Goal: Use online tool/utility: Utilize a website feature to perform a specific function

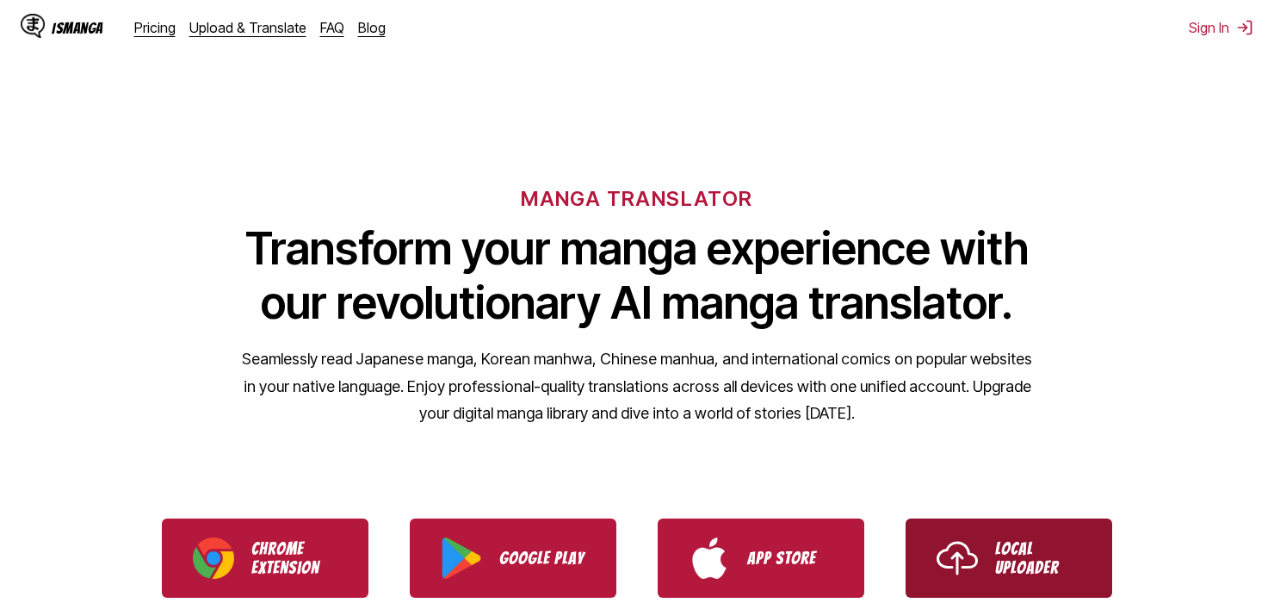
click at [984, 544] on link "Local Uploader" at bounding box center [1009, 557] width 207 height 79
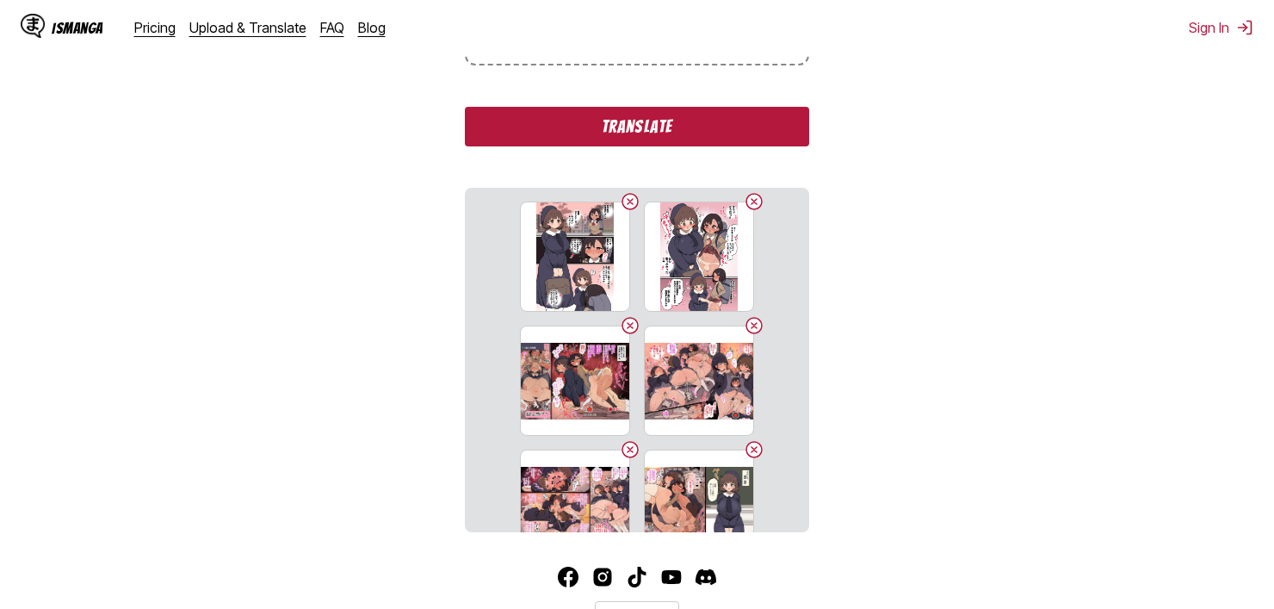
click at [643, 123] on button "Translate" at bounding box center [637, 127] width 344 height 40
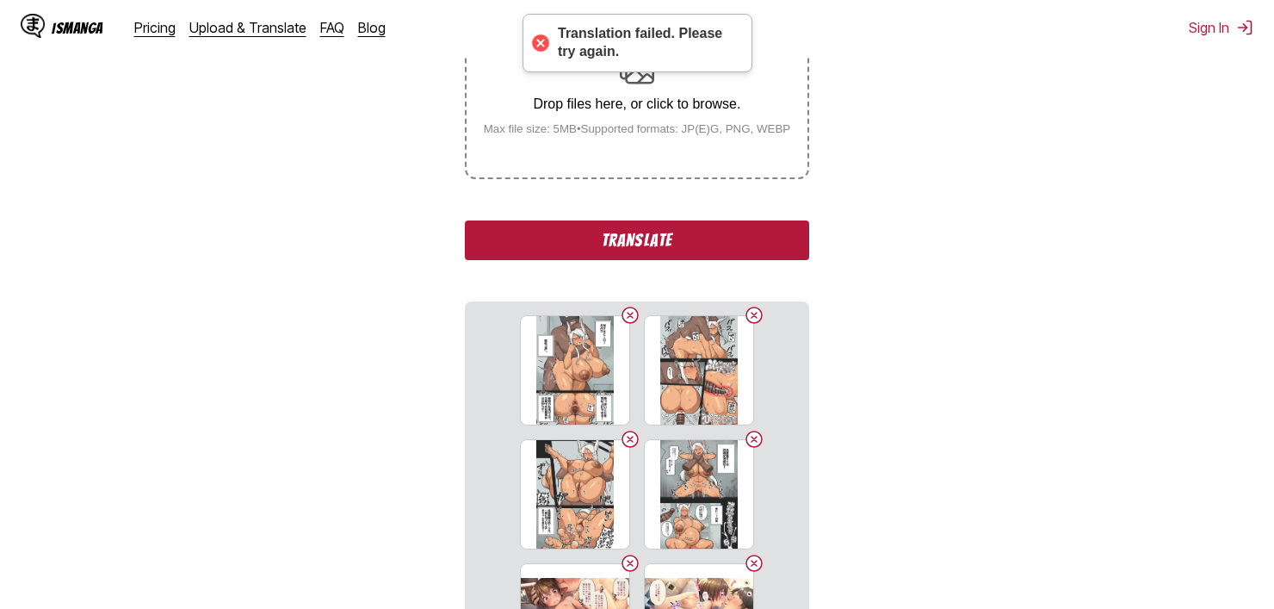
scroll to position [271, 0]
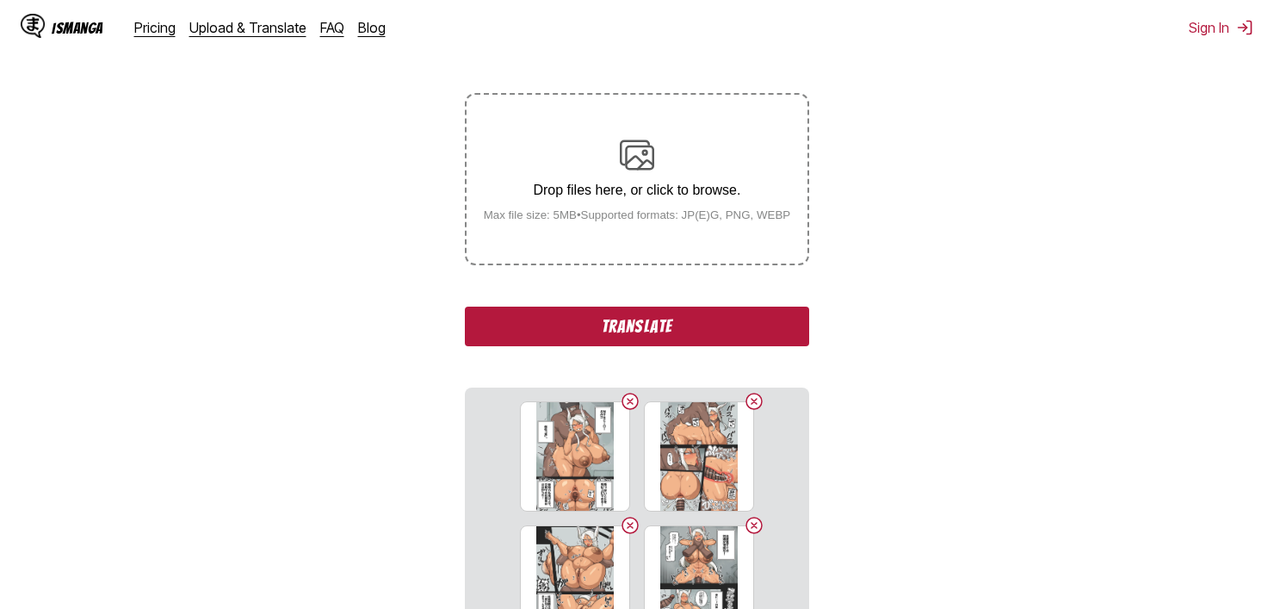
click at [771, 335] on button "Translate" at bounding box center [637, 326] width 344 height 40
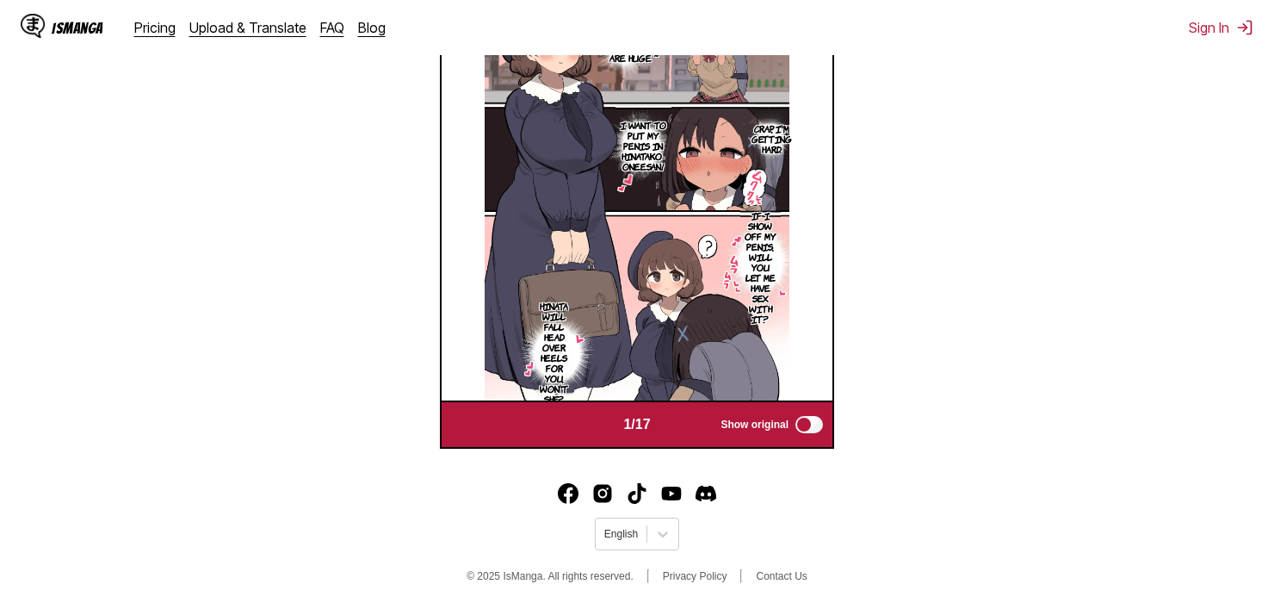
scroll to position [658, 0]
click at [710, 418] on img "button" at bounding box center [716, 423] width 21 height 21
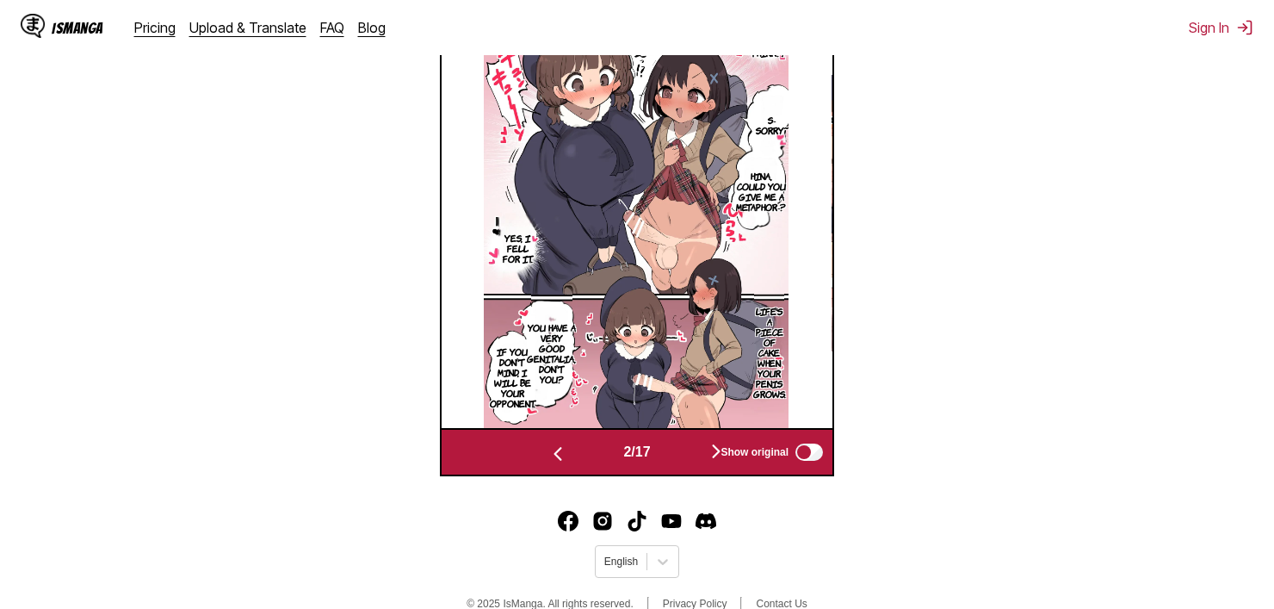
click at [709, 454] on button "button" at bounding box center [716, 452] width 103 height 25
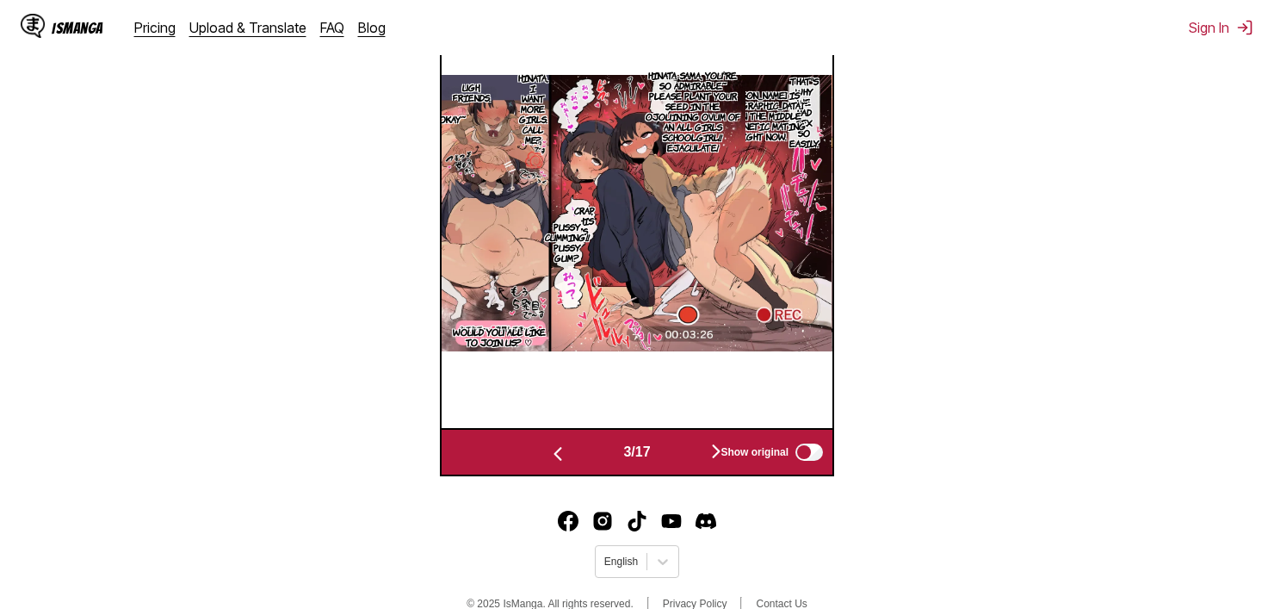
click at [710, 454] on img "button" at bounding box center [716, 451] width 21 height 21
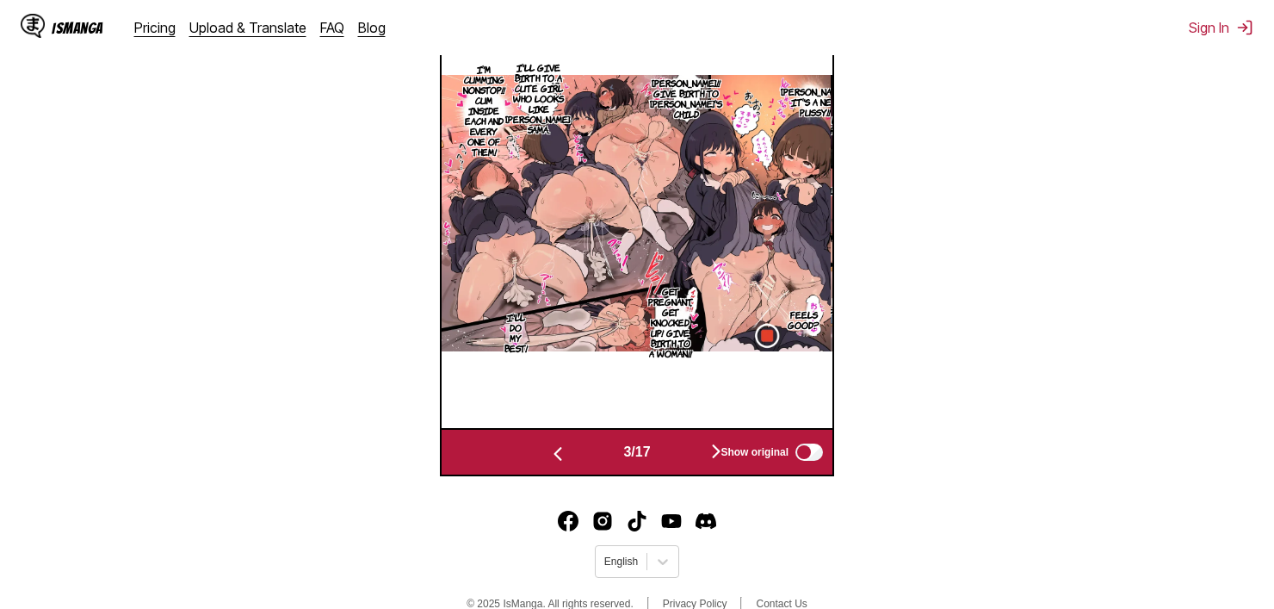
click at [710, 454] on img "button" at bounding box center [716, 451] width 21 height 21
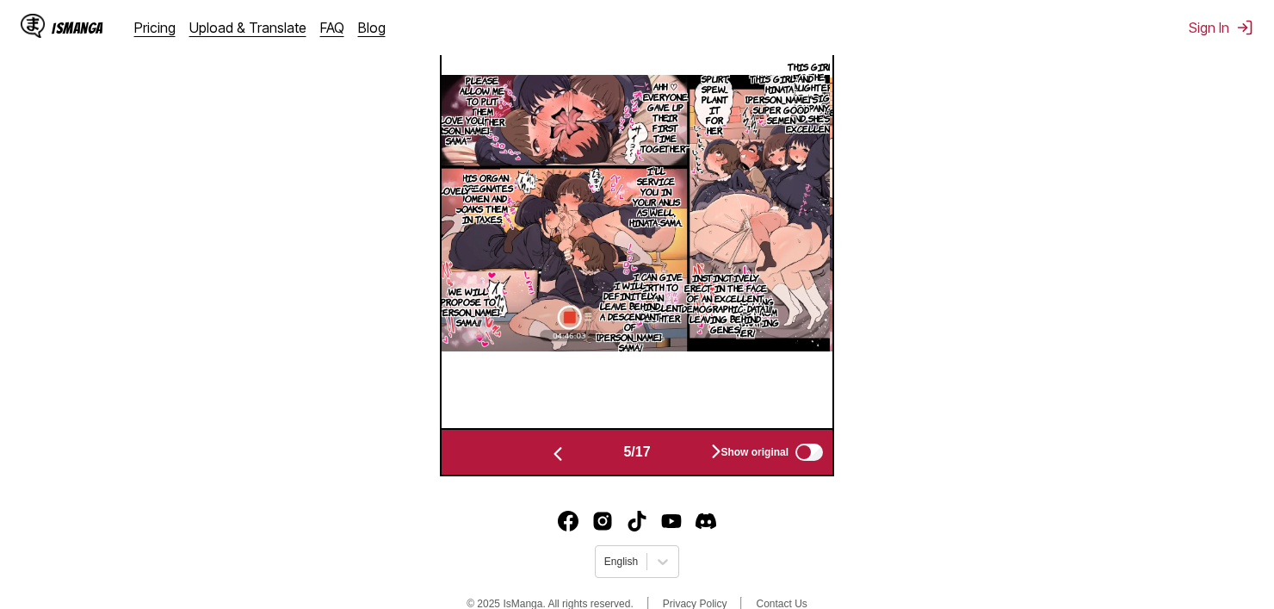
click at [710, 454] on img "button" at bounding box center [716, 451] width 21 height 21
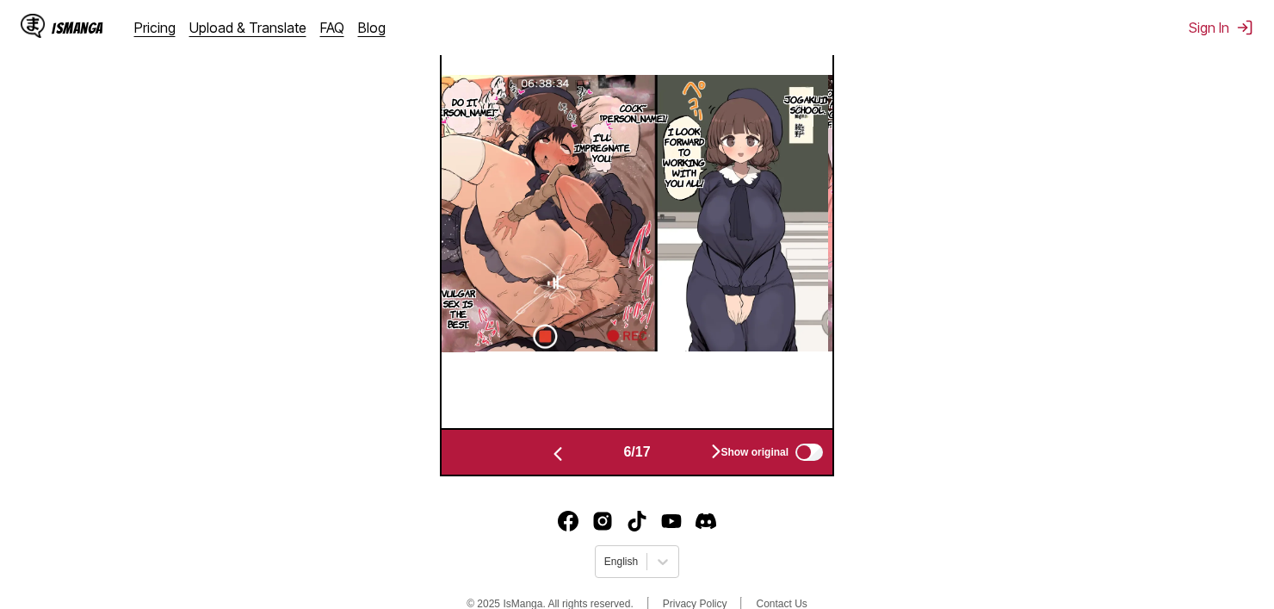
click at [710, 454] on img "button" at bounding box center [716, 451] width 21 height 21
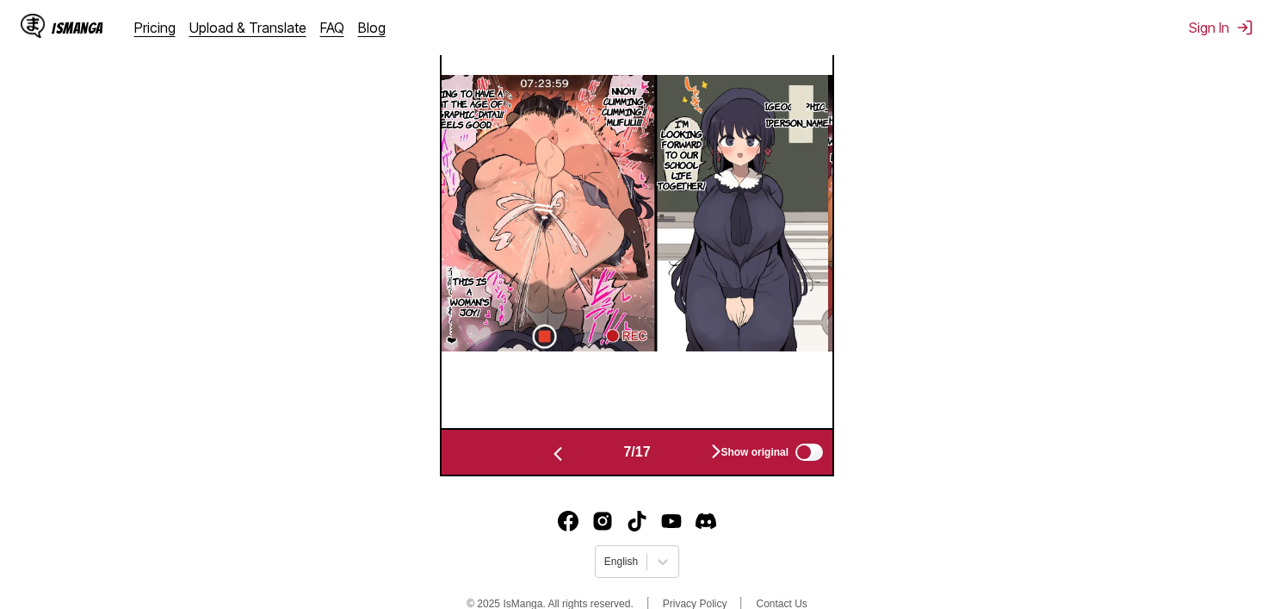
click at [710, 454] on img "button" at bounding box center [716, 451] width 21 height 21
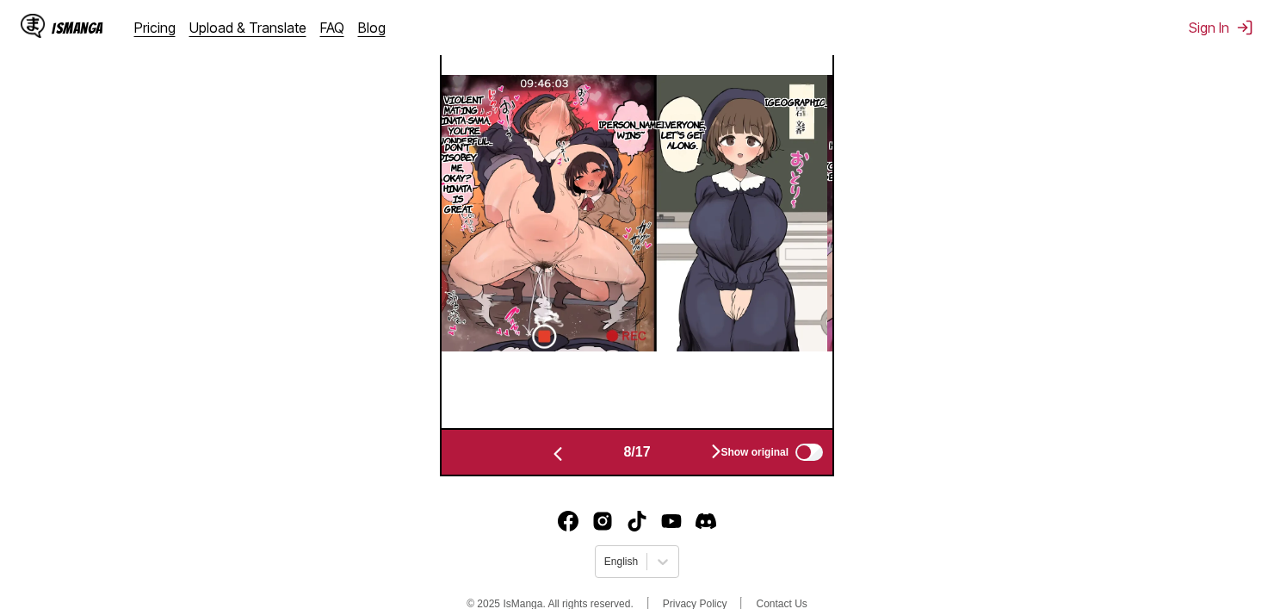
click at [710, 454] on img "button" at bounding box center [716, 451] width 21 height 21
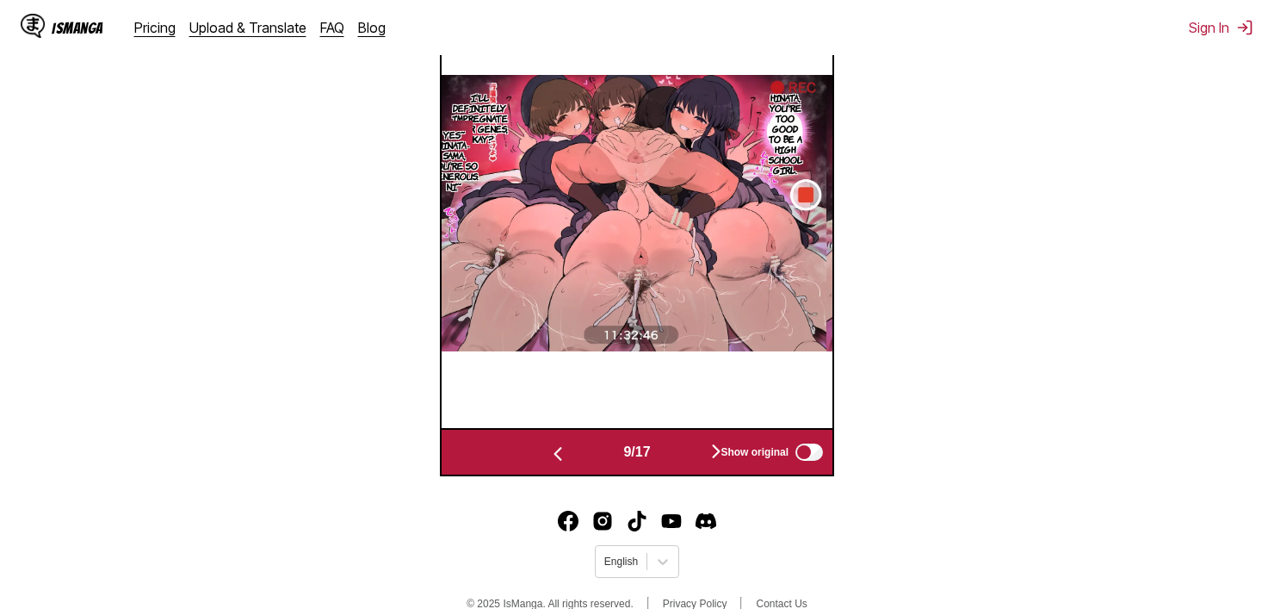
click at [710, 454] on img "button" at bounding box center [716, 451] width 21 height 21
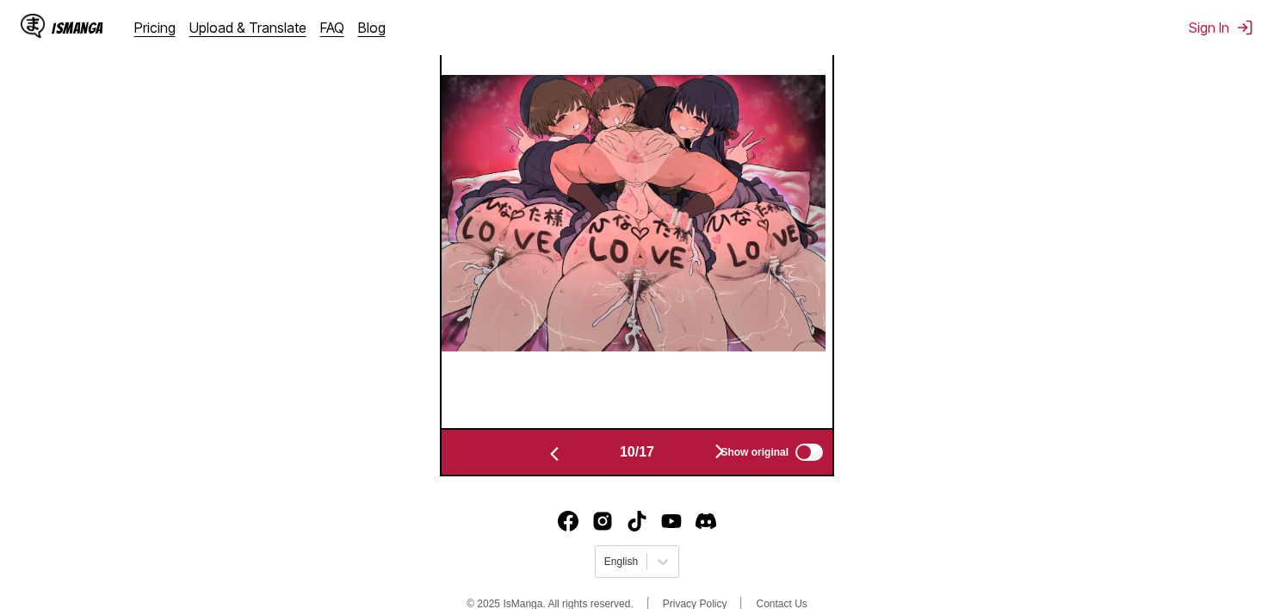
click at [710, 454] on button "button" at bounding box center [719, 452] width 103 height 25
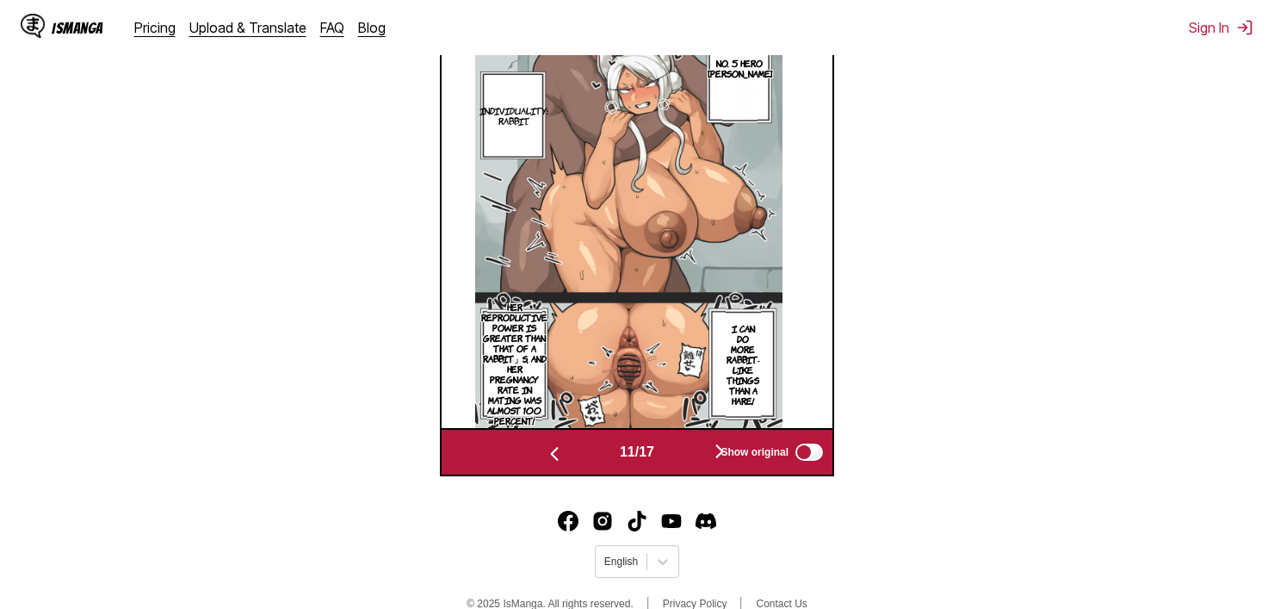
scroll to position [369, 0]
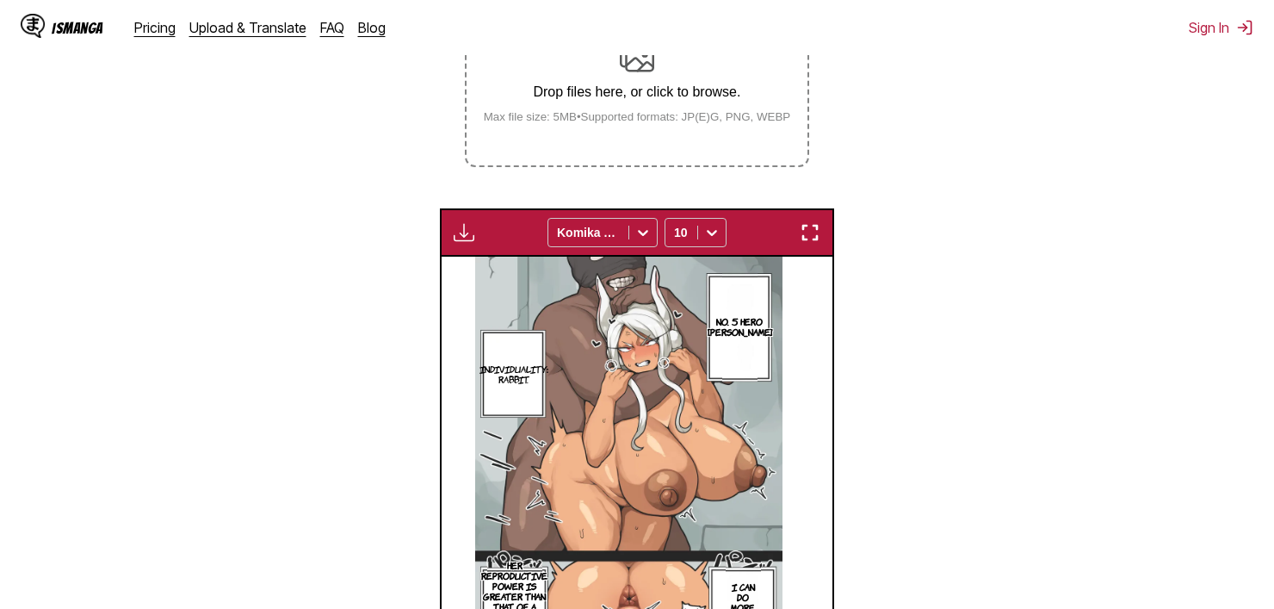
click at [823, 230] on button "button" at bounding box center [810, 232] width 31 height 22
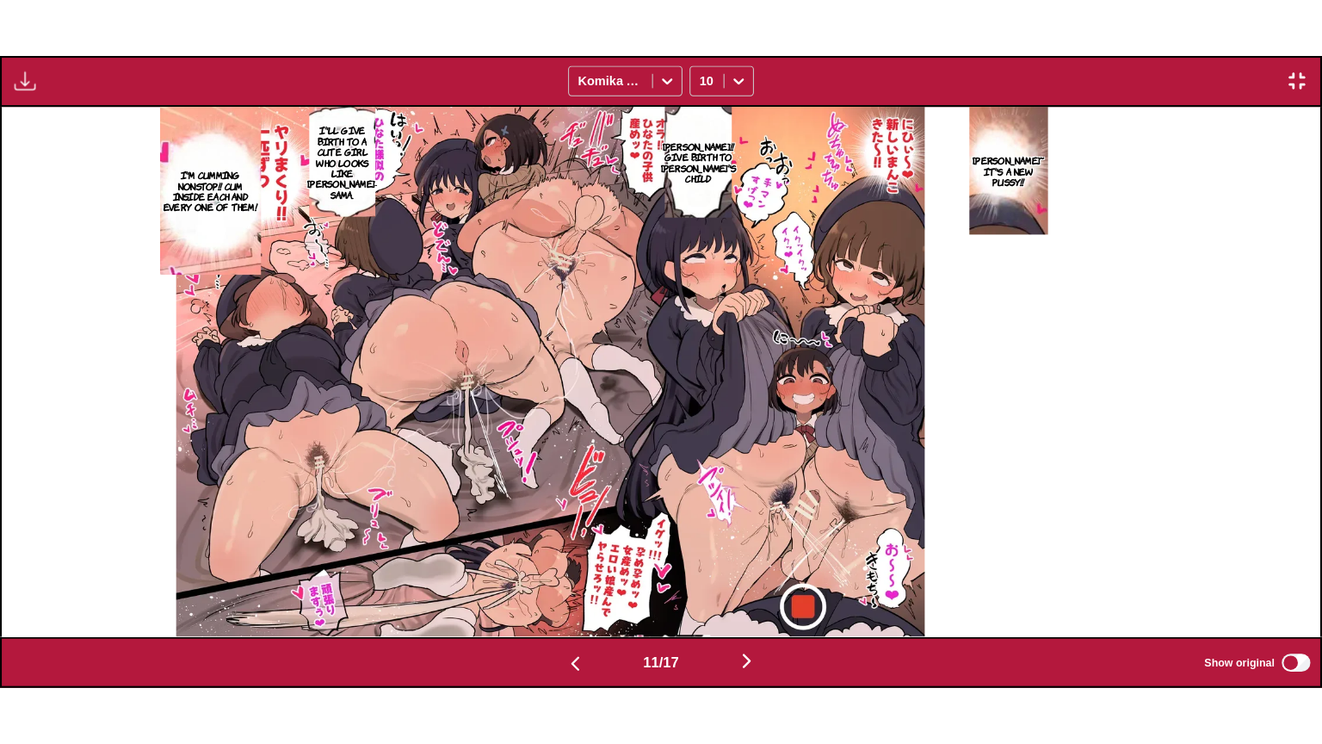
scroll to position [0, 13195]
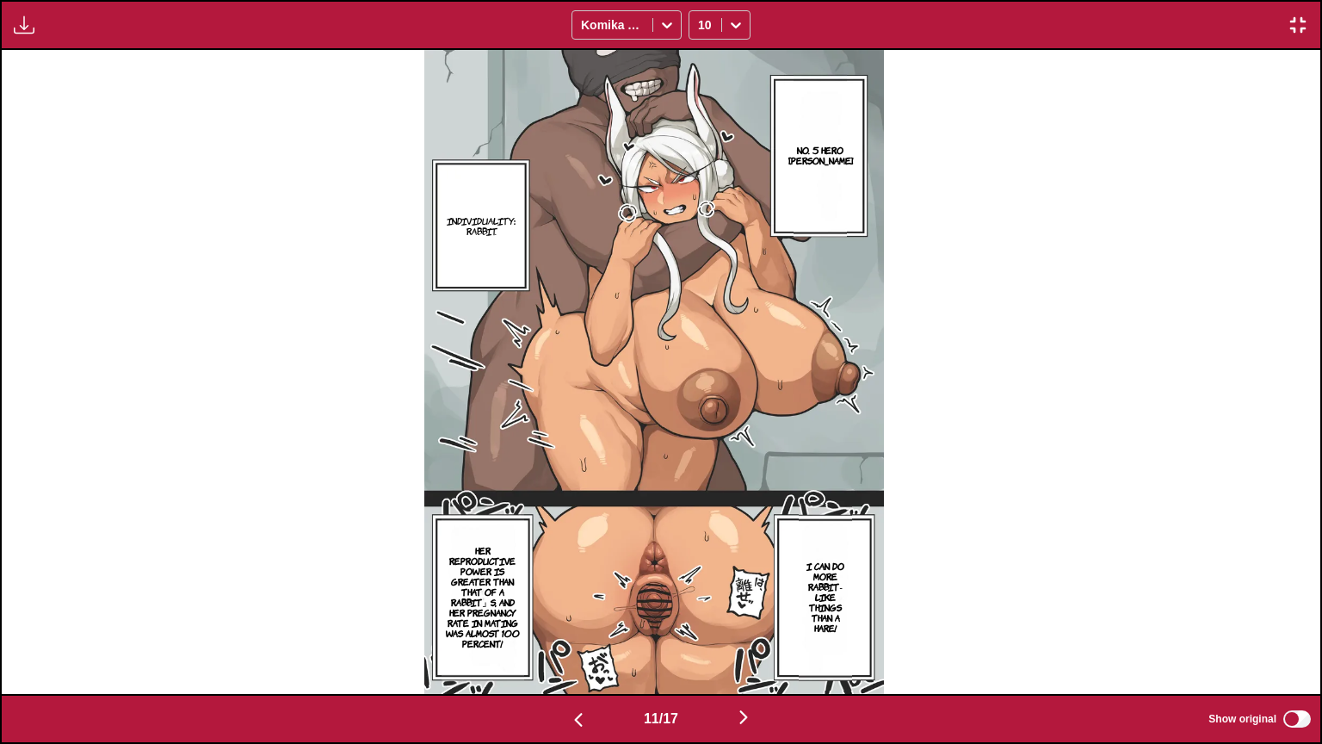
click at [813, 606] on p "I can do more rabbit-like things than a hare!" at bounding box center [825, 596] width 53 height 79
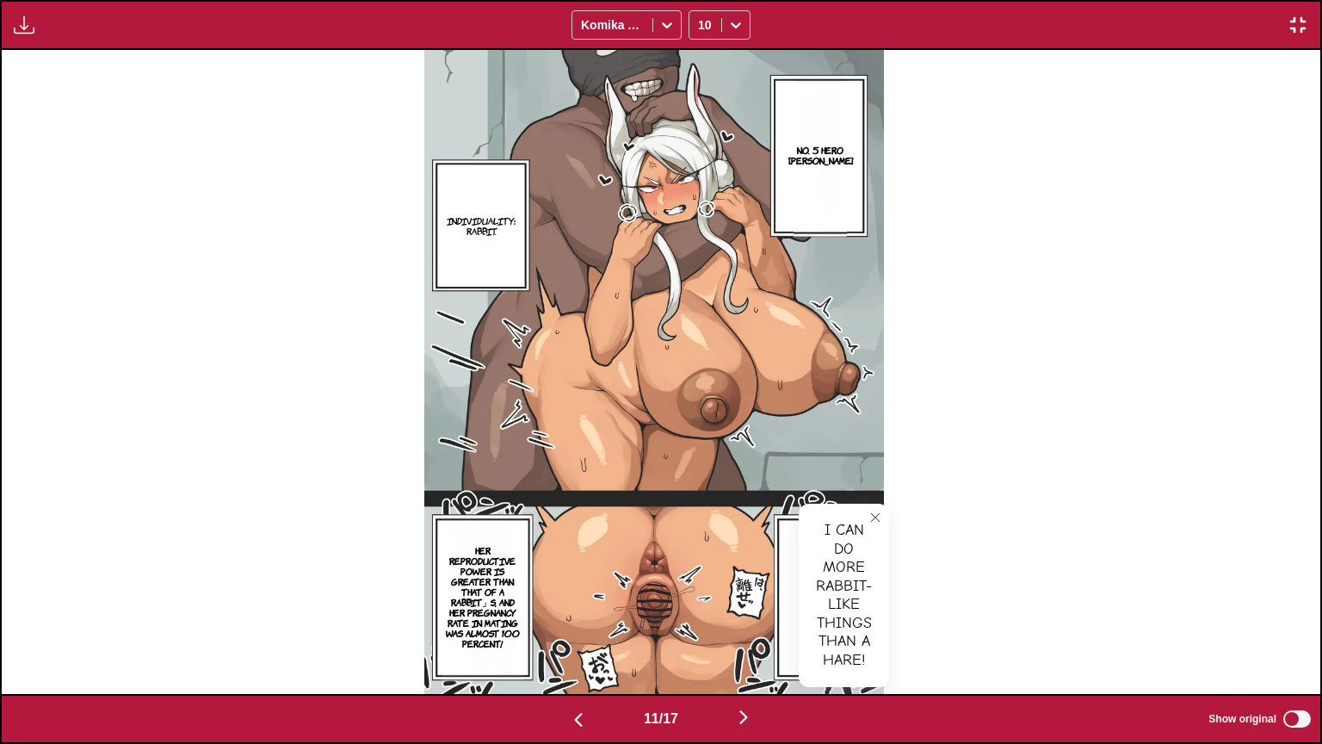
click at [446, 576] on img at bounding box center [654, 372] width 461 height 644
click at [488, 585] on p "Her reproductive power is greater than that of a rabbit」s, and her pregnancy ra…" at bounding box center [483, 596] width 83 height 110
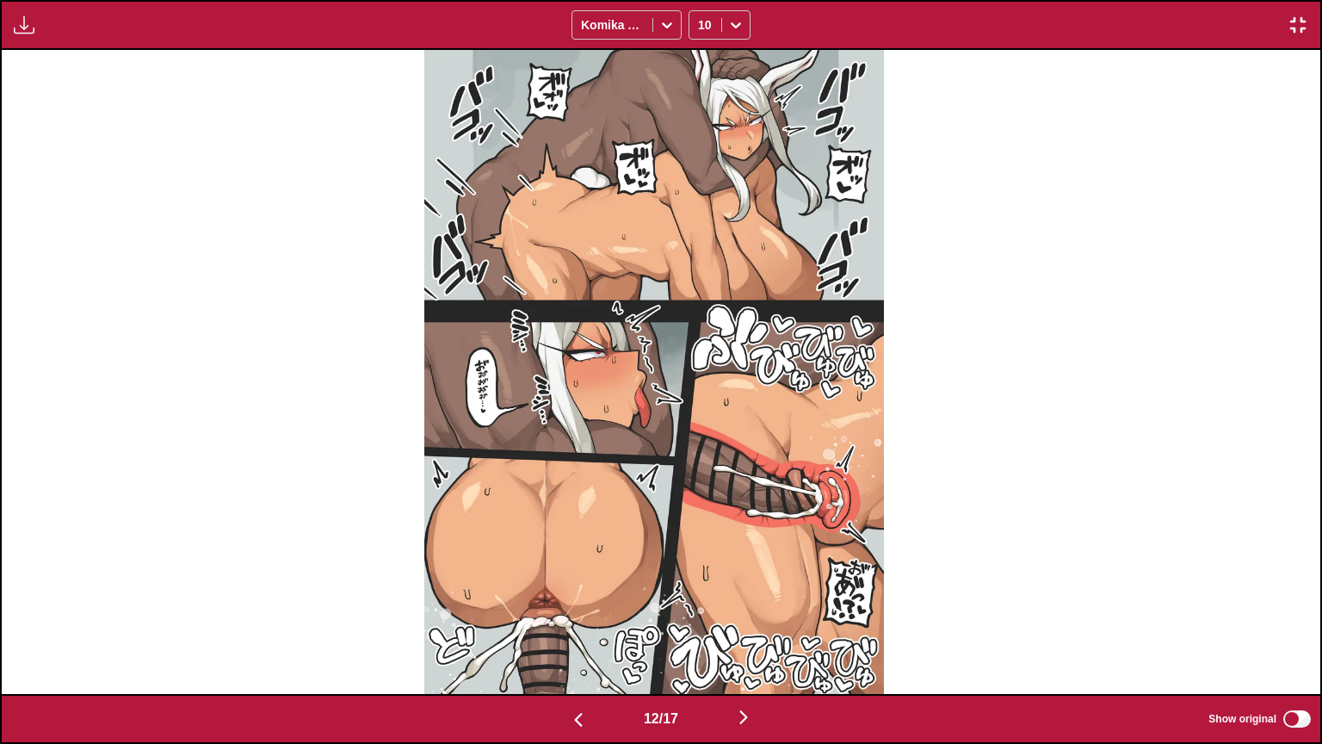
scroll to position [0, 15834]
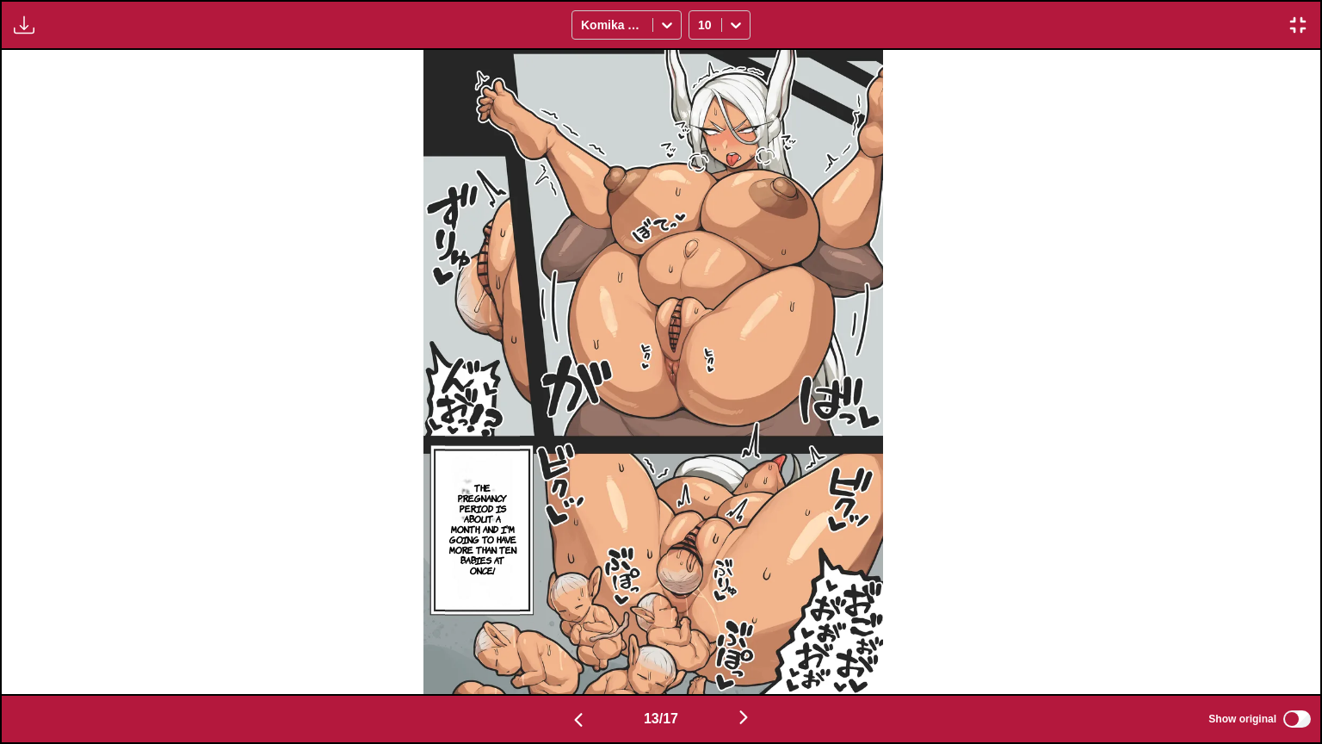
click at [486, 479] on p "The pregnancy period is about a month, and I'm going to have more than ten babi…" at bounding box center [482, 529] width 74 height 100
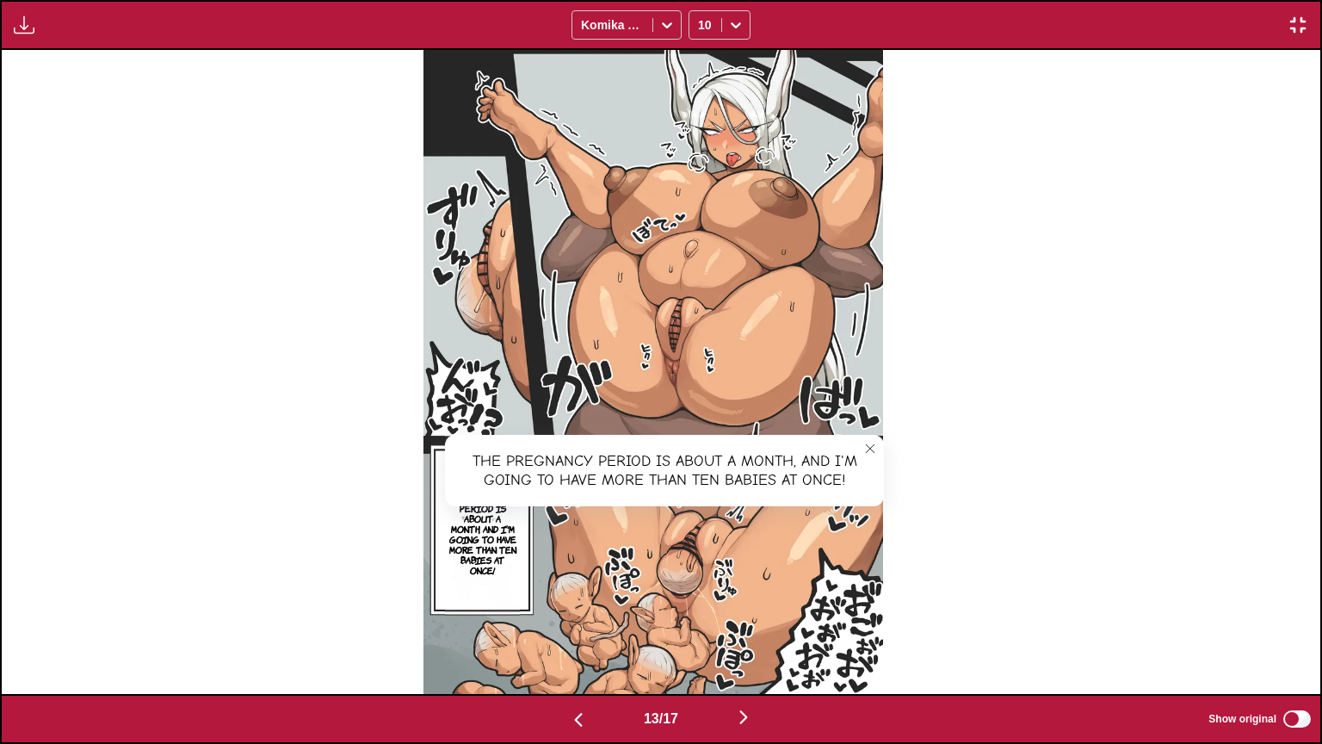
scroll to position [0, 17154]
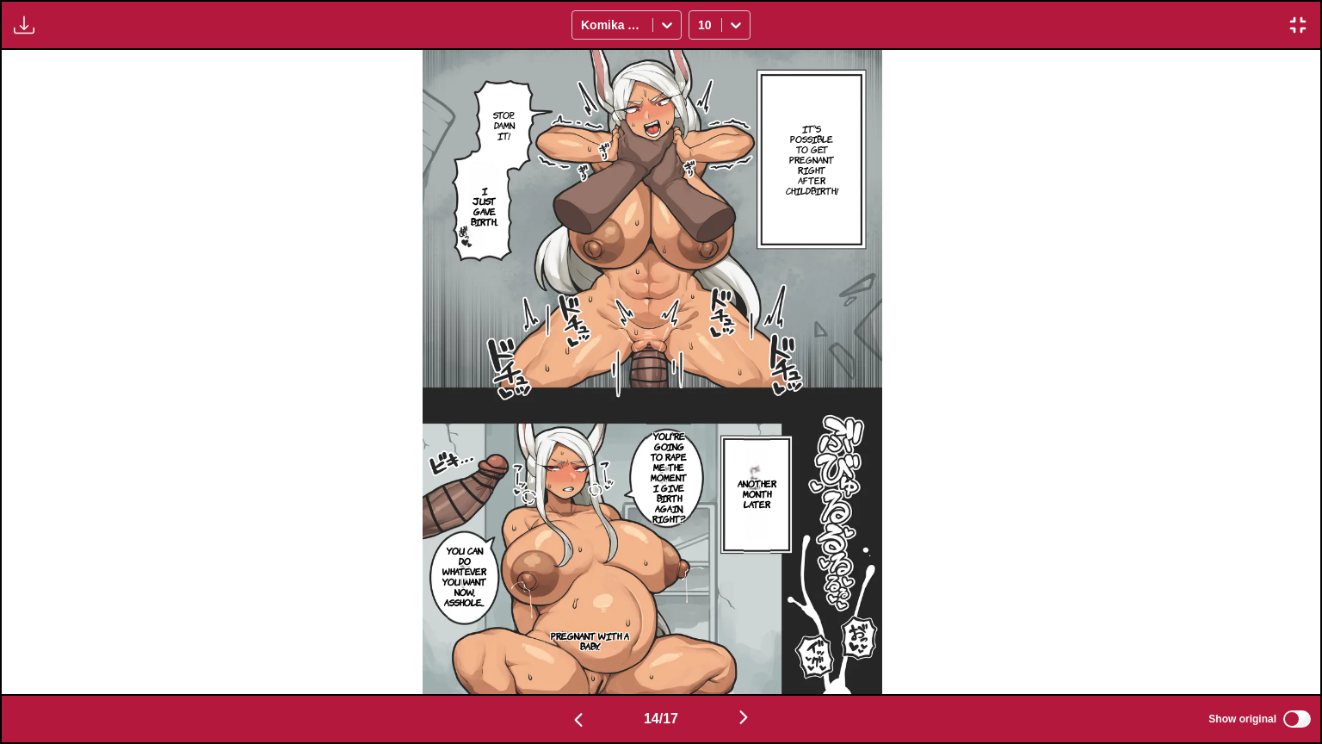
click at [805, 180] on p "It's possible to get pregnant right after childbirth!" at bounding box center [812, 159] width 59 height 79
click at [504, 119] on p "Stop... Damn it!" at bounding box center [503, 125] width 29 height 38
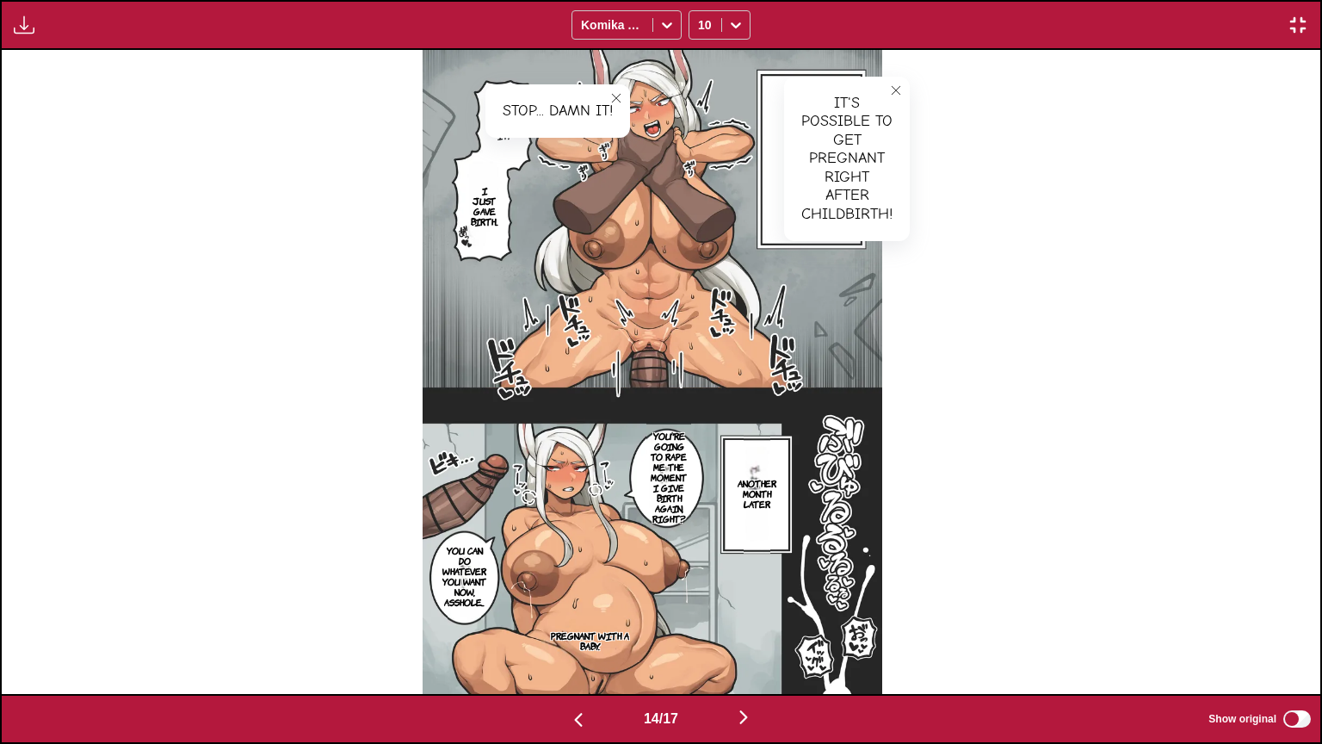
click at [497, 215] on p "I just gave birth..." at bounding box center [484, 206] width 37 height 48
click at [753, 476] on p "Another month later" at bounding box center [757, 493] width 46 height 38
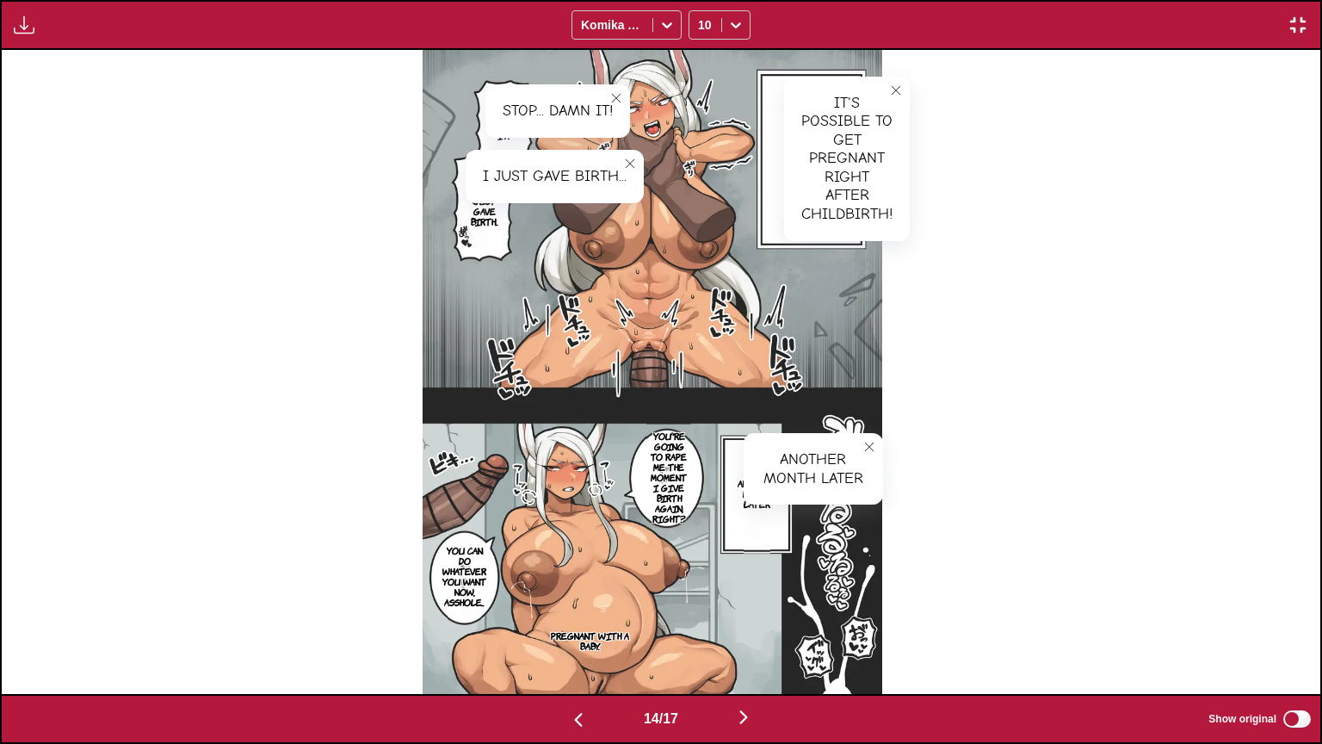
click at [678, 457] on p "You're going to rape me the moment I give birth again, right?" at bounding box center [669, 477] width 45 height 100
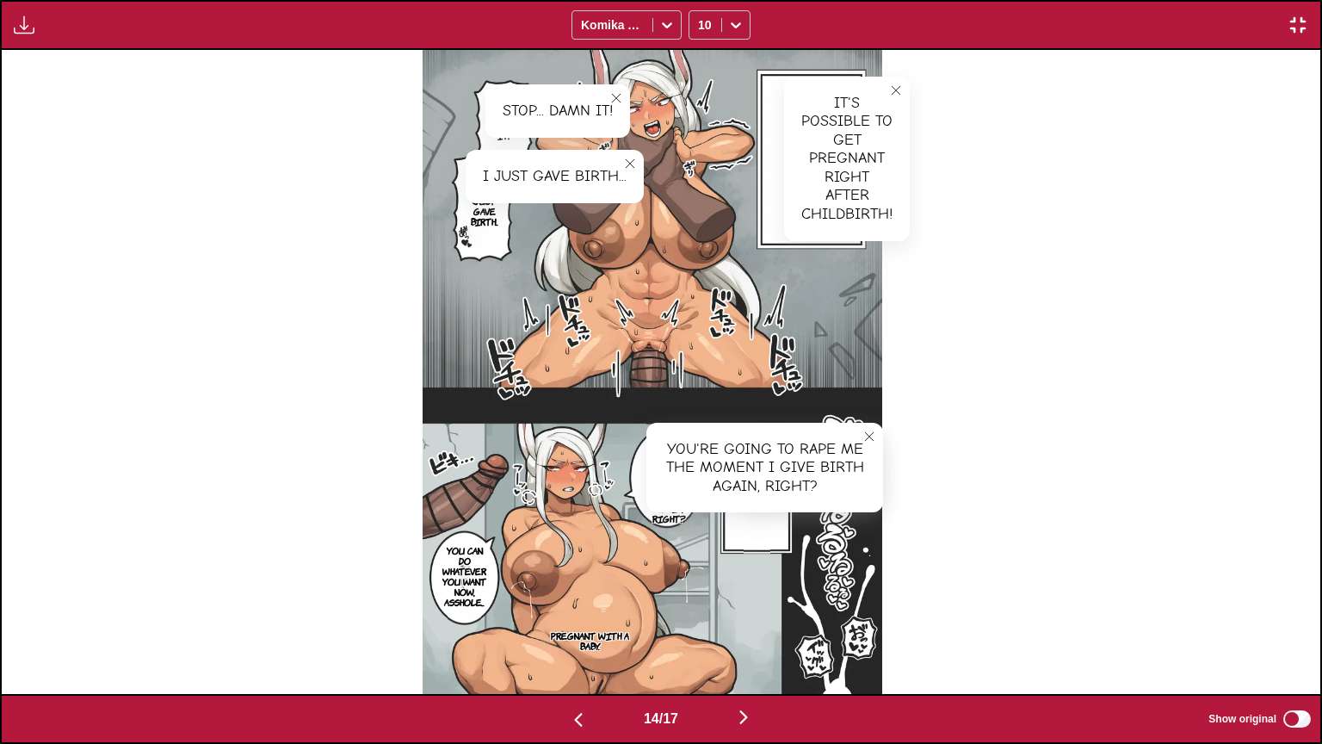
click at [477, 542] on p "You can do whatever you want now, asshole..." at bounding box center [464, 575] width 51 height 69
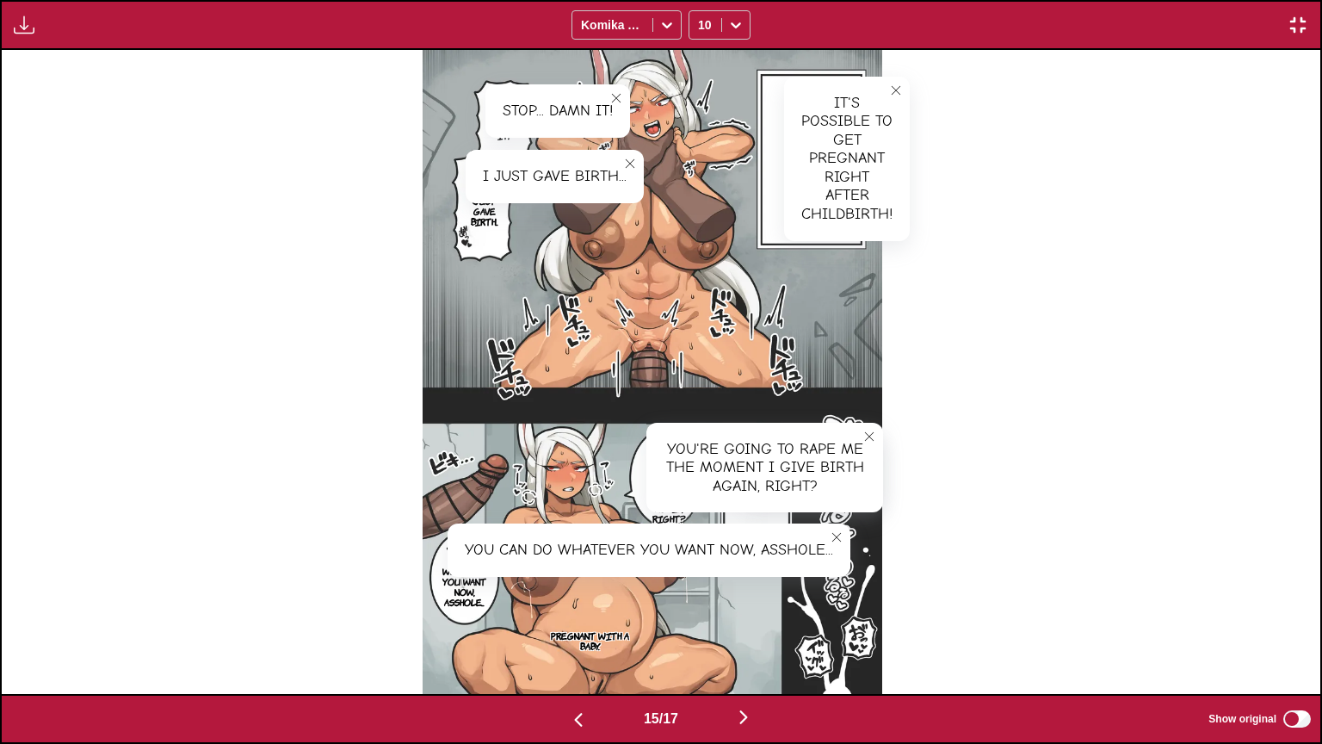
scroll to position [0, 18473]
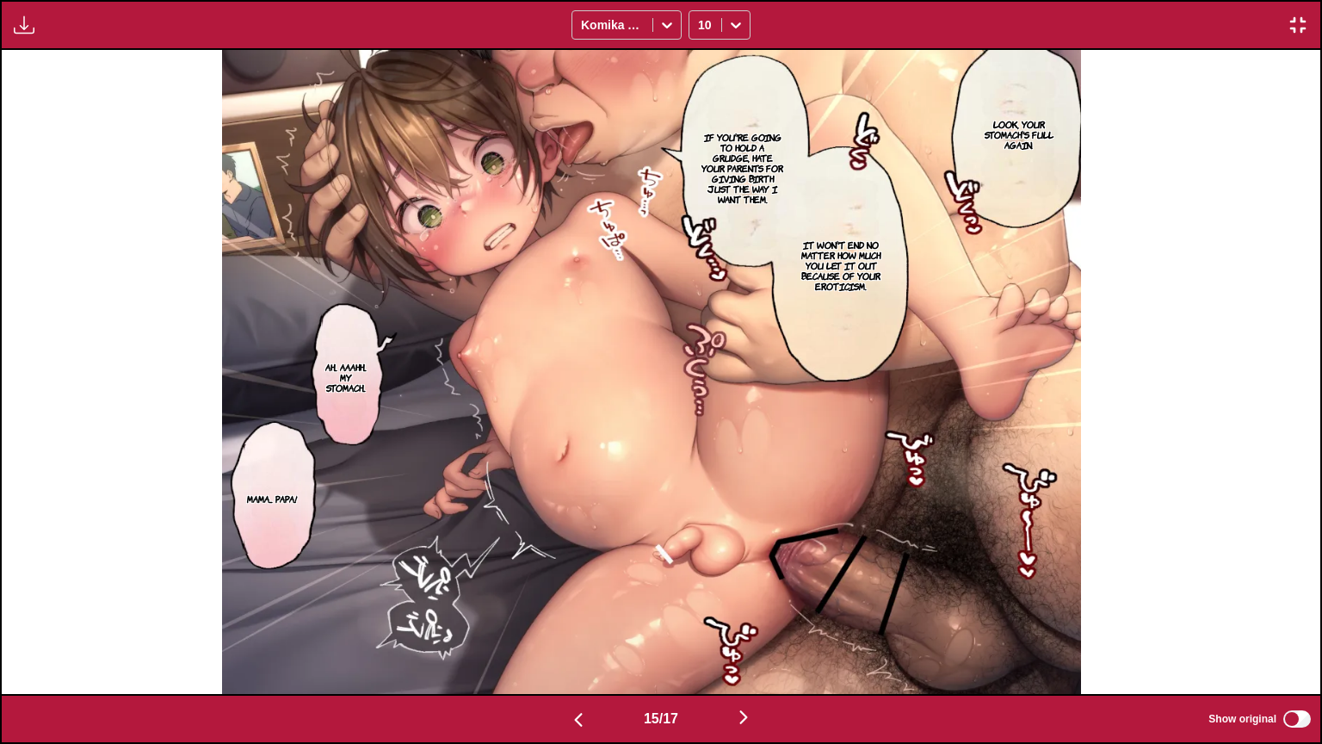
click at [1017, 139] on p "Look, your stomach's full again." at bounding box center [1019, 134] width 95 height 38
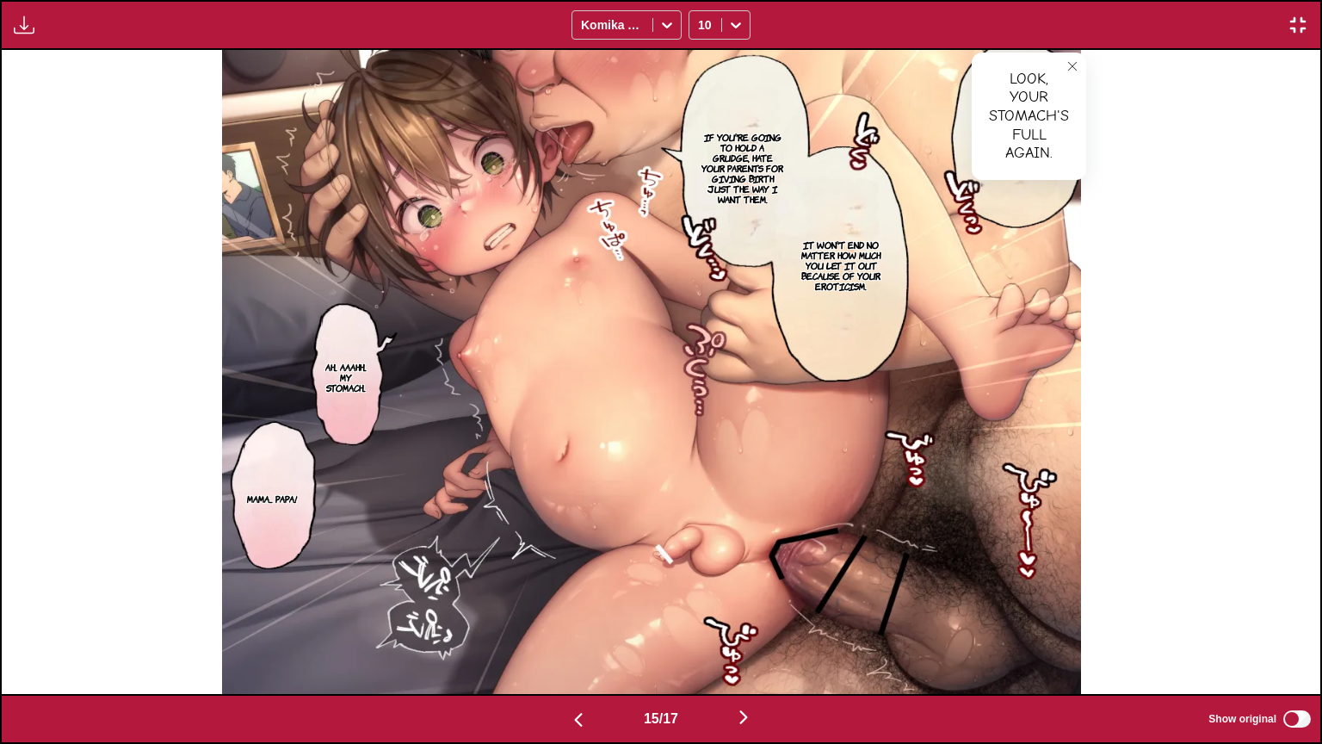
click at [1082, 75] on button "close-tooltip" at bounding box center [1073, 67] width 28 height 28
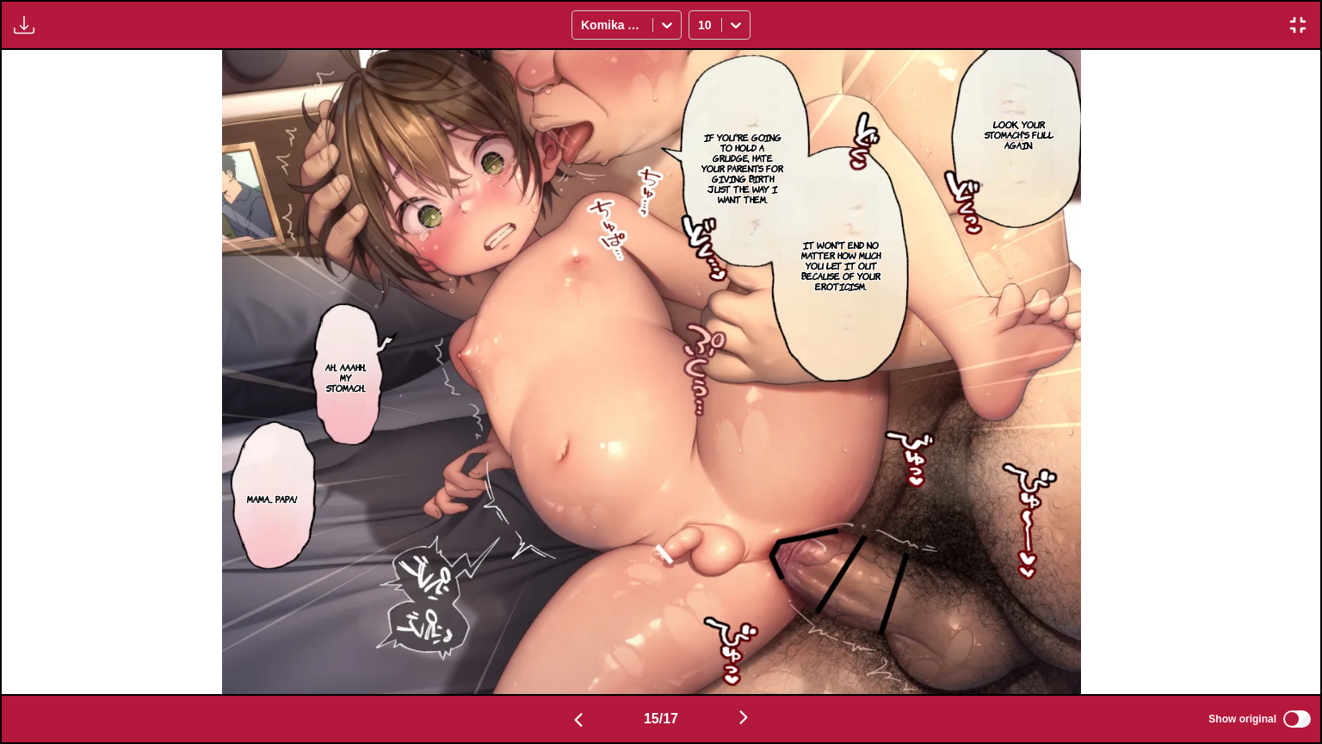
click at [736, 152] on p "If you're going to hold a grudge, hate your parents for giving birth just the w…" at bounding box center [743, 167] width 90 height 79
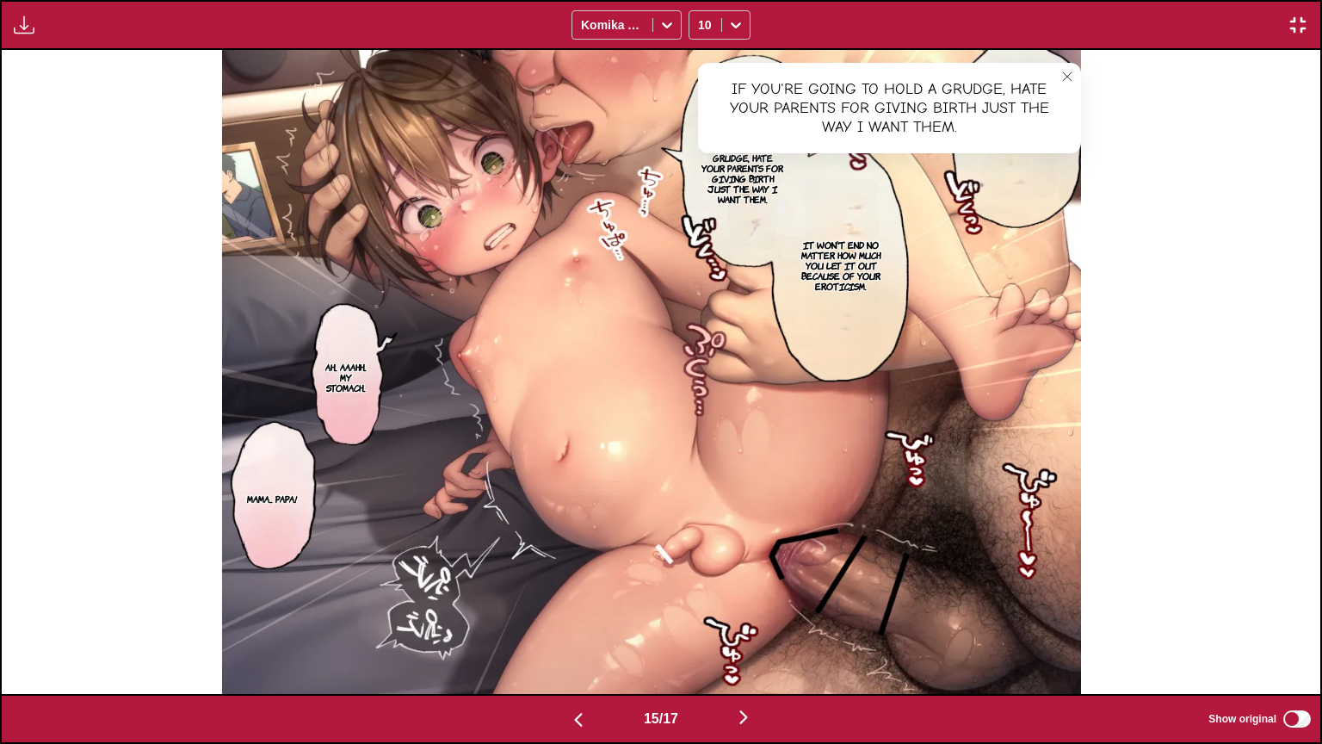
click at [872, 244] on p "It won't end no matter how much you let it out because of your eroticism." at bounding box center [841, 265] width 88 height 59
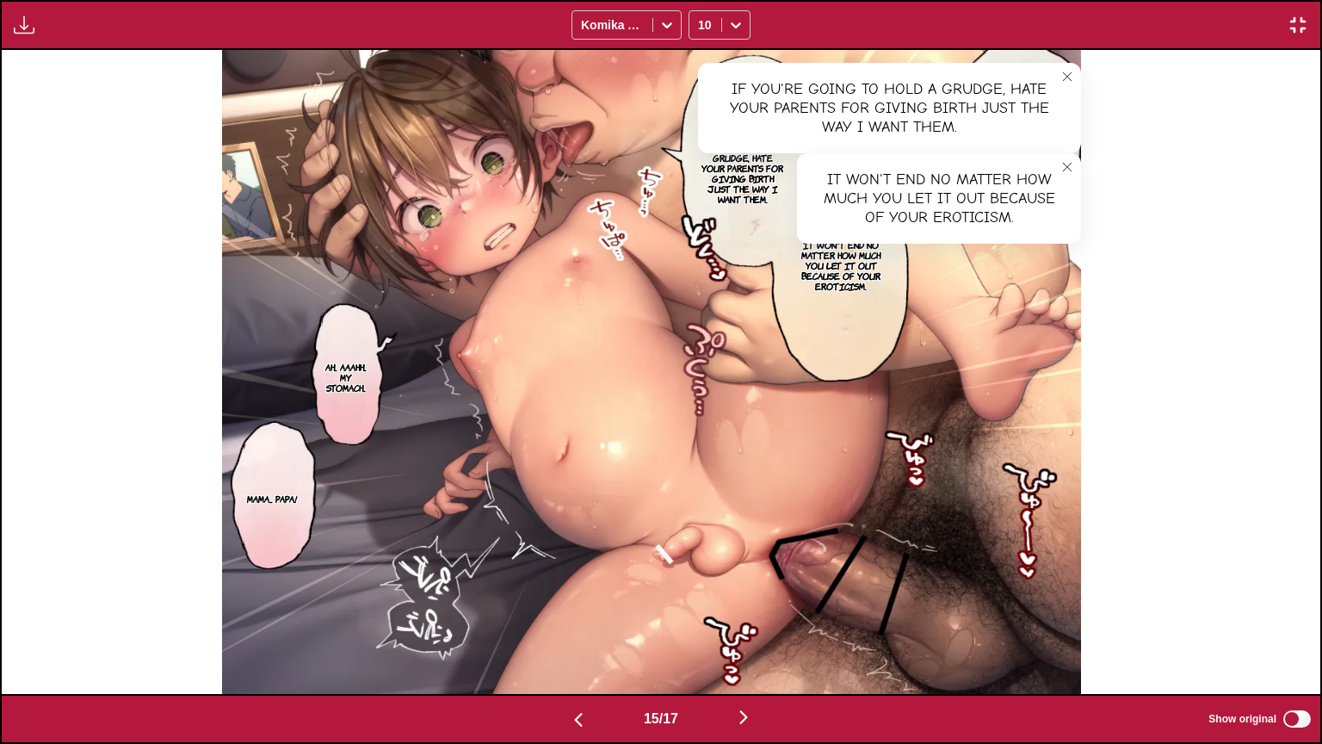
click at [370, 375] on p "Ah... Aaahh... My stomach..." at bounding box center [346, 377] width 48 height 38
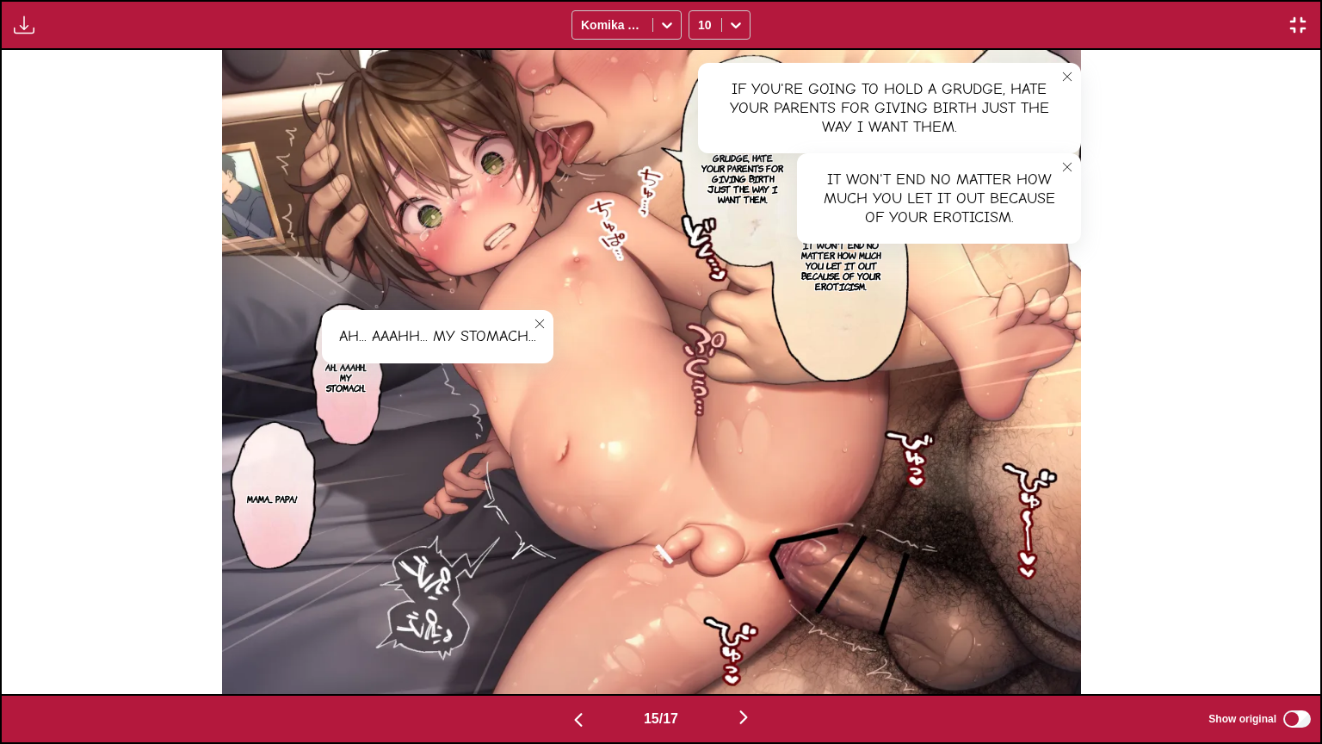
click at [284, 503] on p "Mama... Papa!" at bounding box center [272, 498] width 57 height 17
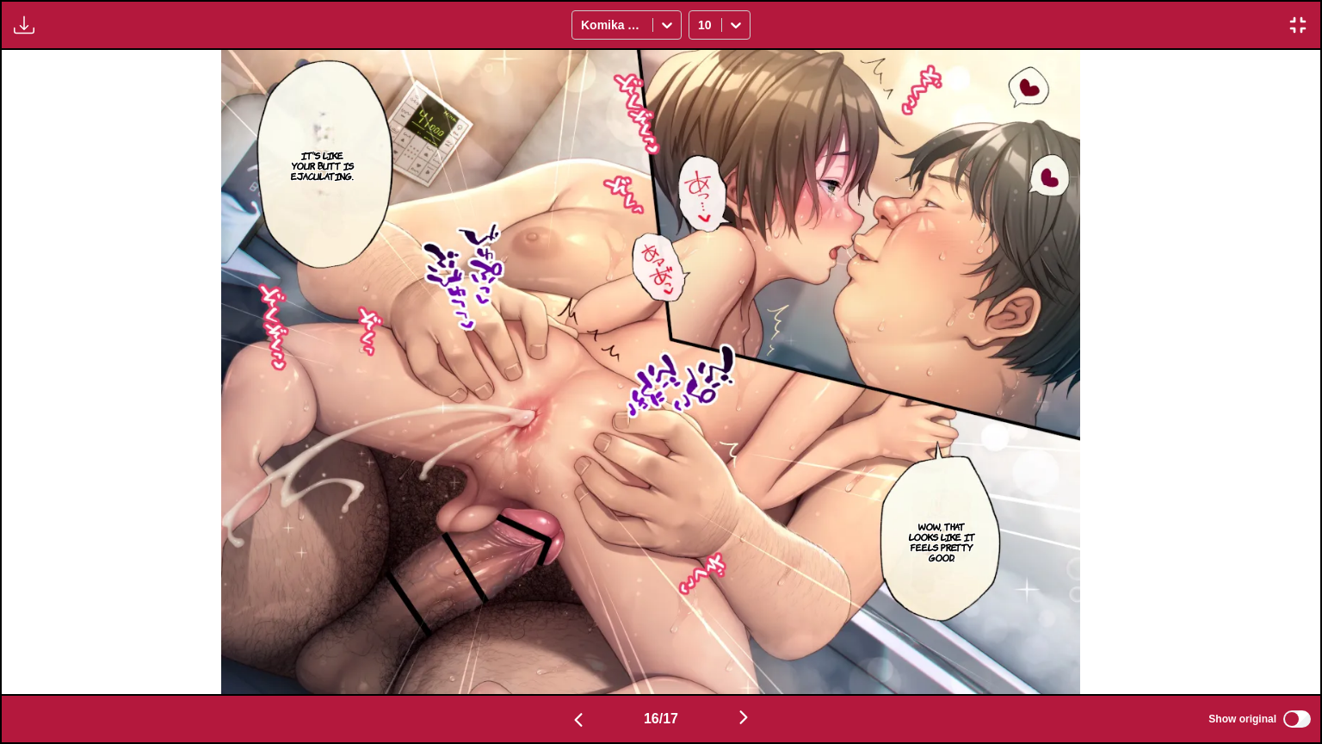
click at [355, 179] on p "It's like your butt is ejaculating." at bounding box center [323, 165] width 70 height 38
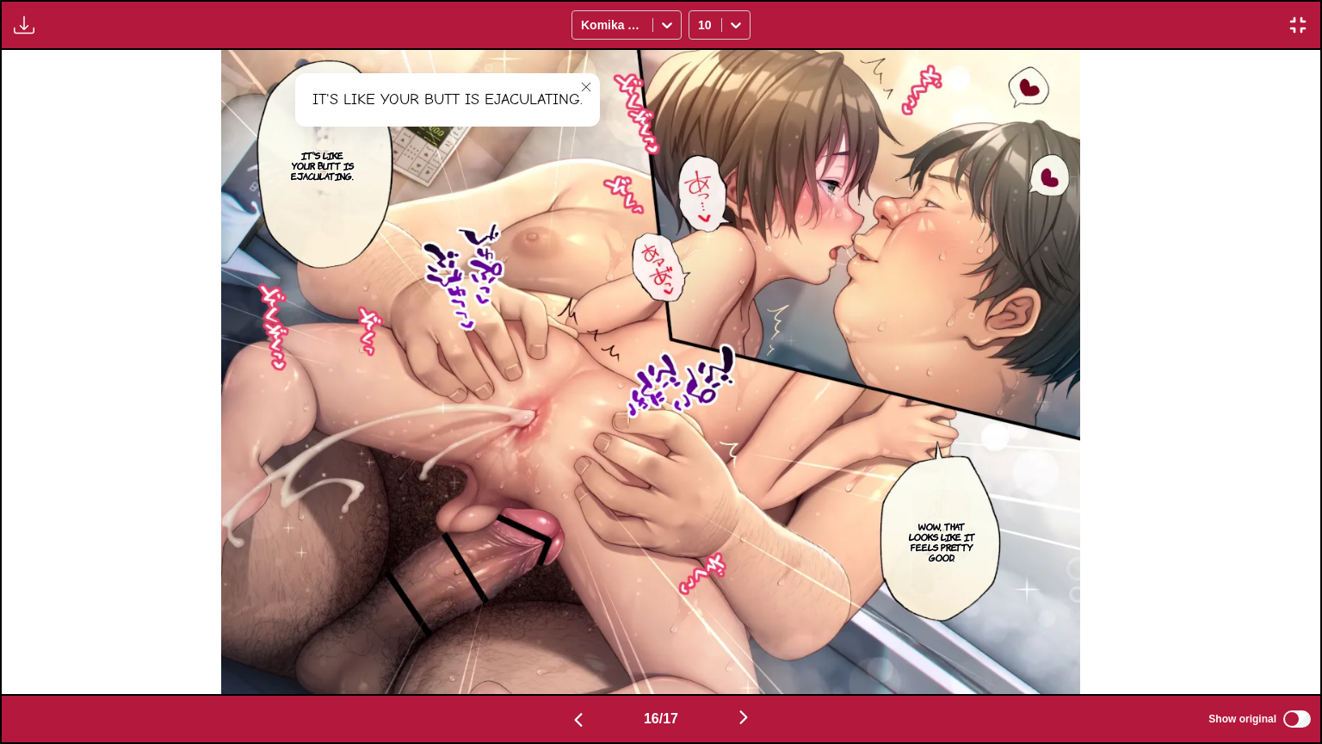
click at [928, 535] on p "Wow, that looks like it feels pretty good." at bounding box center [942, 541] width 76 height 48
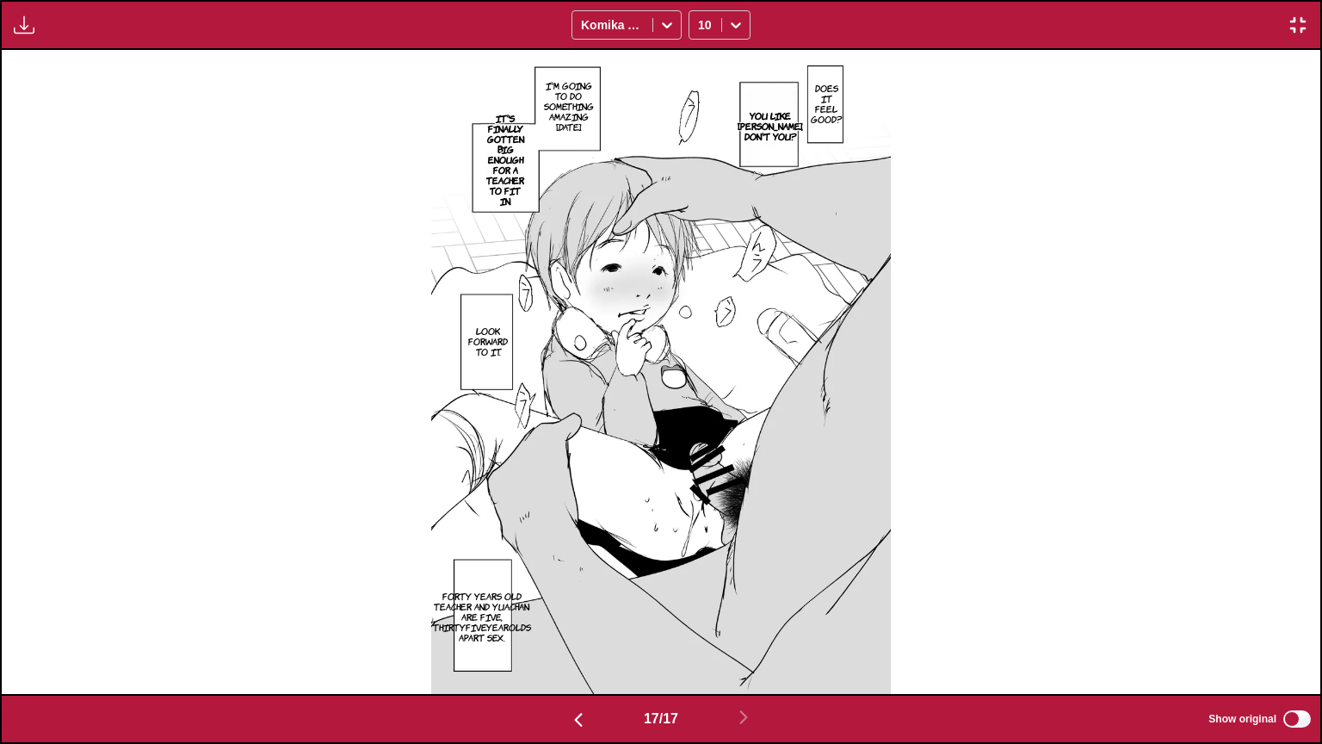
click at [816, 106] on p "Does it feel good?" at bounding box center [826, 103] width 39 height 48
click at [744, 141] on p "You like [PERSON_NAME], don't you?" at bounding box center [770, 126] width 72 height 38
click at [876, 98] on icon "close-tooltip" at bounding box center [880, 93] width 12 height 12
click at [895, 73] on button "close-tooltip" at bounding box center [889, 81] width 28 height 28
click at [787, 117] on p "You like [PERSON_NAME], don't you?" at bounding box center [770, 126] width 72 height 38
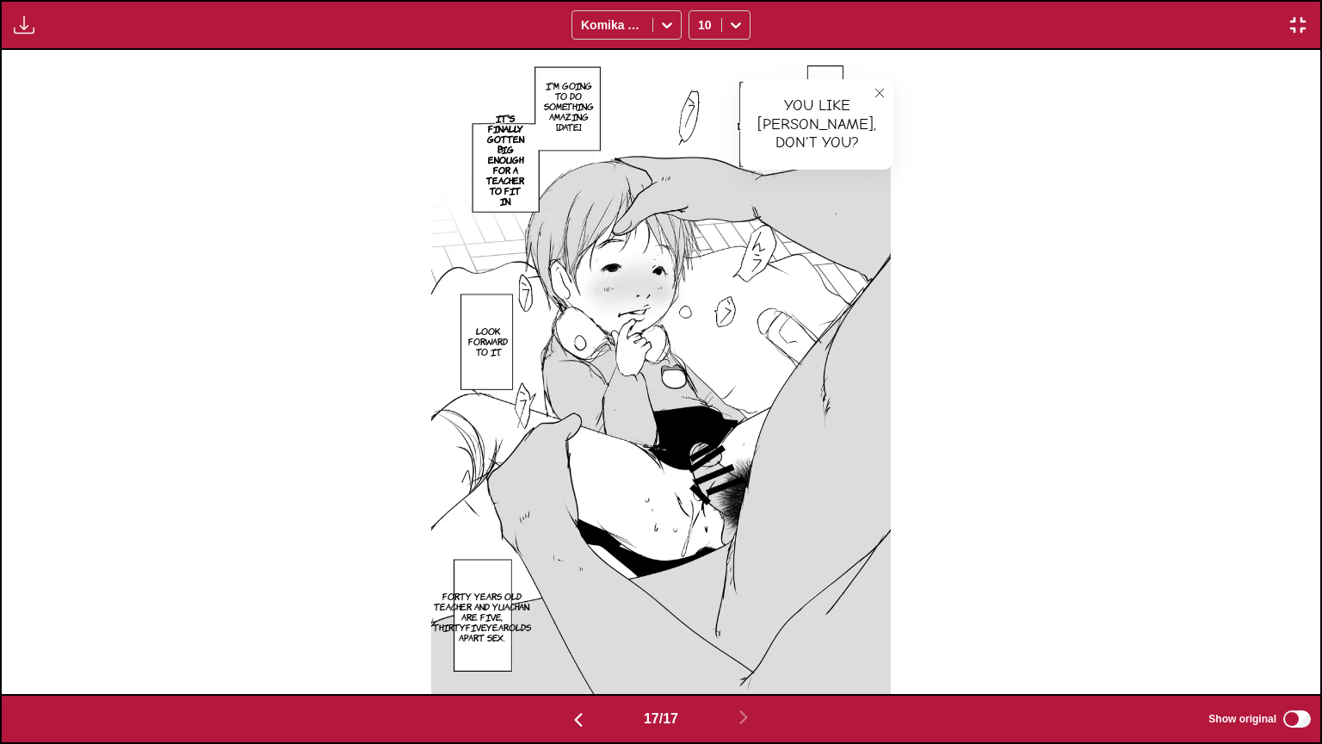
click at [579, 117] on p "I'm going to do something amazing [DATE]." at bounding box center [569, 106] width 57 height 59
click at [509, 150] on p "It's finally gotten big enough for a teacher to fit in." at bounding box center [505, 159] width 48 height 100
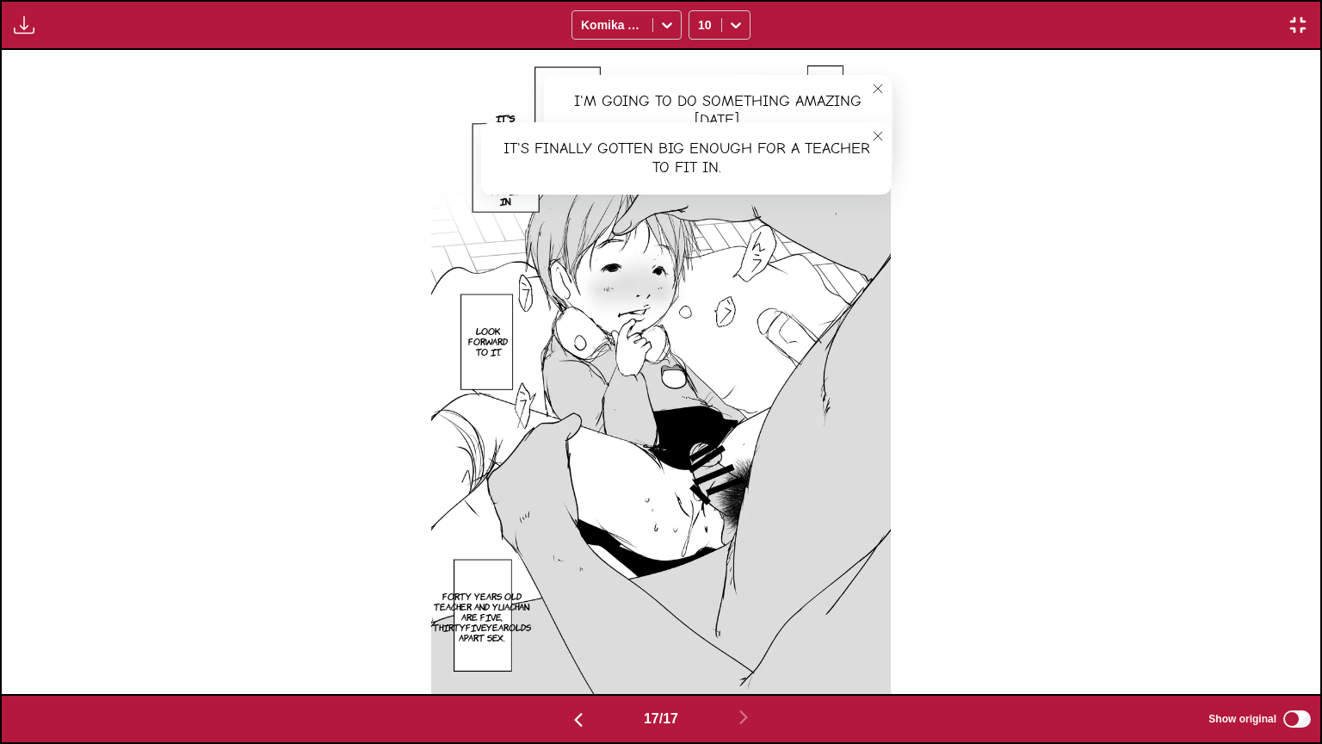
click at [495, 352] on p "Look forward to it." at bounding box center [488, 341] width 46 height 38
drag, startPoint x: 482, startPoint y: 616, endPoint x: 494, endPoint y: 647, distance: 33.3
click at [494, 608] on section "Forty years old teacher and yuachan are five, thirtyfiveyearolds apart sex." at bounding box center [481, 616] width 37 height 104
click at [499, 608] on section "Forty years old teacher and yuachan are five, thirtyfiveyearolds apart sex." at bounding box center [481, 616] width 37 height 104
click at [487, 606] on p "Forty years old teacher and yuachan are five, thirtyfiveyearolds apart sex." at bounding box center [482, 616] width 105 height 59
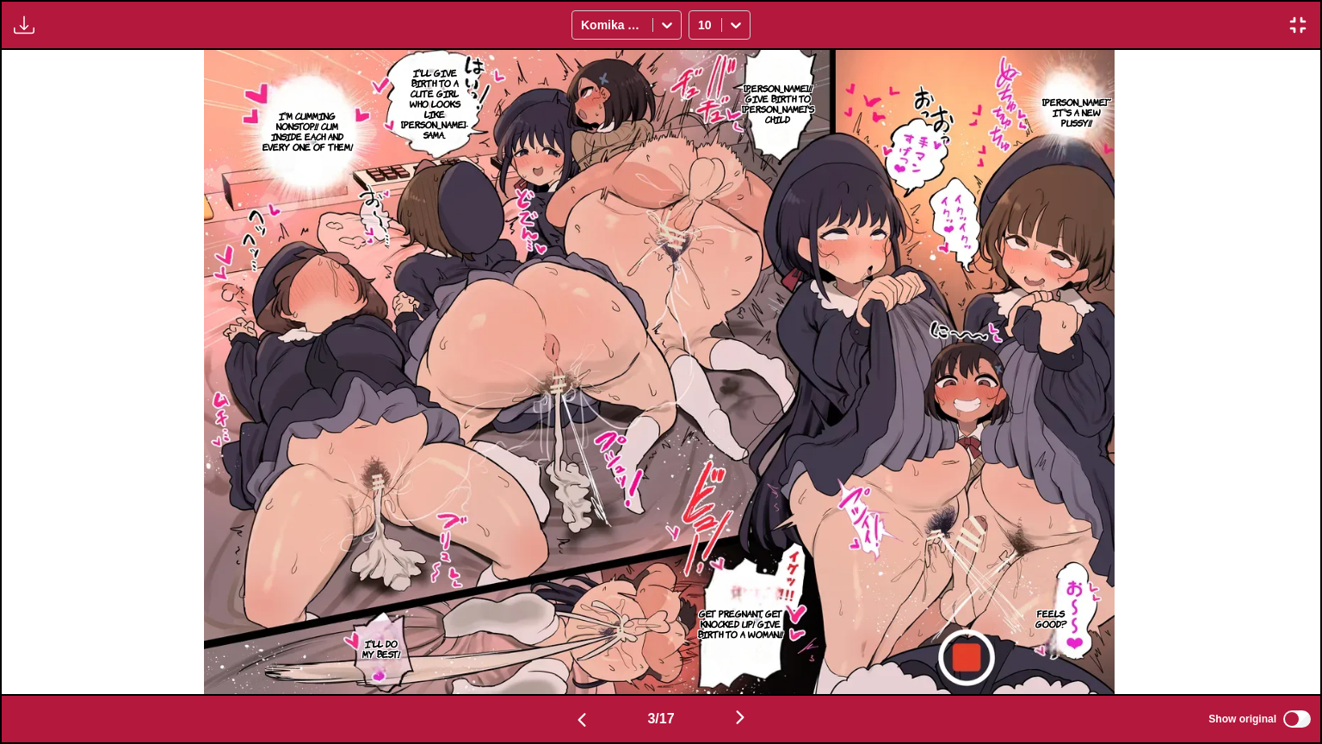
scroll to position [0, 0]
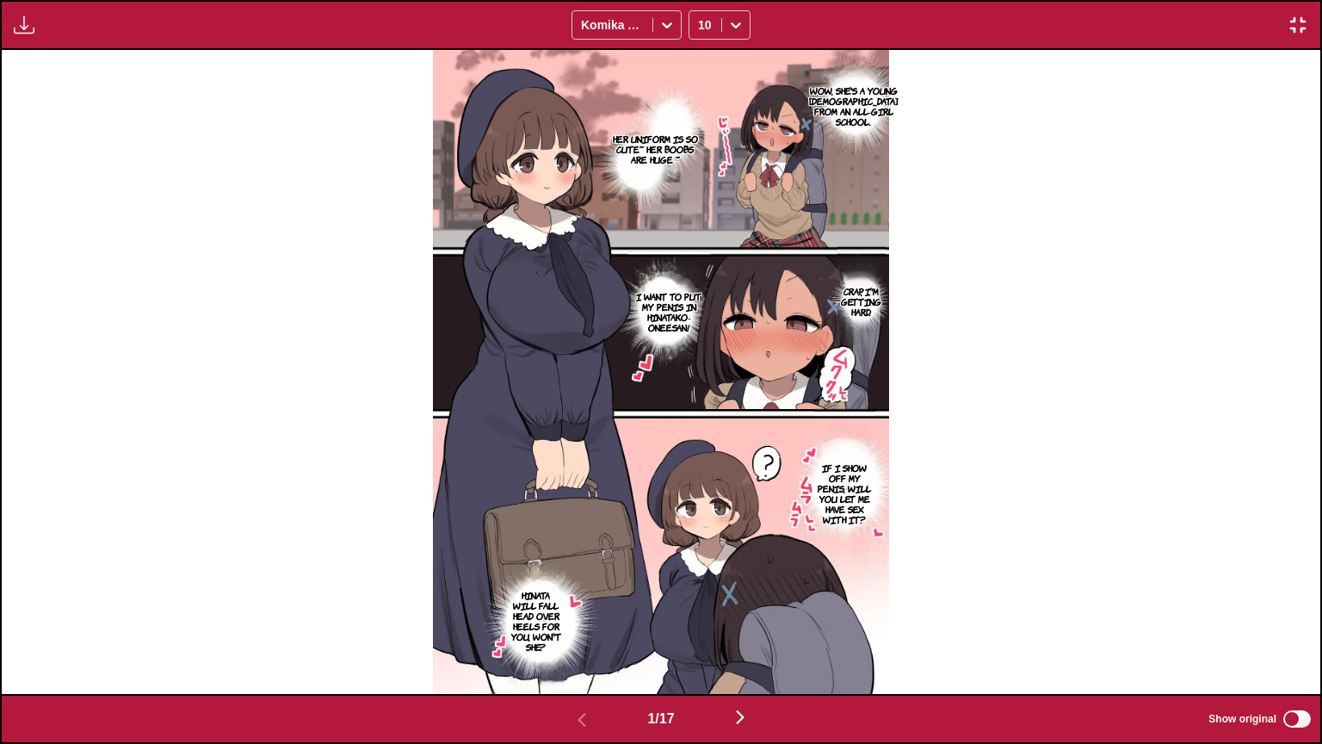
click at [864, 121] on p "Wow, she's a young [DEMOGRAPHIC_DATA] from an all-girl school." at bounding box center [854, 106] width 96 height 48
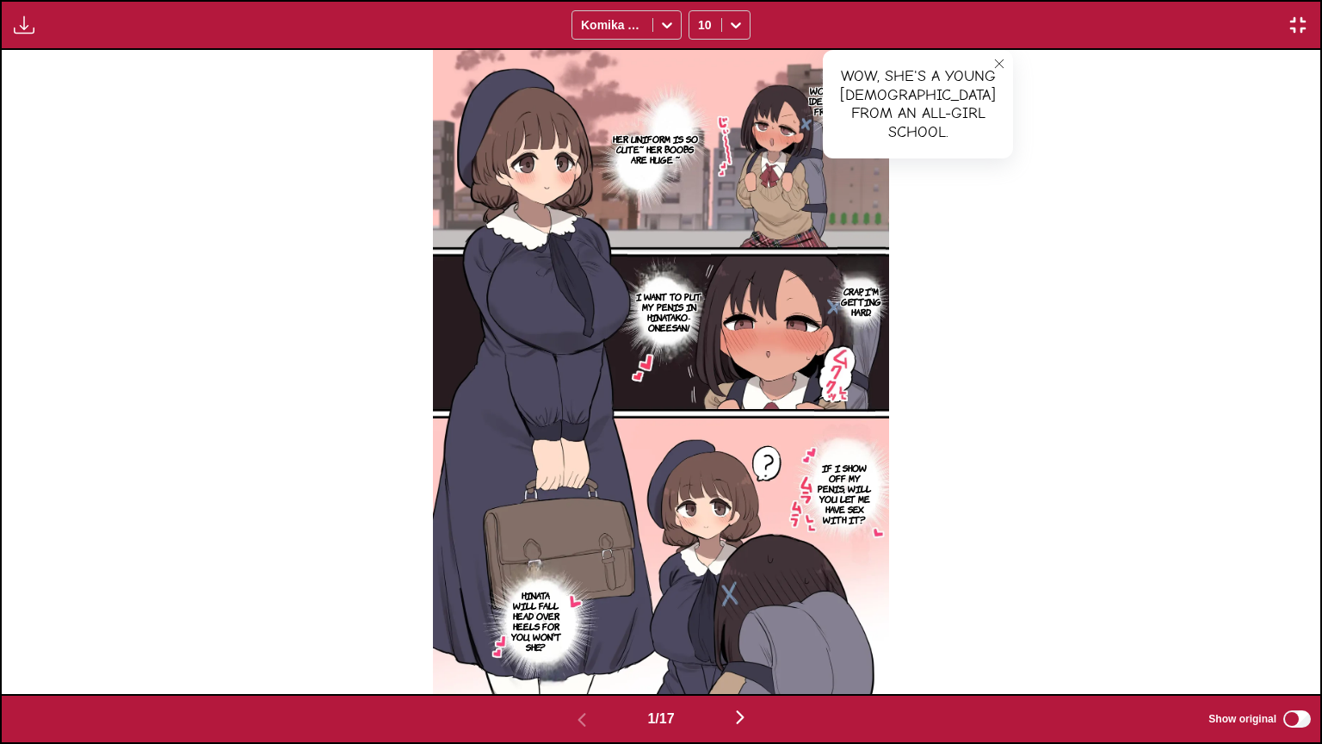
click at [672, 158] on p "Her uniform is so cute~ her boobs are huge ~" at bounding box center [655, 149] width 92 height 38
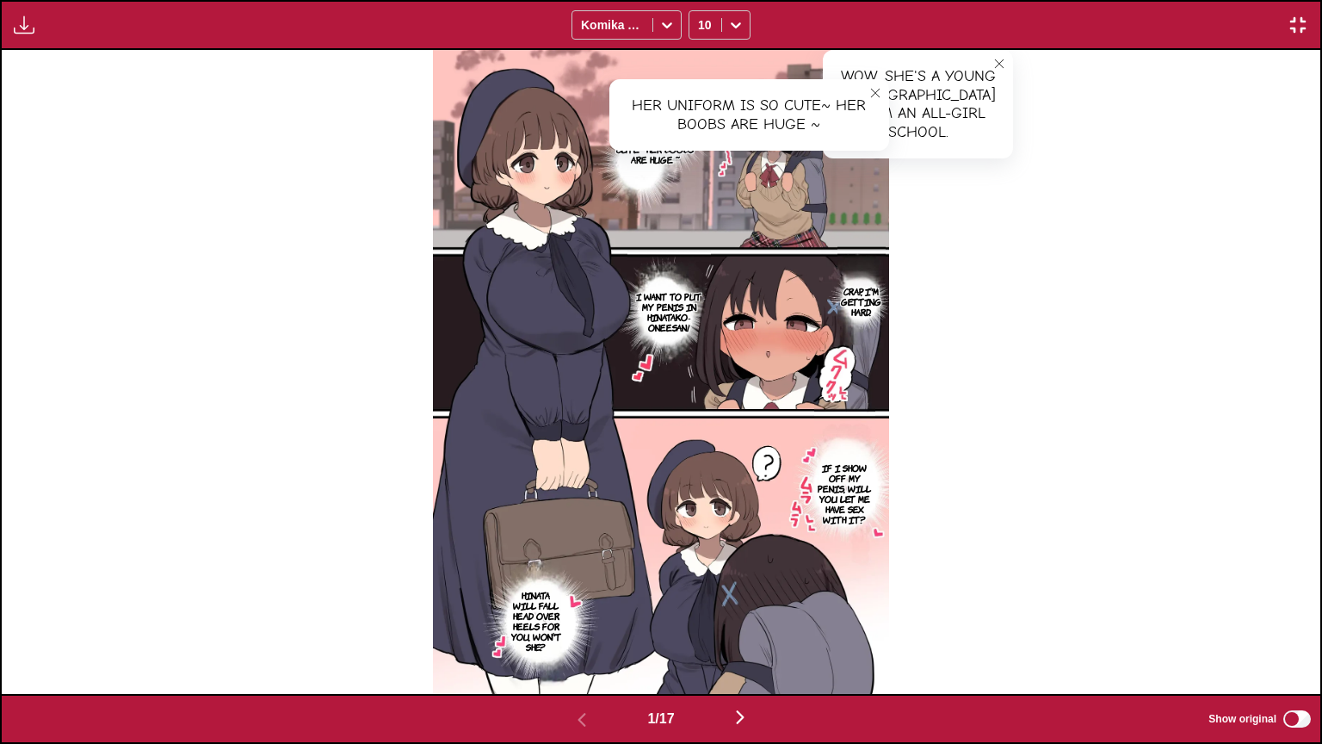
click at [873, 298] on p "Crap, I'm getting hard." at bounding box center [862, 301] width 48 height 38
click at [680, 313] on p "I want to put my penis in Hinatako-oneesan!" at bounding box center [670, 312] width 84 height 48
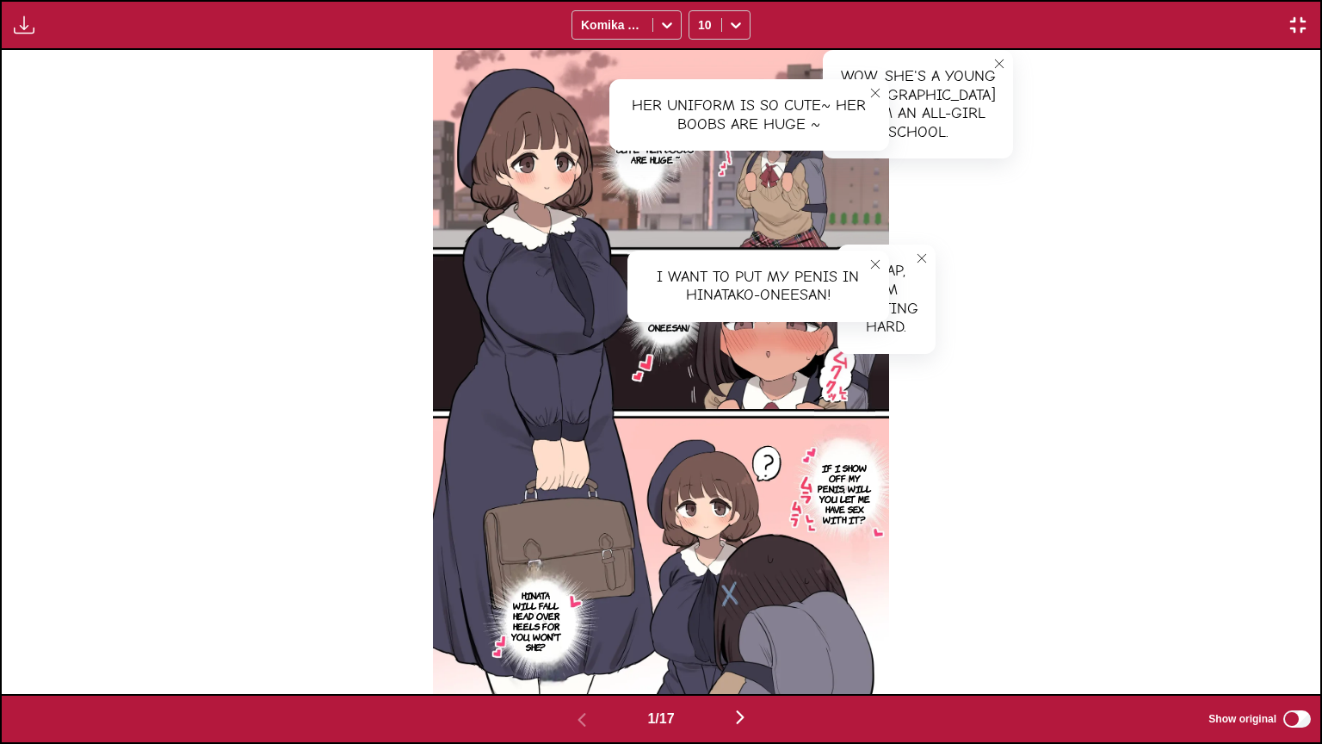
click at [849, 474] on p "If I show off my penis, will you let me have sex with it?" at bounding box center [844, 493] width 60 height 69
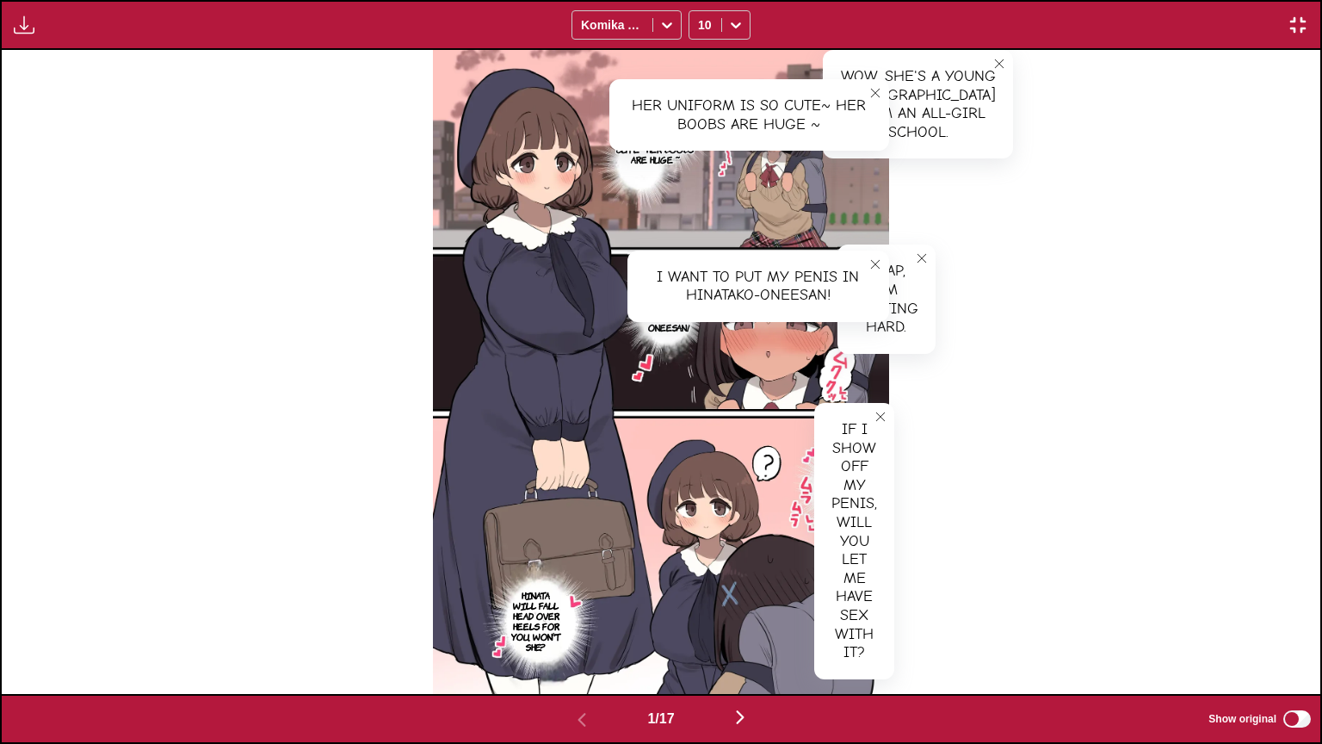
click at [559, 608] on p "Hinata will fall head over heels for you, won't she?" at bounding box center [535, 620] width 61 height 69
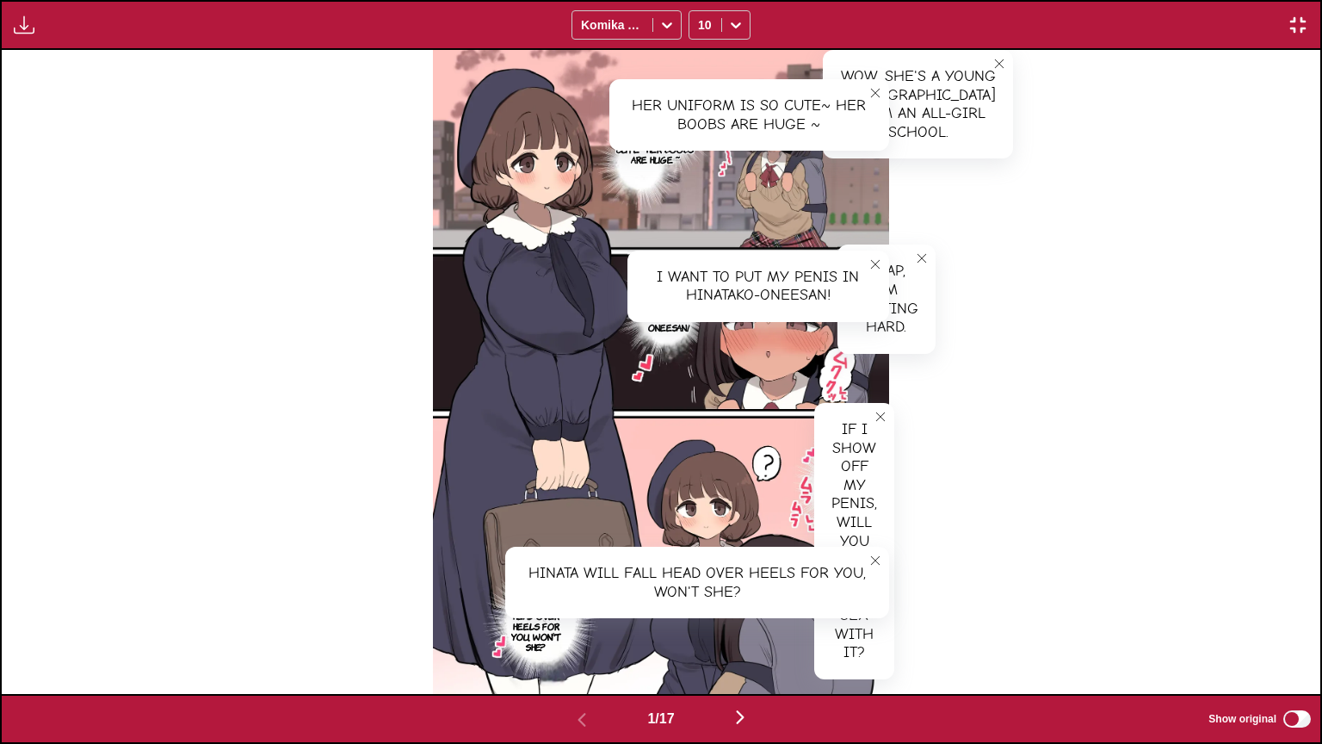
scroll to position [0, 1319]
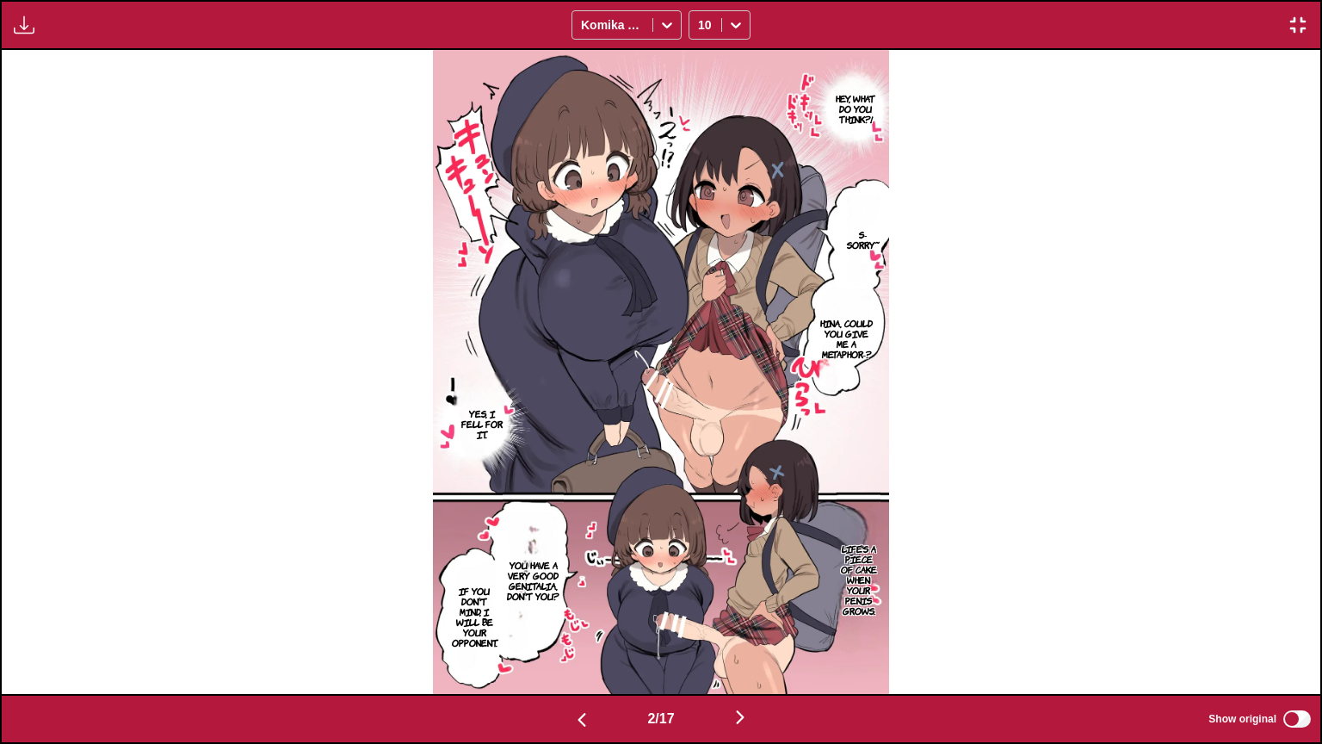
click at [857, 93] on p "Hey, what do you think?!" at bounding box center [855, 109] width 57 height 38
click at [868, 231] on p "S-Sorry~" at bounding box center [862, 240] width 41 height 28
click at [840, 323] on p "Hina, could you give me a metaphor-?" at bounding box center [847, 338] width 62 height 48
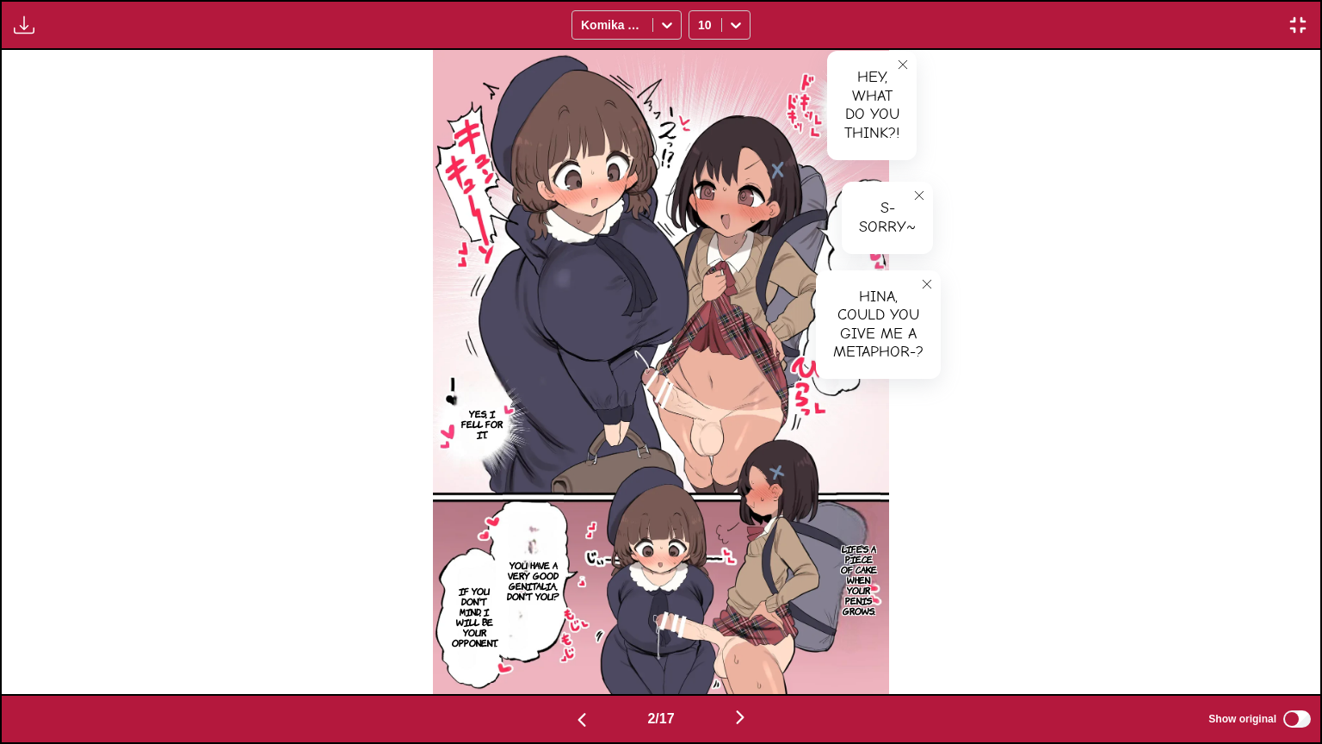
click at [476, 442] on section "Yes, I fell for it." at bounding box center [482, 424] width 57 height 136
click at [480, 433] on p "Yes, I fell for it." at bounding box center [482, 424] width 57 height 38
click at [623, 365] on img at bounding box center [661, 372] width 456 height 644
click at [855, 573] on p "Life's a piece of cake when your penis grows." at bounding box center [859, 579] width 44 height 79
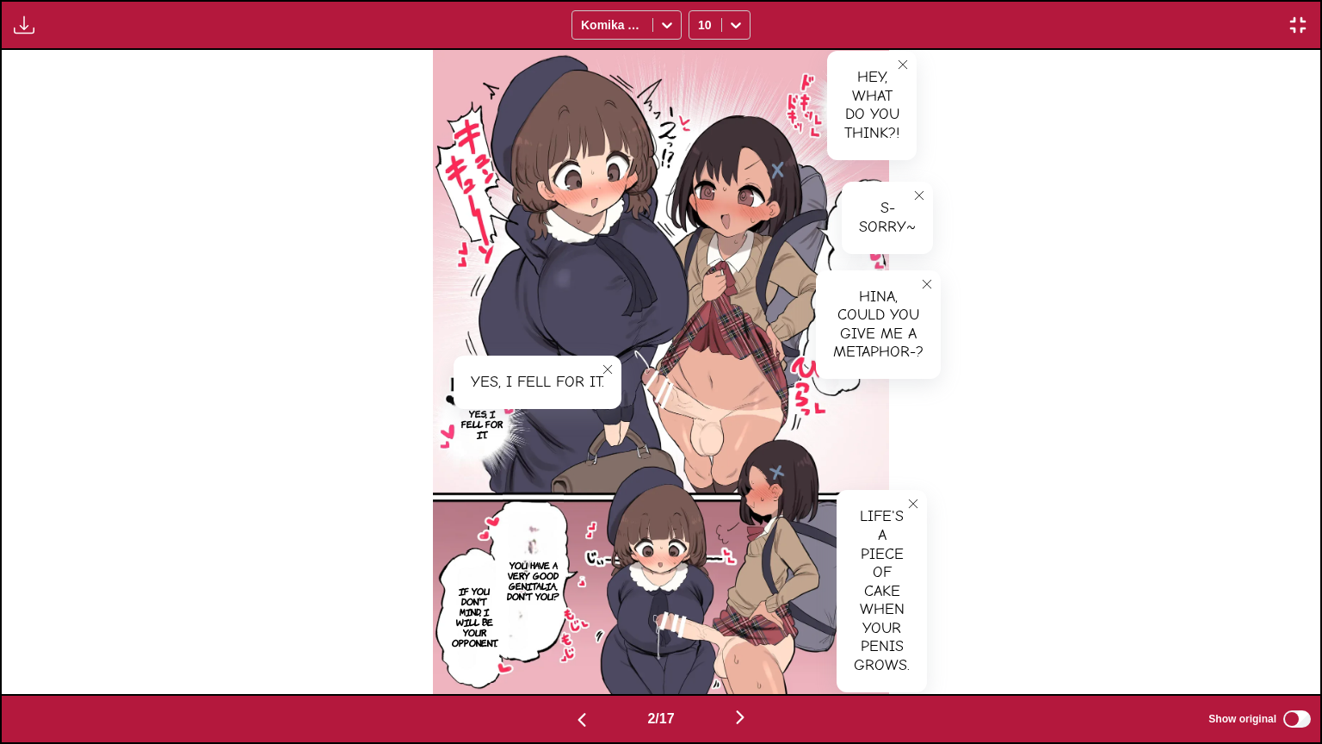
click at [913, 498] on icon "close-tooltip" at bounding box center [913, 504] width 12 height 12
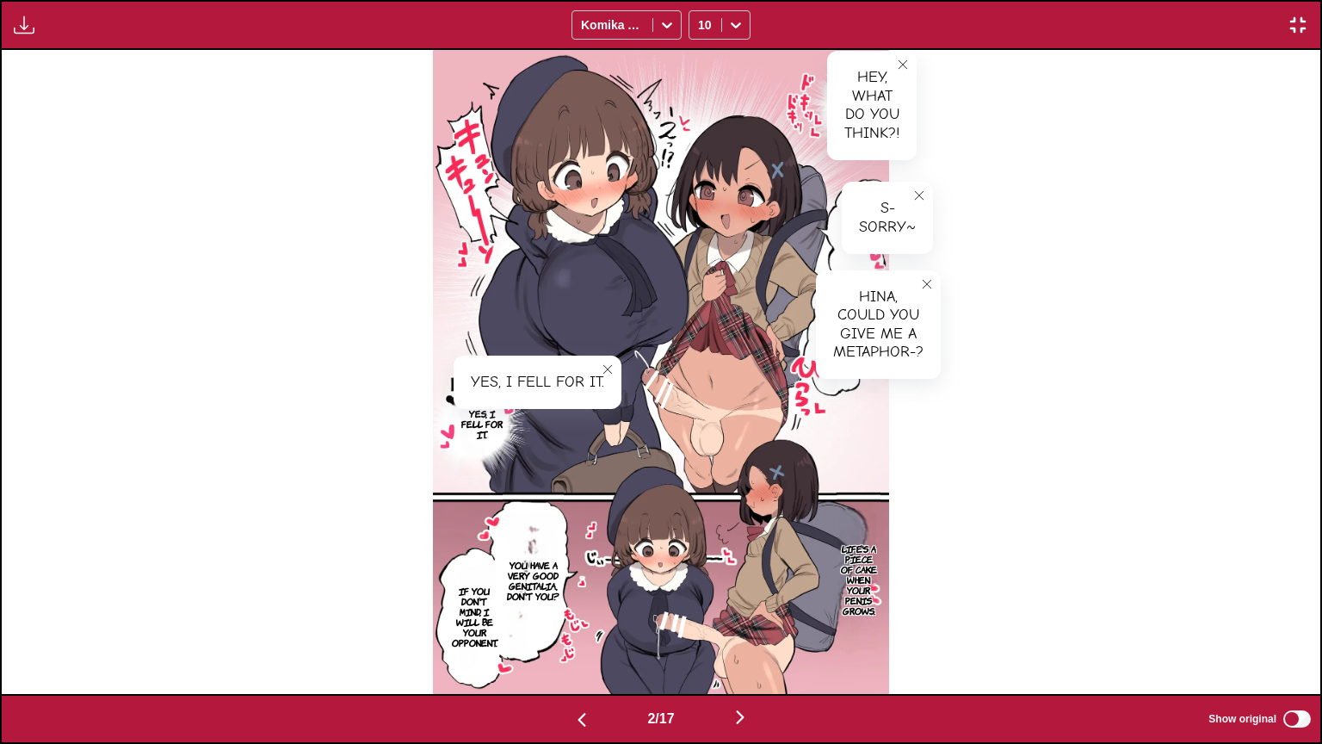
click at [541, 579] on p "You have a very good genitalia, don't you?" at bounding box center [533, 580] width 61 height 48
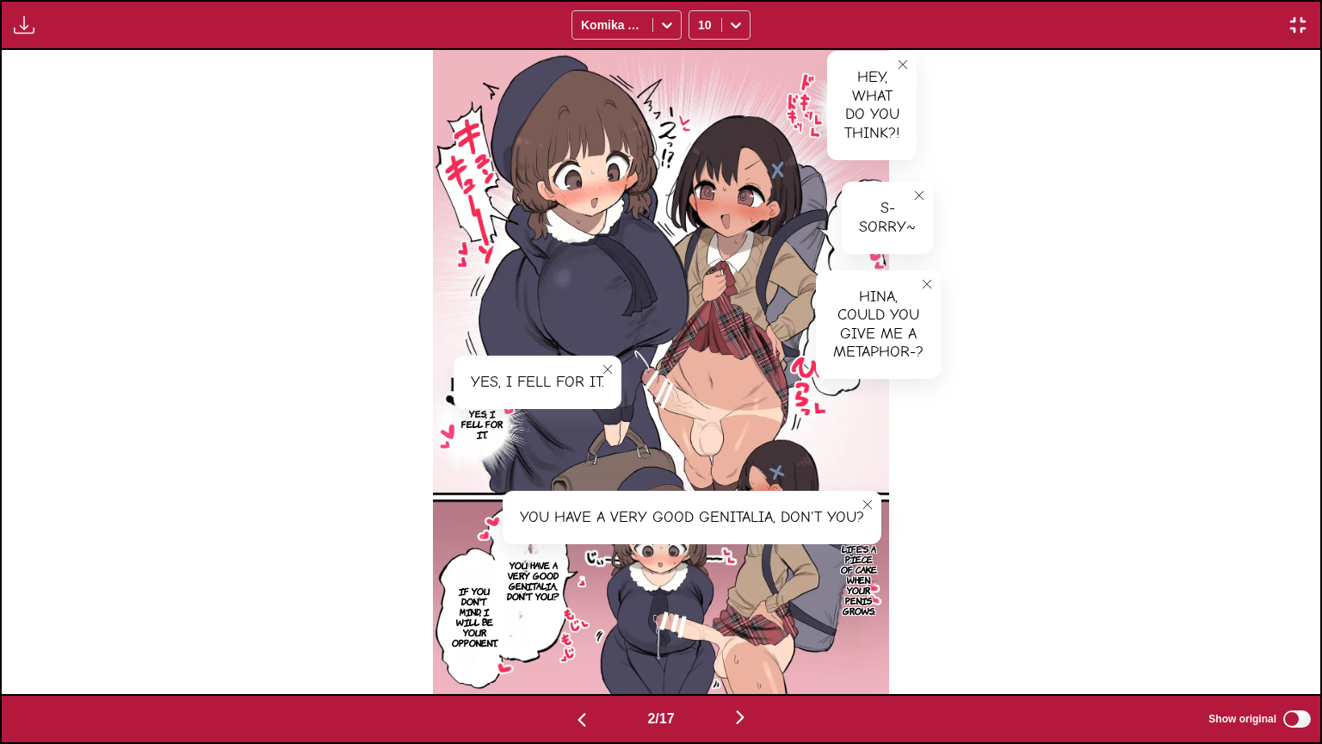
click at [462, 608] on p "If you don't mind, I will be your opponent." at bounding box center [475, 616] width 53 height 69
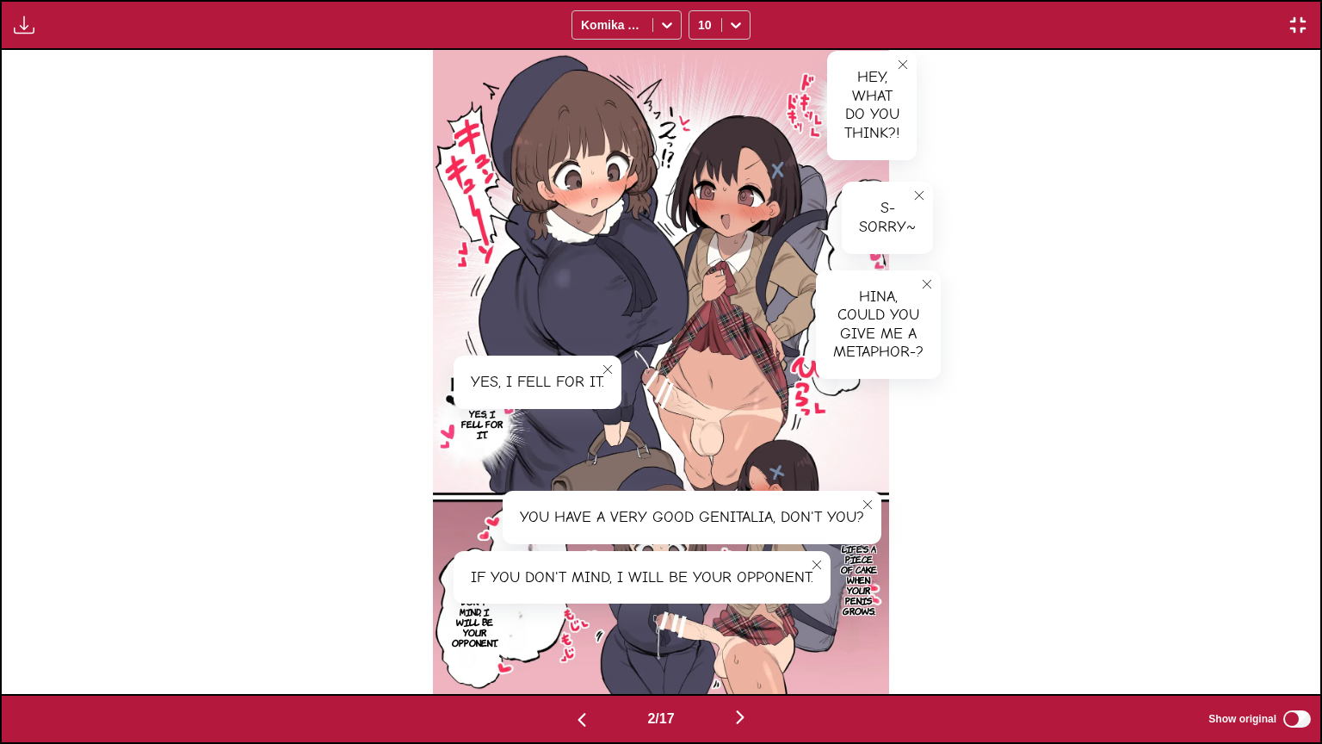
click at [1073, 431] on div "Hey, what do you think?! Hey, what do you think?! S-Sorry~ S-Sorry~ [PERSON_NAM…" at bounding box center [661, 372] width 1319 height 644
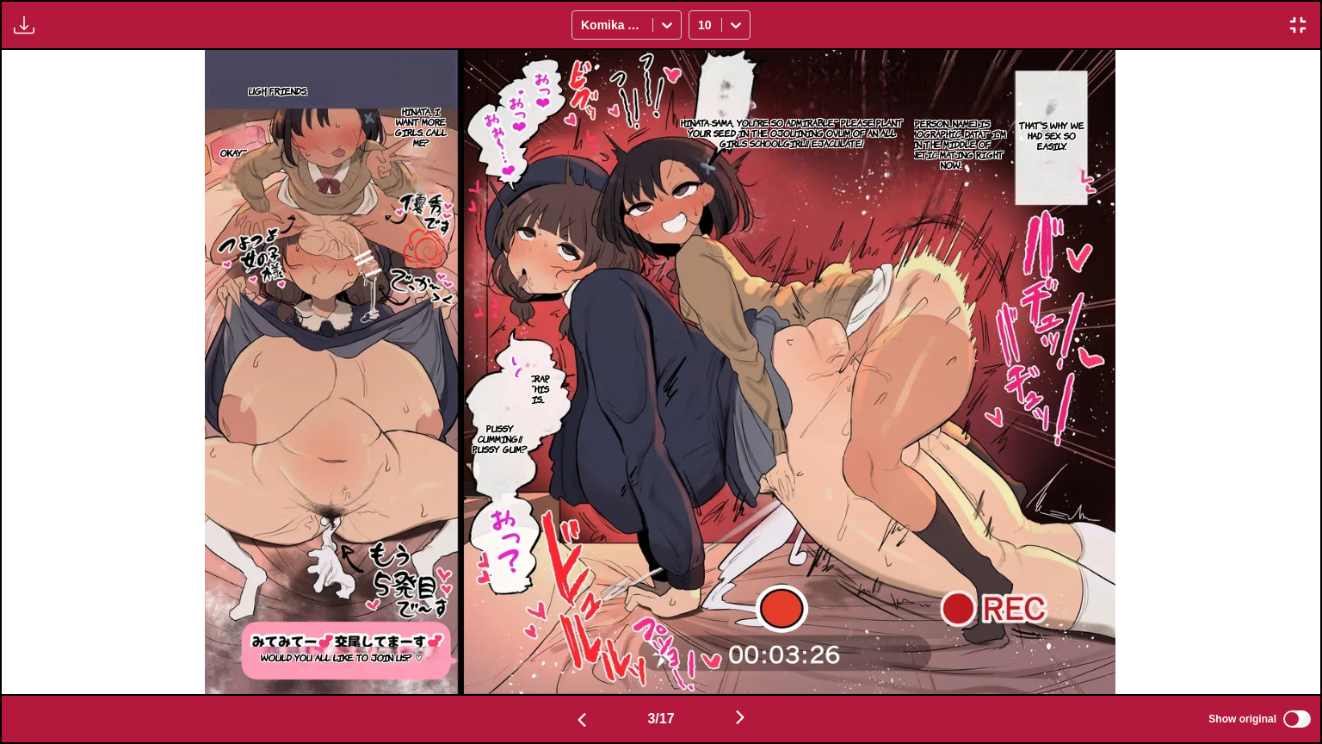
click at [1045, 161] on section "That's why we had sex so easily." at bounding box center [1052, 135] width 75 height 140
click at [1055, 139] on p "That's why we had sex so easily." at bounding box center [1052, 135] width 75 height 38
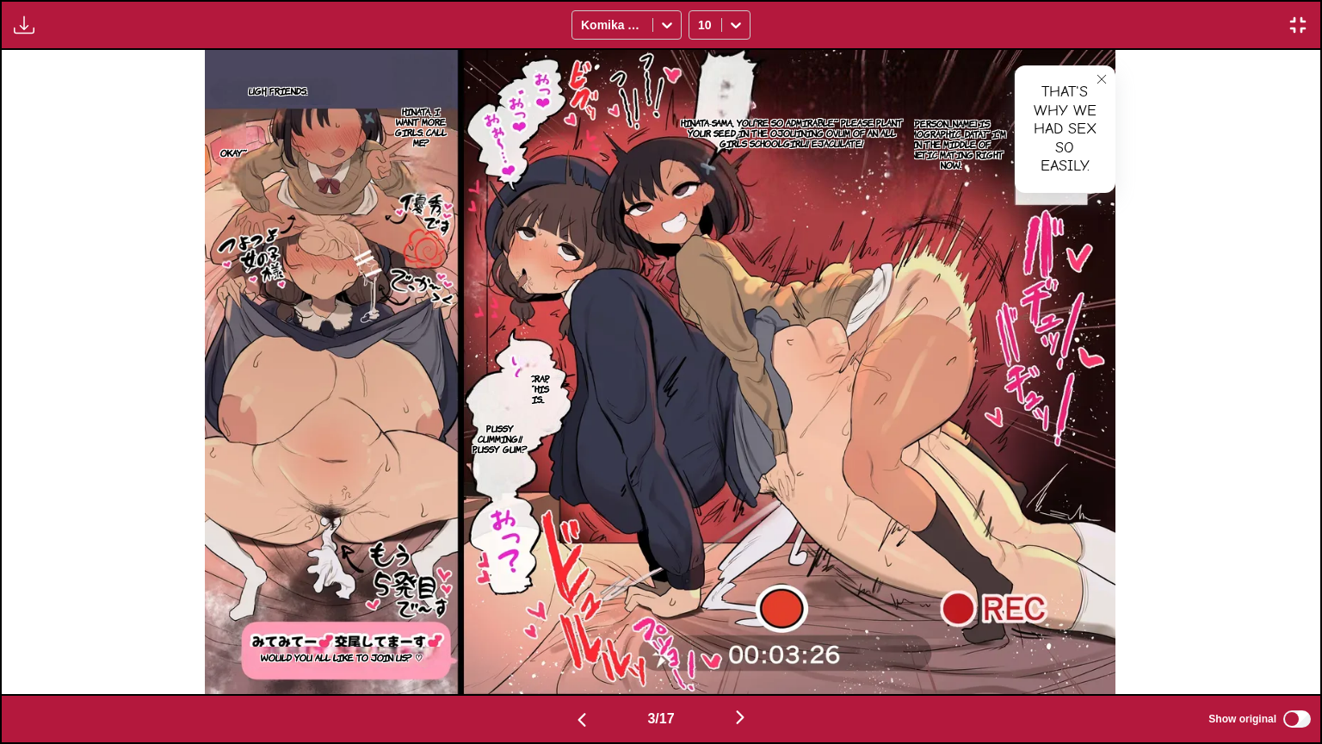
click at [1105, 76] on icon "close-tooltip" at bounding box center [1102, 79] width 12 height 12
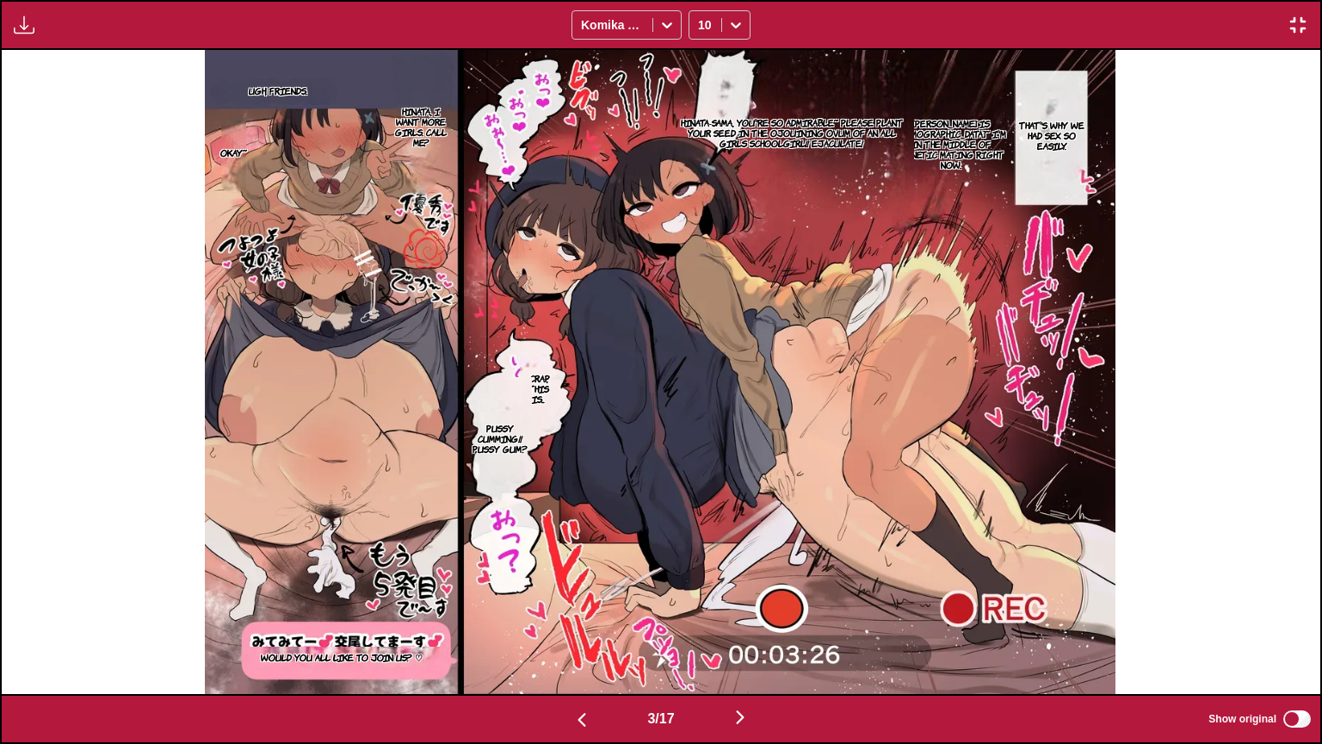
click at [957, 157] on p "[PERSON_NAME] is [DEMOGRAPHIC_DATA]~ I'm in the middle of genetic mating right …" at bounding box center [951, 143] width 119 height 59
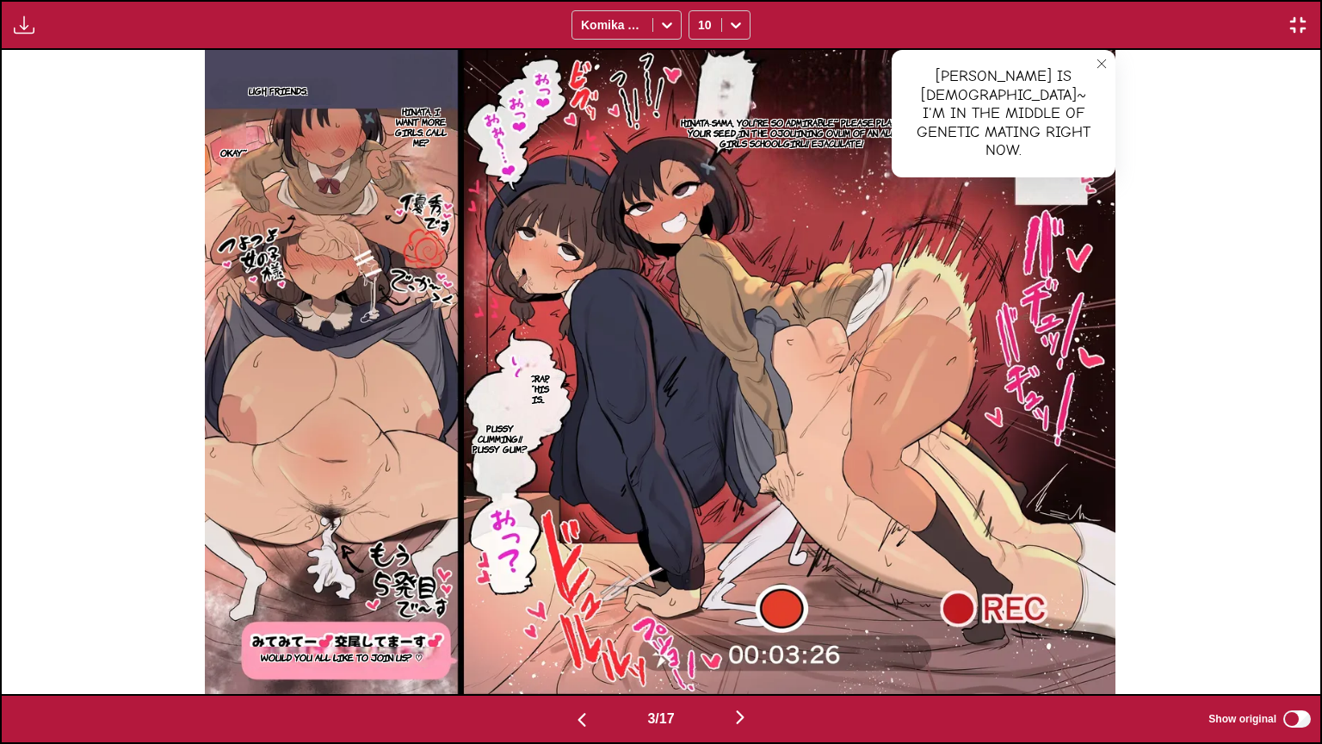
click at [792, 121] on p "Hinata-sama, you're so admirable~ Please plant your seed in the ojouining ovum …" at bounding box center [792, 133] width 244 height 38
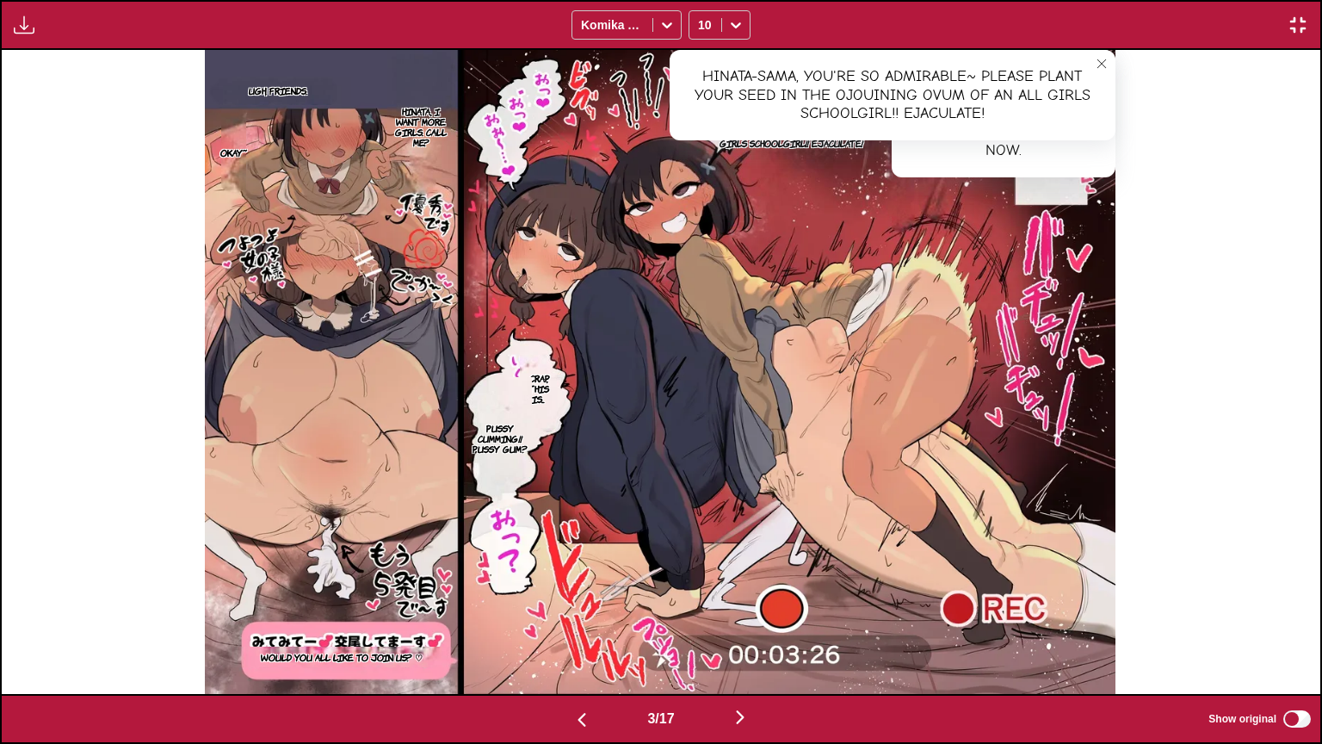
click at [1102, 60] on icon "close-tooltip" at bounding box center [1102, 64] width 12 height 12
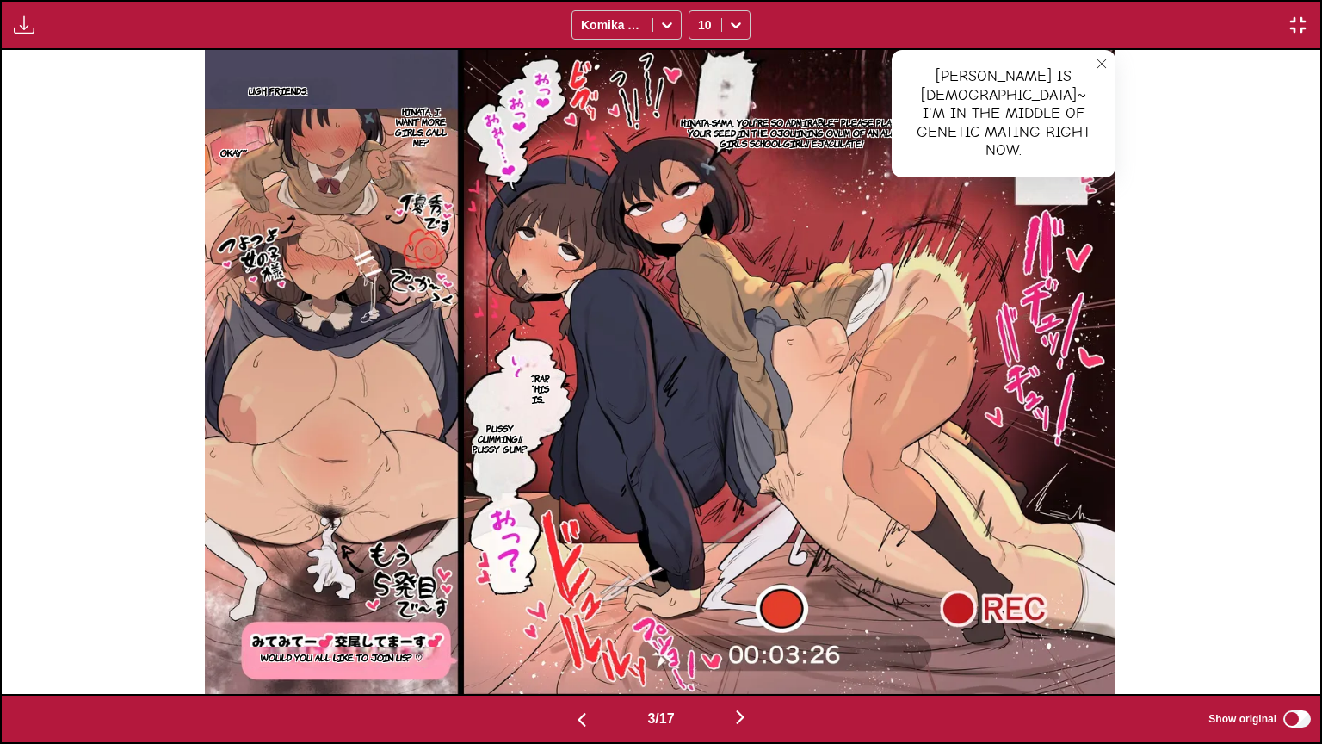
click at [1098, 69] on icon "close-tooltip" at bounding box center [1102, 64] width 12 height 12
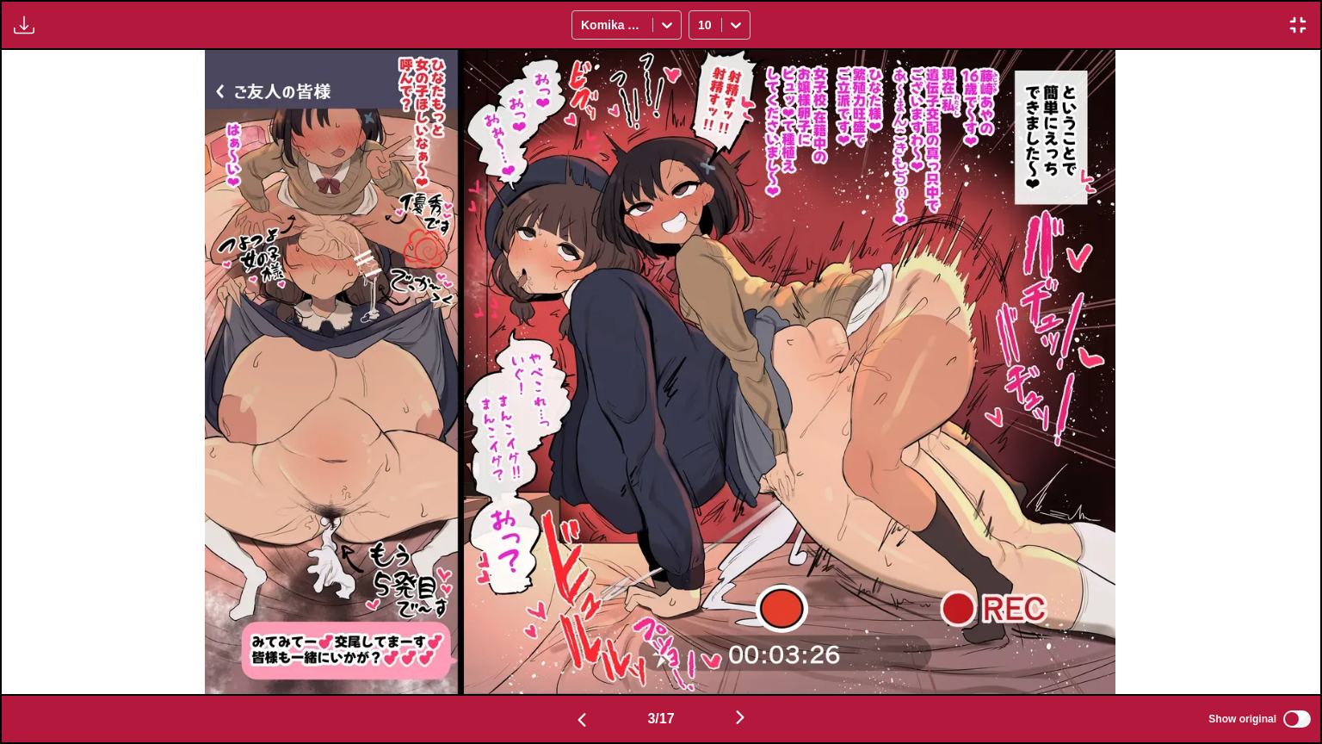
click at [1273, 608] on label "Show original" at bounding box center [1261, 719] width 105 height 22
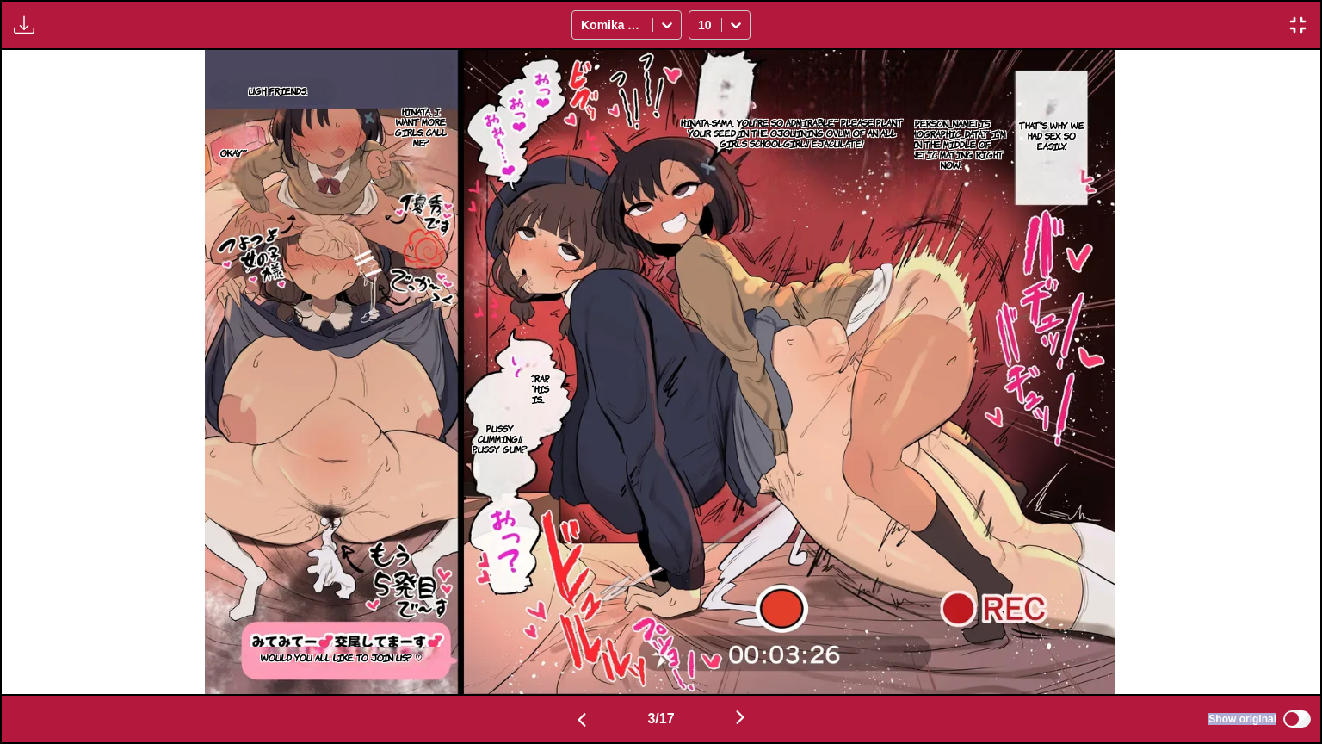
click at [1273, 608] on label "Show original" at bounding box center [1261, 719] width 105 height 22
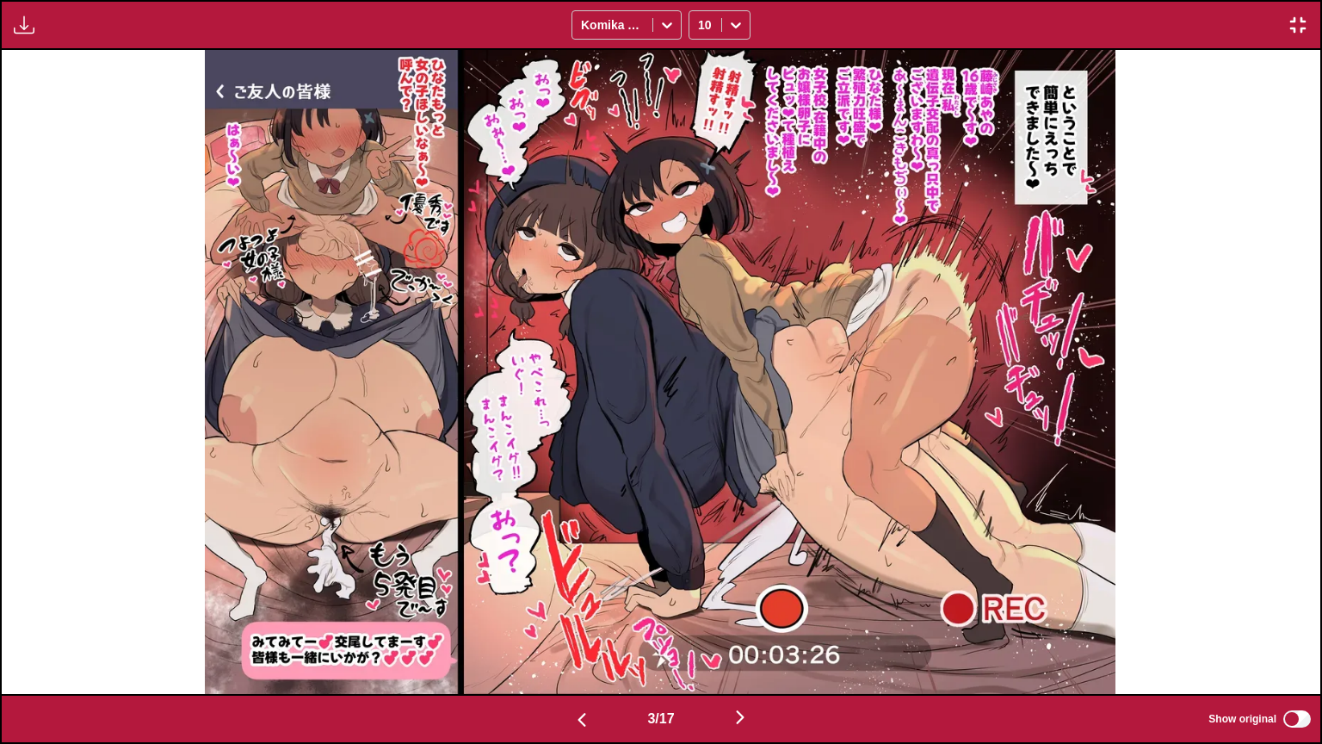
click at [1273, 608] on label "Show original" at bounding box center [1261, 719] width 105 height 22
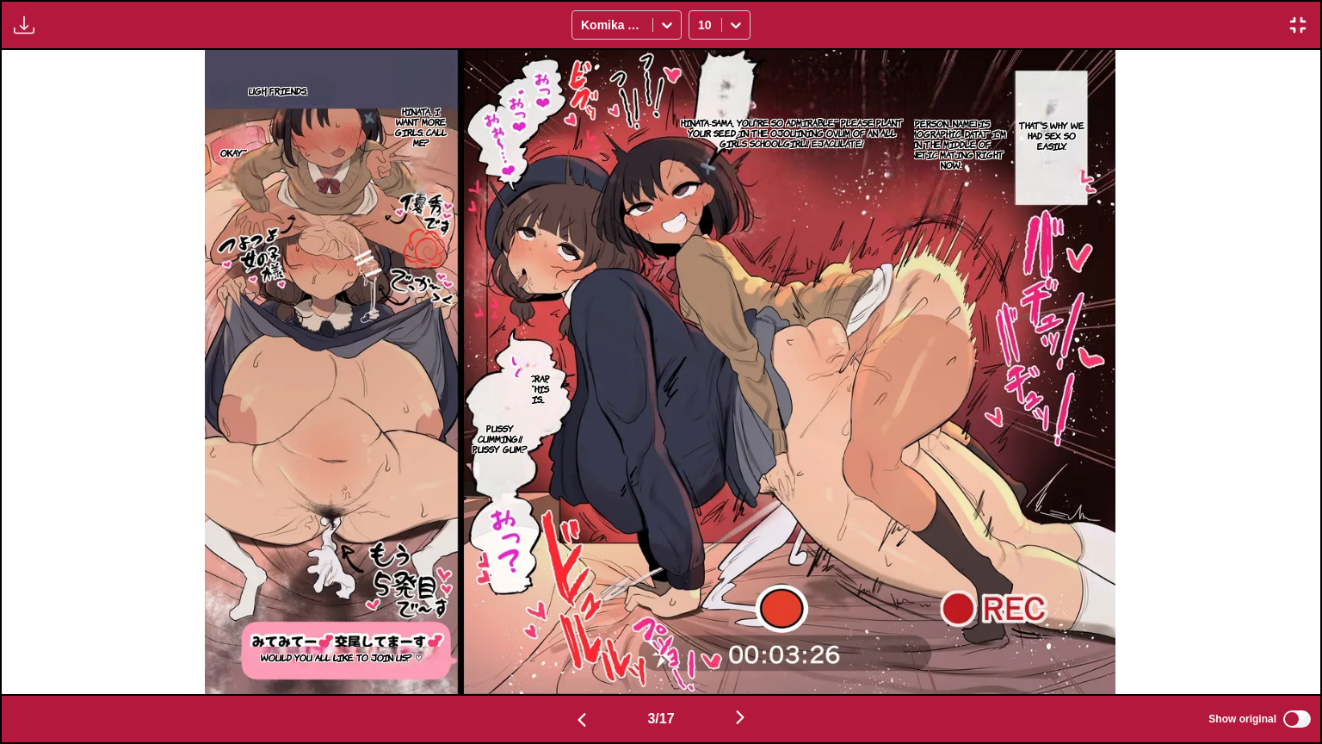
click at [542, 389] on p "Crap, this is..." at bounding box center [539, 388] width 38 height 38
click at [513, 467] on section "Pussy cumming!! pussy gum?" at bounding box center [500, 438] width 65 height 122
click at [511, 447] on p "Pussy cumming!! pussy gum?" at bounding box center [500, 438] width 65 height 38
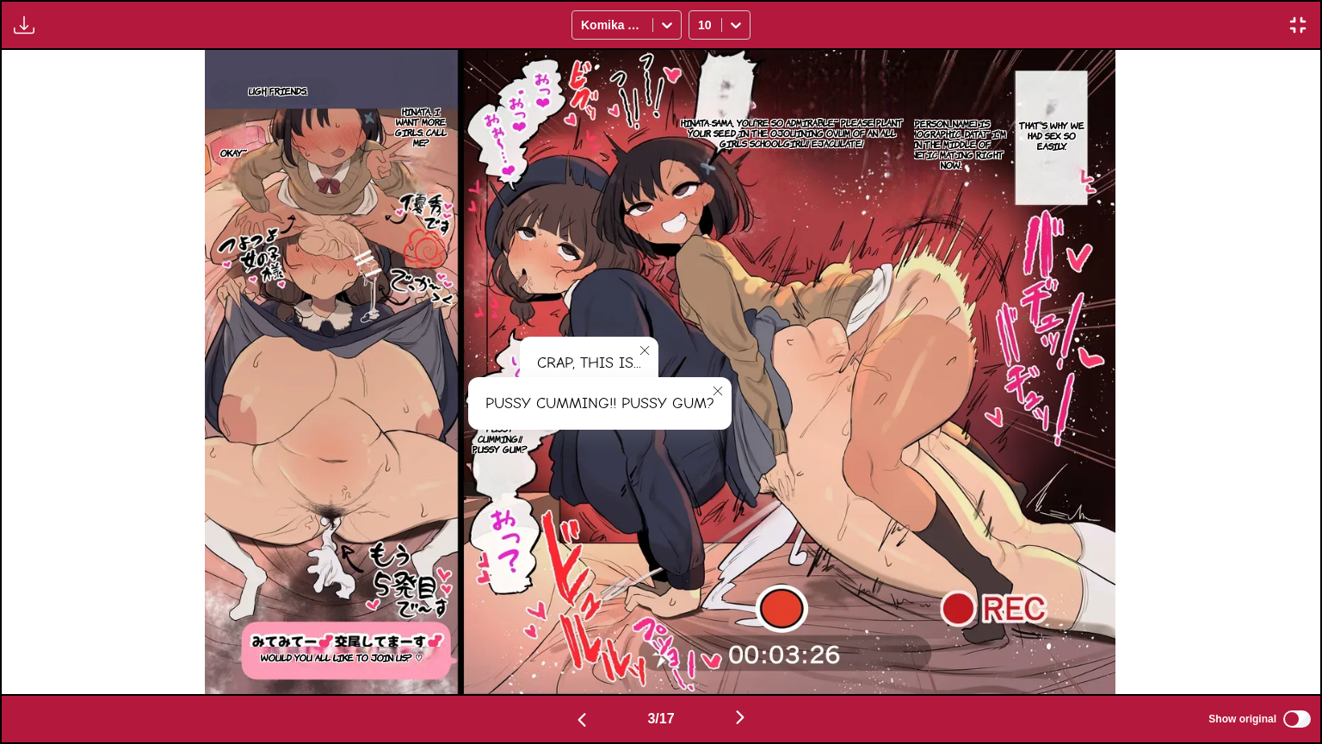
click at [399, 130] on p "Hinata, I want more girls. Call me?" at bounding box center [421, 126] width 68 height 48
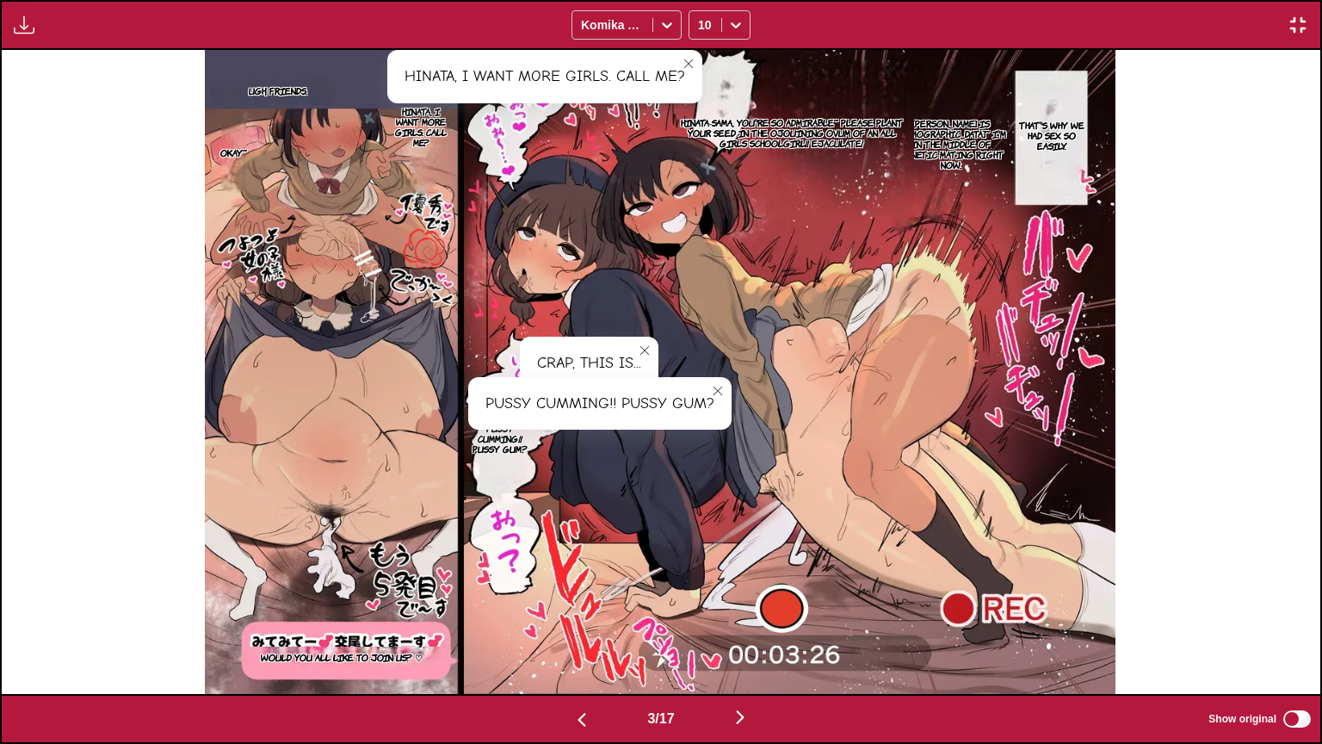
click at [262, 99] on section "Ugh, friends." at bounding box center [278, 91] width 146 height 28
click at [264, 93] on p "Ugh, friends." at bounding box center [277, 90] width 65 height 17
click at [410, 608] on p "Would you all like to join us? ♡" at bounding box center [341, 656] width 169 height 17
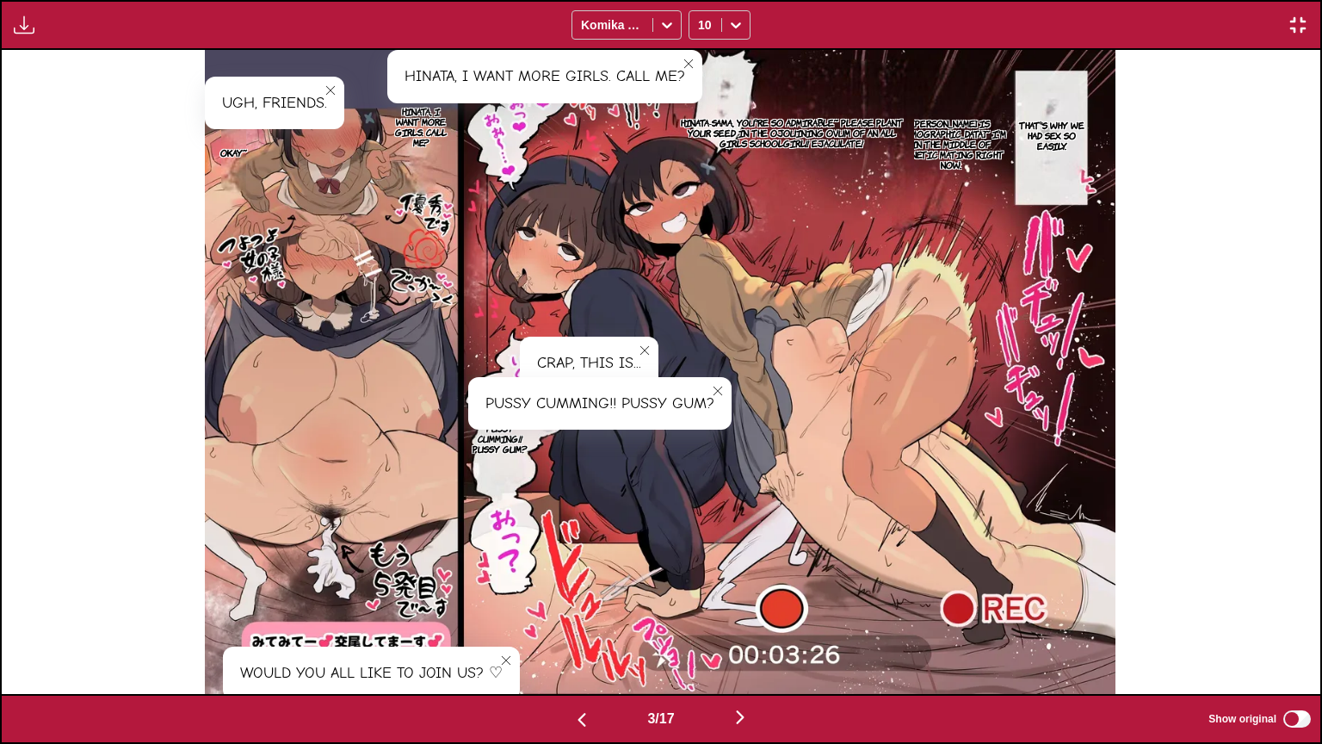
scroll to position [0, 3958]
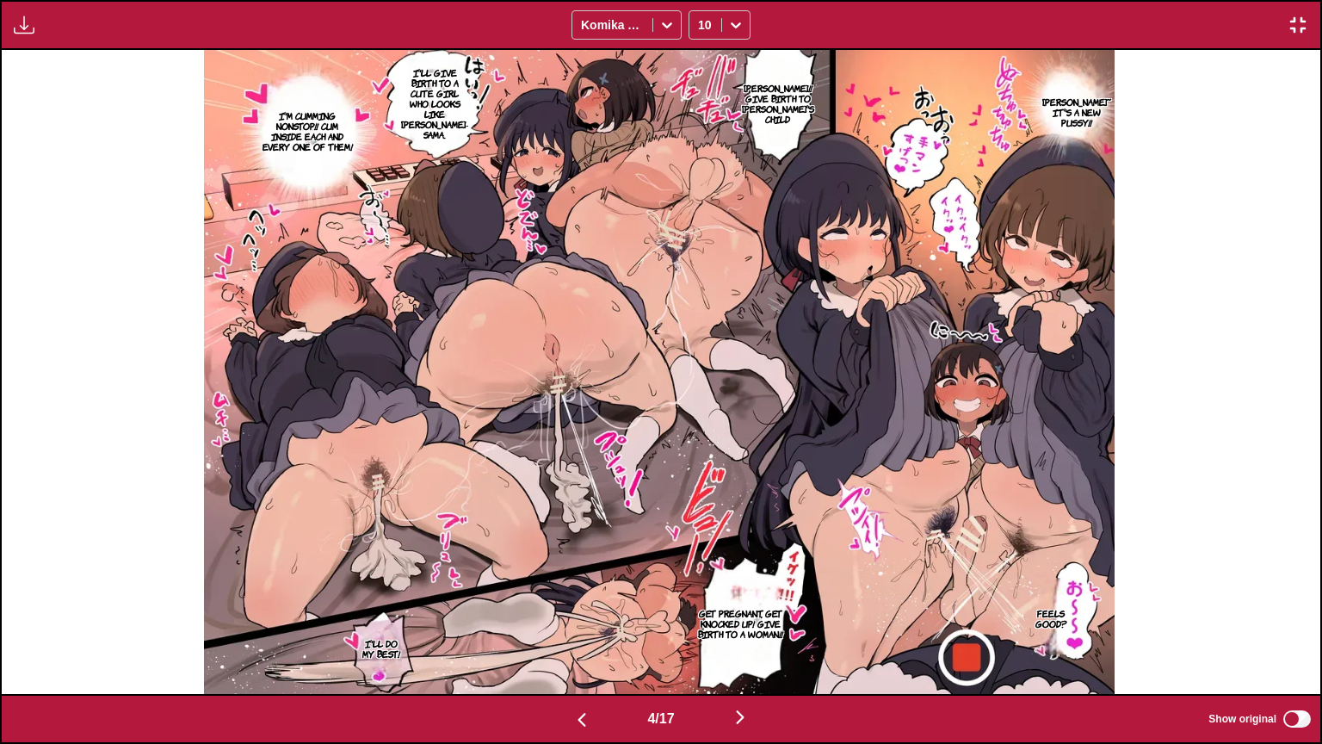
click at [1065, 121] on p "[PERSON_NAME]~ It's a new pussy!!" at bounding box center [1077, 112] width 76 height 38
click at [786, 96] on p "[PERSON_NAME]!! Give birth to [PERSON_NAME]'s child" at bounding box center [778, 103] width 79 height 48
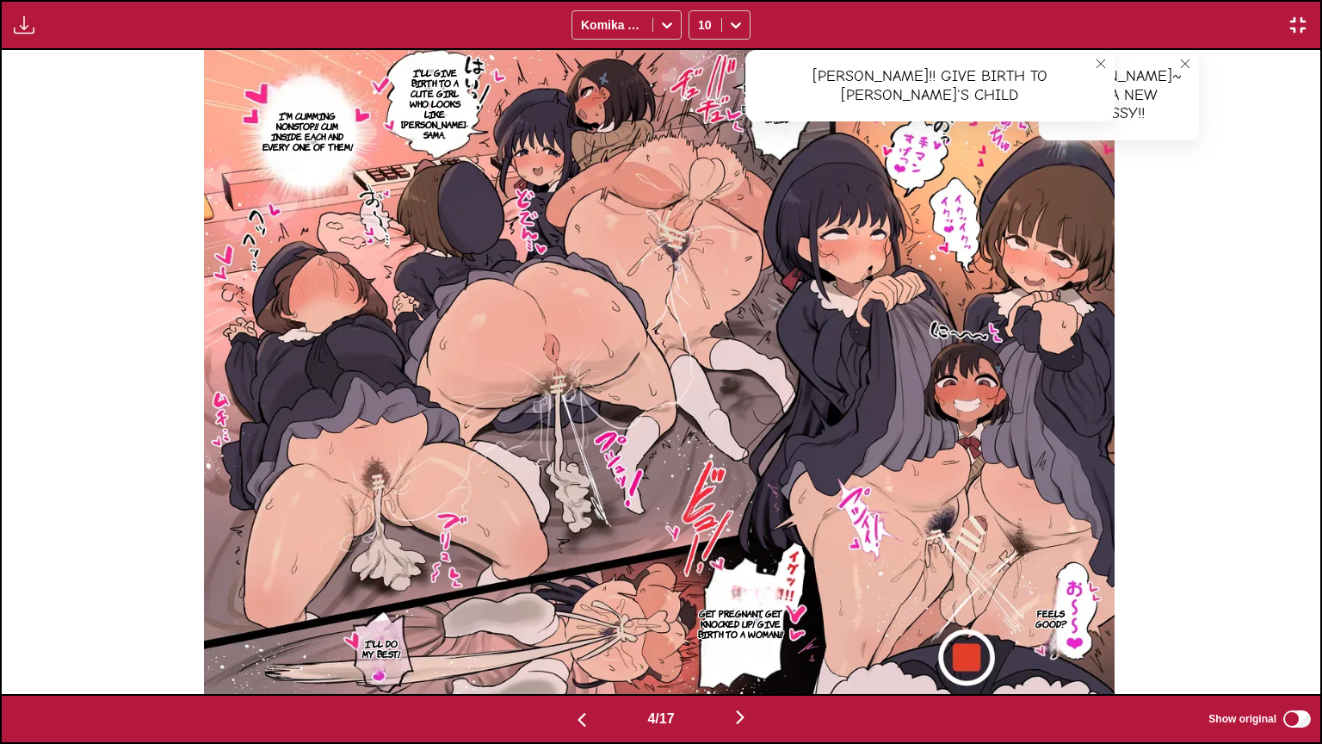
click at [424, 96] on p "I'll give birth to a cute girl who looks like [PERSON_NAME]-sama." at bounding box center [435, 103] width 74 height 79
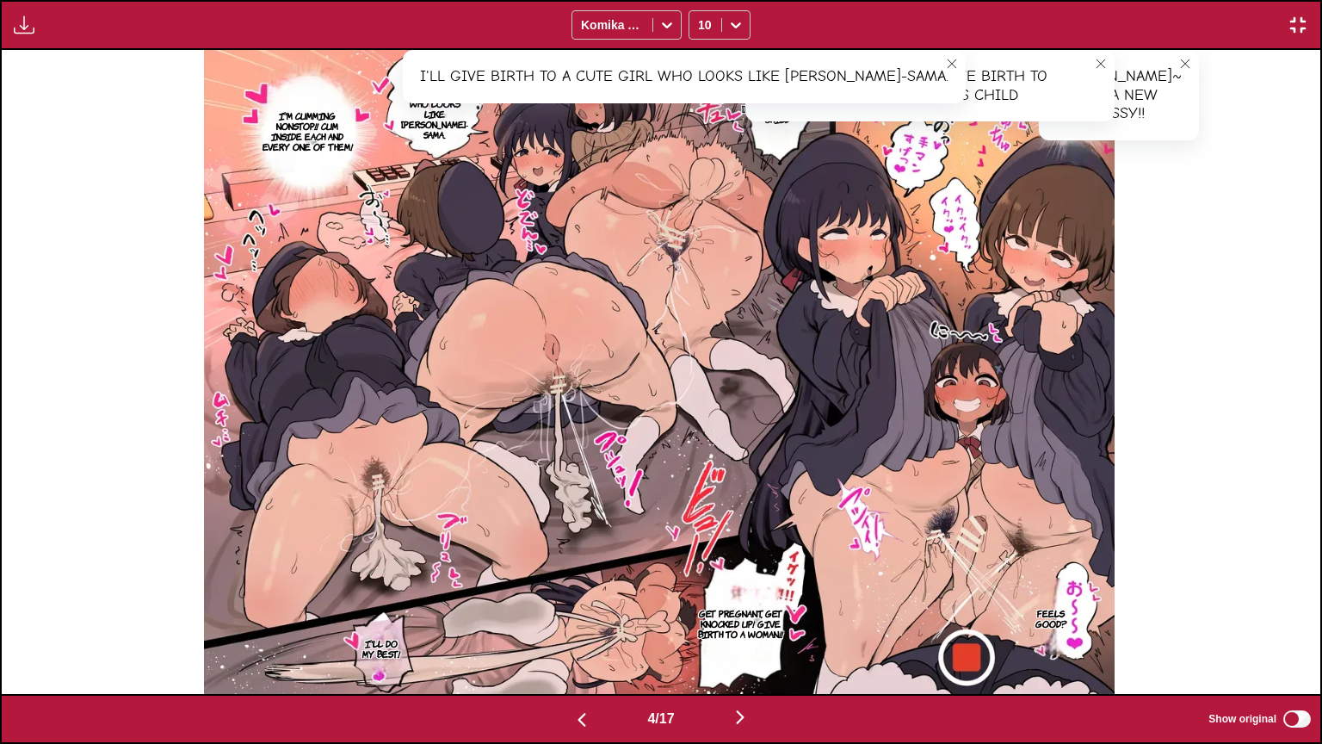
click at [327, 133] on p "I'm cumming nonstop!! Cum inside each and every one of them!" at bounding box center [307, 131] width 97 height 48
click at [724, 608] on p "Get pregnant, get knocked up! Give birth to a woman!!" at bounding box center [741, 623] width 96 height 38
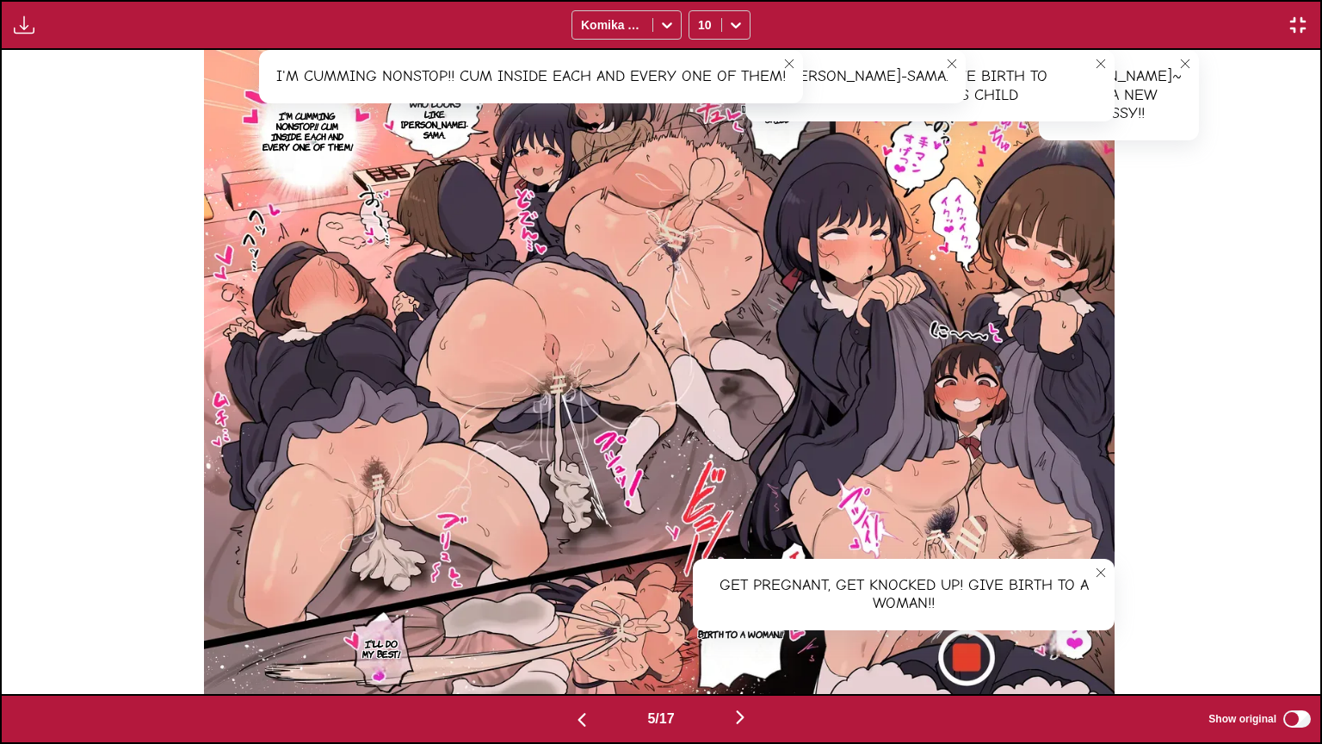
scroll to position [0, 5278]
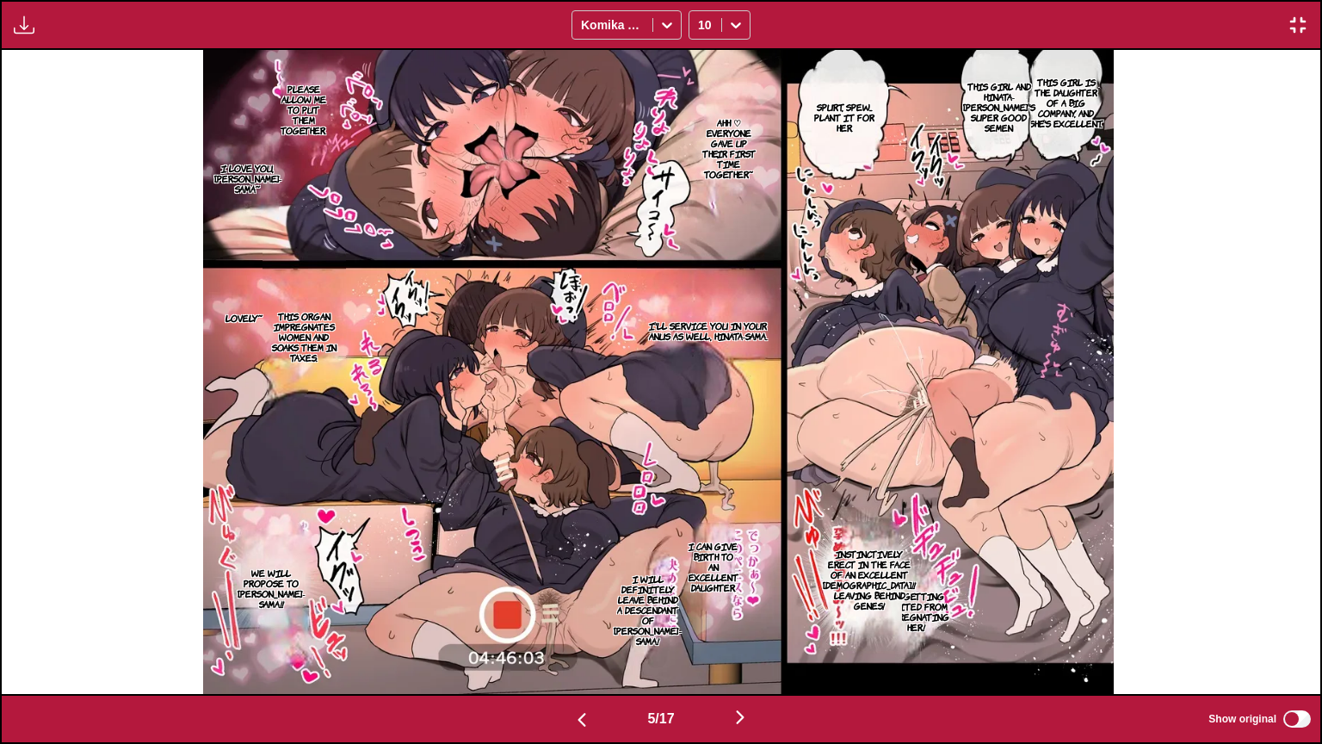
click at [1074, 114] on p "This girl is the daughter of a big company, and she's excellent." at bounding box center [1066, 102] width 84 height 59
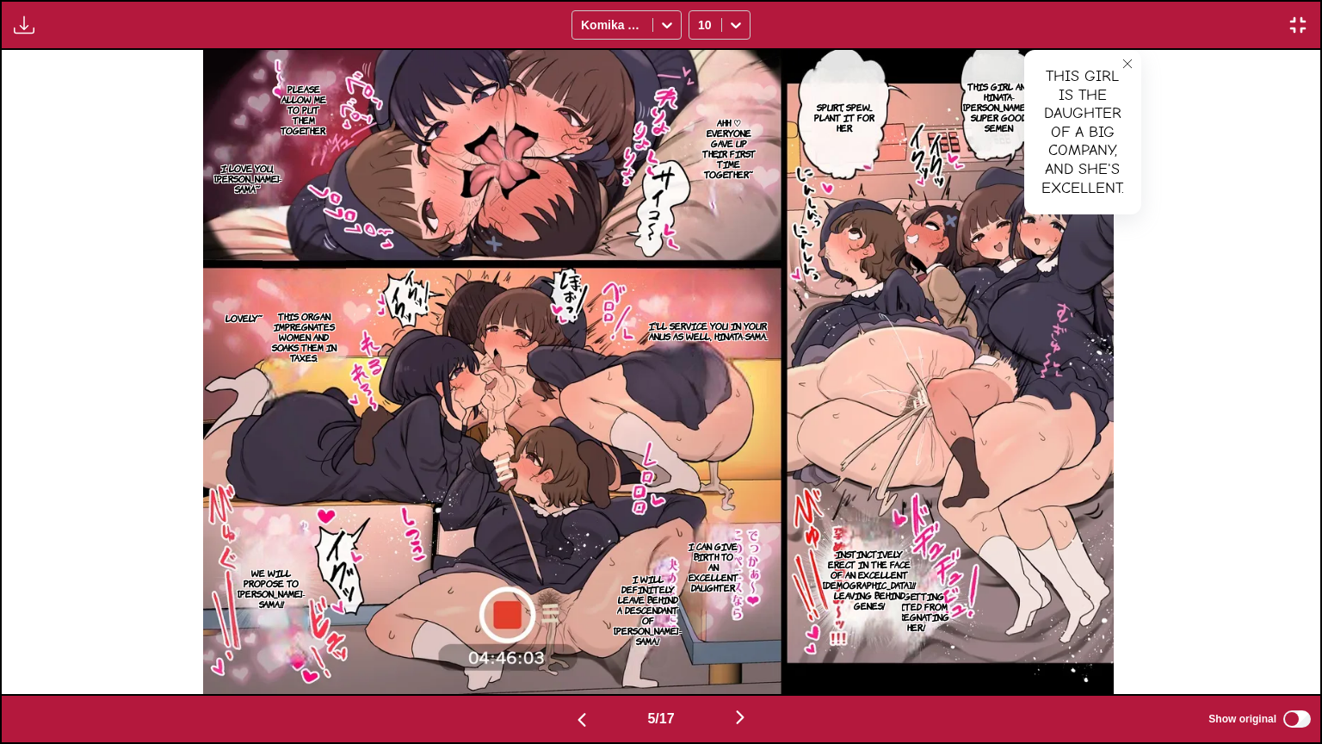
click at [1005, 127] on p "This girl and Hinata-[PERSON_NAME]'s super good semen" at bounding box center [999, 106] width 79 height 59
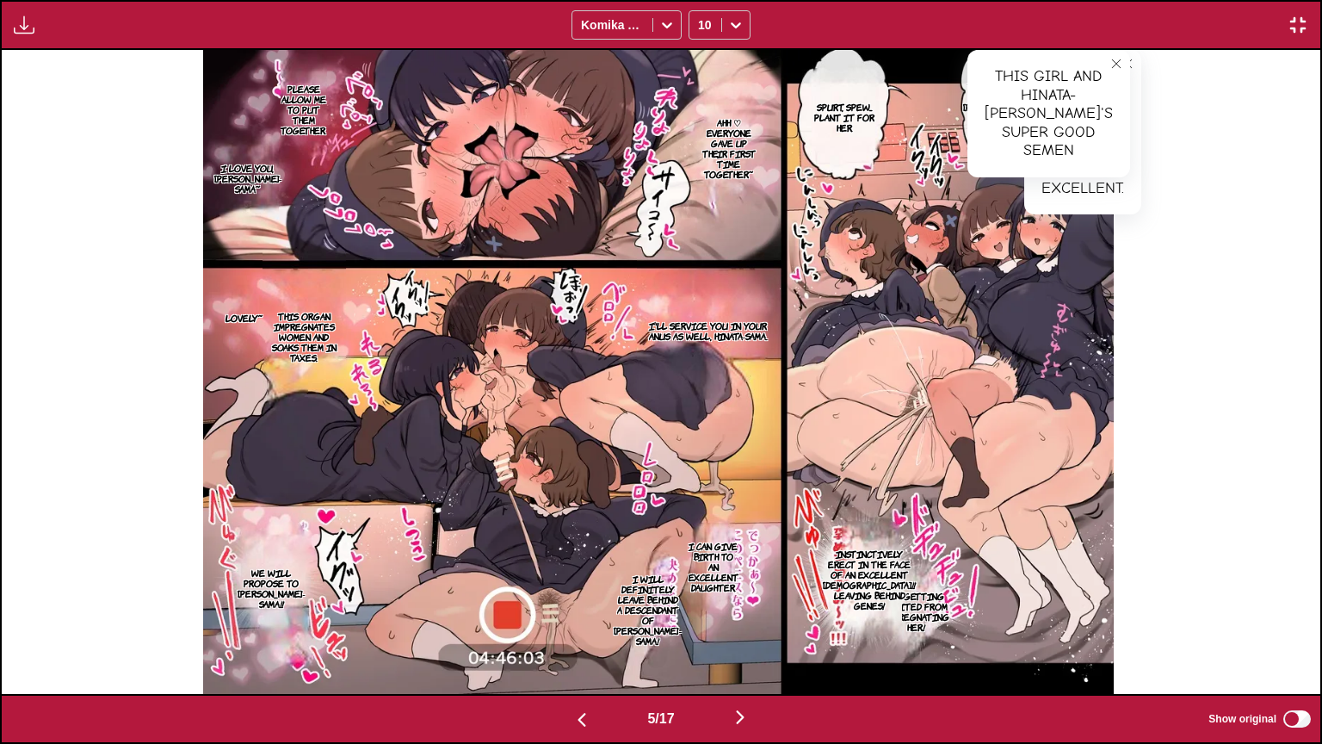
click at [860, 117] on p "Spurt, spew... Plant it for her." at bounding box center [844, 117] width 84 height 38
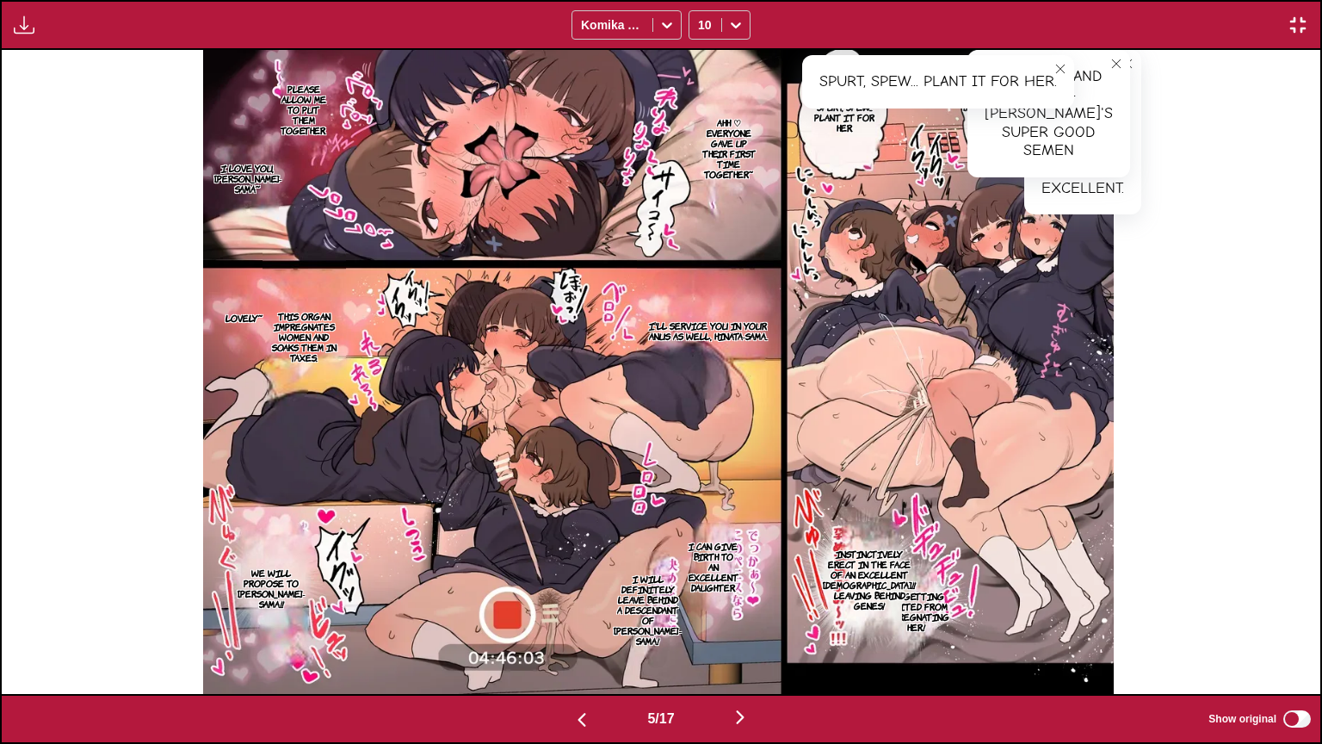
click at [943, 608] on p "I'm getting excited from impregnating her!" at bounding box center [916, 611] width 74 height 48
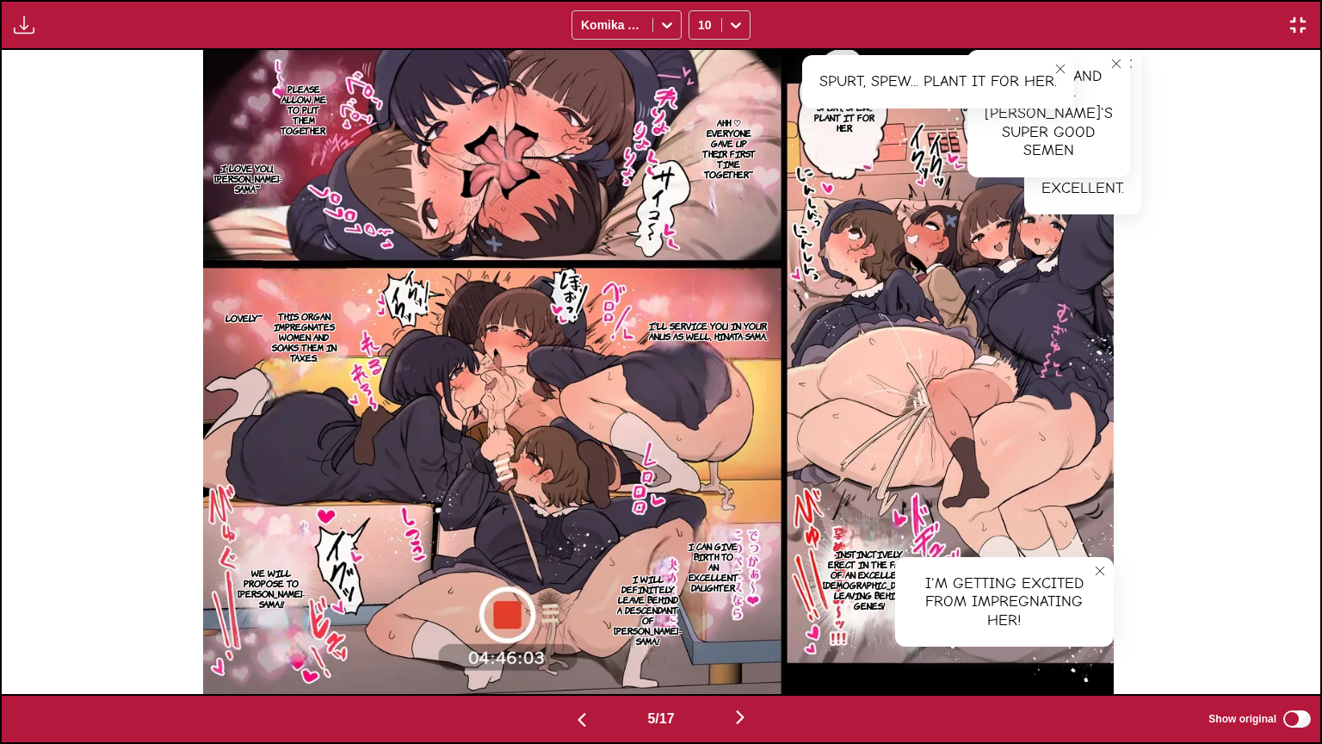
click at [882, 560] on p "Instinctively erect in the face of an excellent [DEMOGRAPHIC_DATA]!! Leaving be…" at bounding box center [870, 579] width 100 height 69
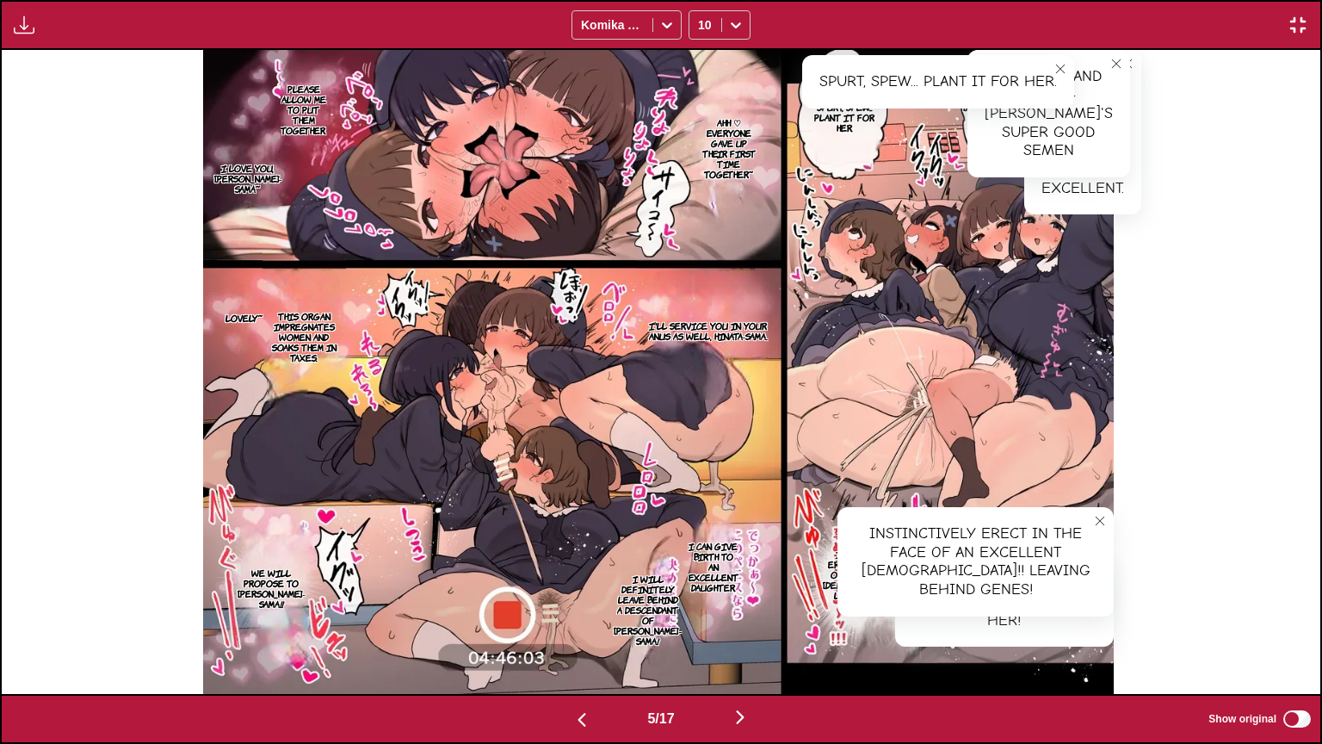
click at [1273, 608] on label "Show original" at bounding box center [1261, 719] width 105 height 22
click at [704, 125] on p "Ahh ♡ Everyone gave up their first time together~" at bounding box center [728, 148] width 63 height 69
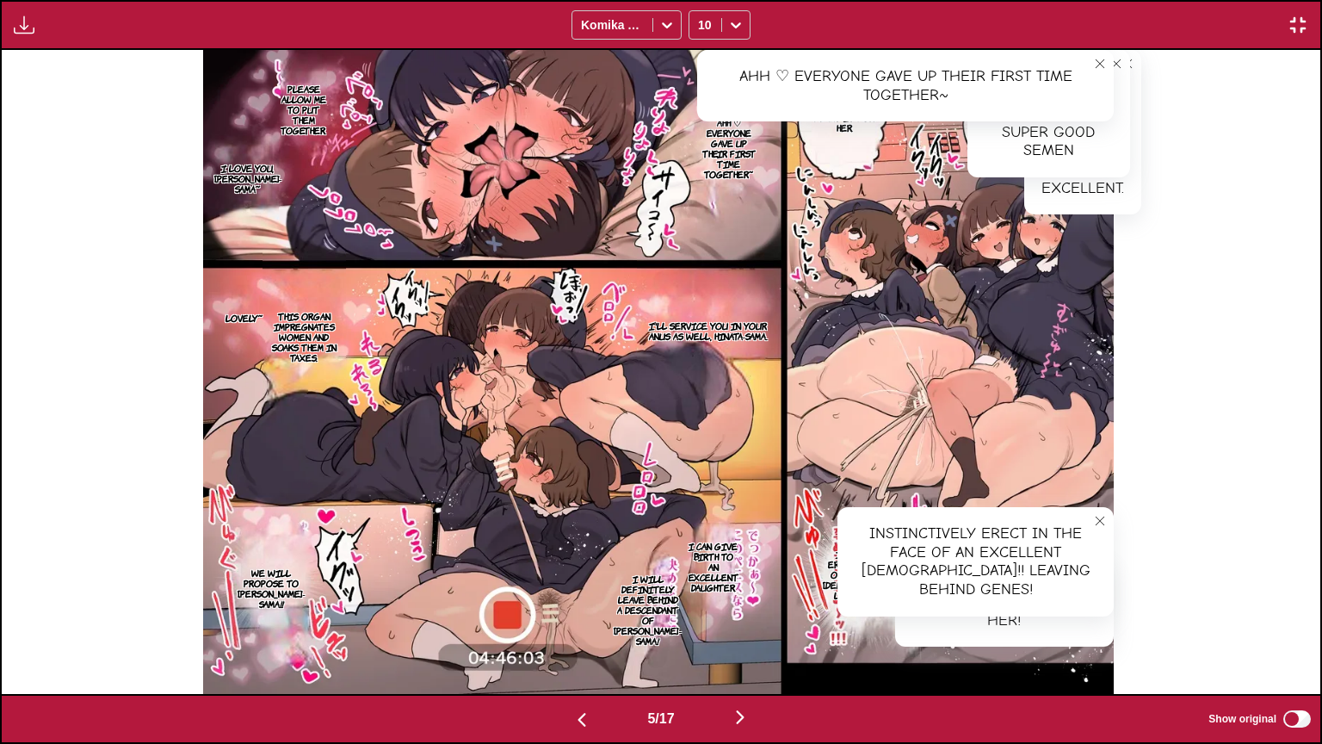
click at [312, 116] on p "Please allow me to put them together." at bounding box center [303, 109] width 53 height 59
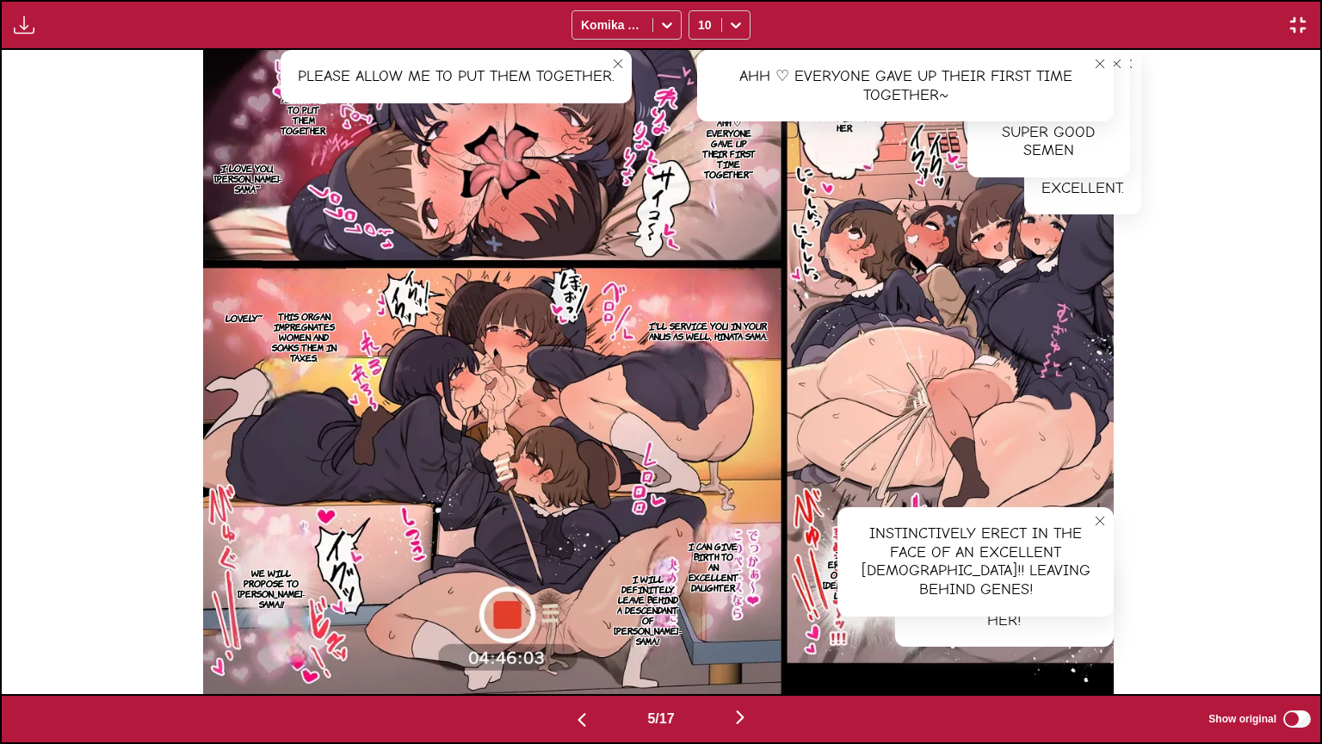
click at [222, 193] on section "I love you, [PERSON_NAME]-sama~" at bounding box center [247, 178] width 65 height 103
click at [245, 190] on p "I love you, [PERSON_NAME]-sama~" at bounding box center [248, 178] width 74 height 38
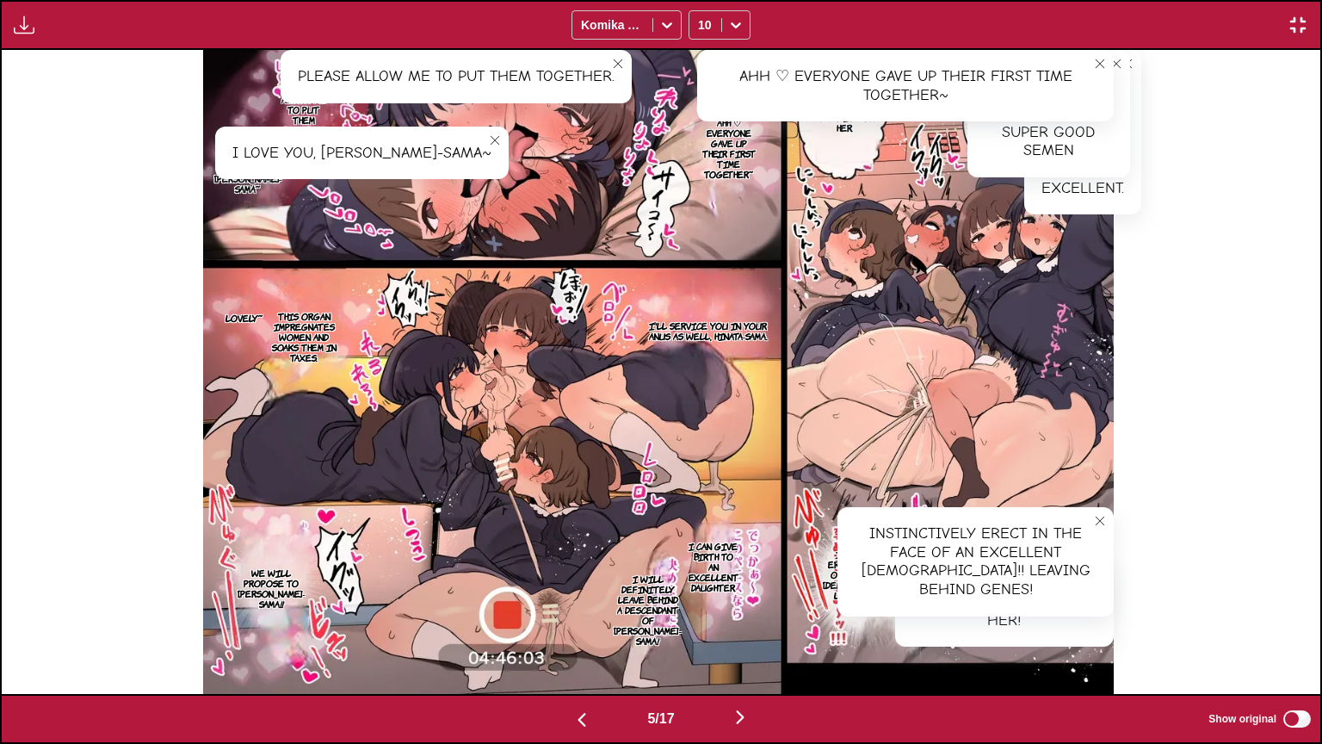
click at [727, 324] on p "I'll service you in your anus as well, Hinata-sama." at bounding box center [708, 331] width 143 height 28
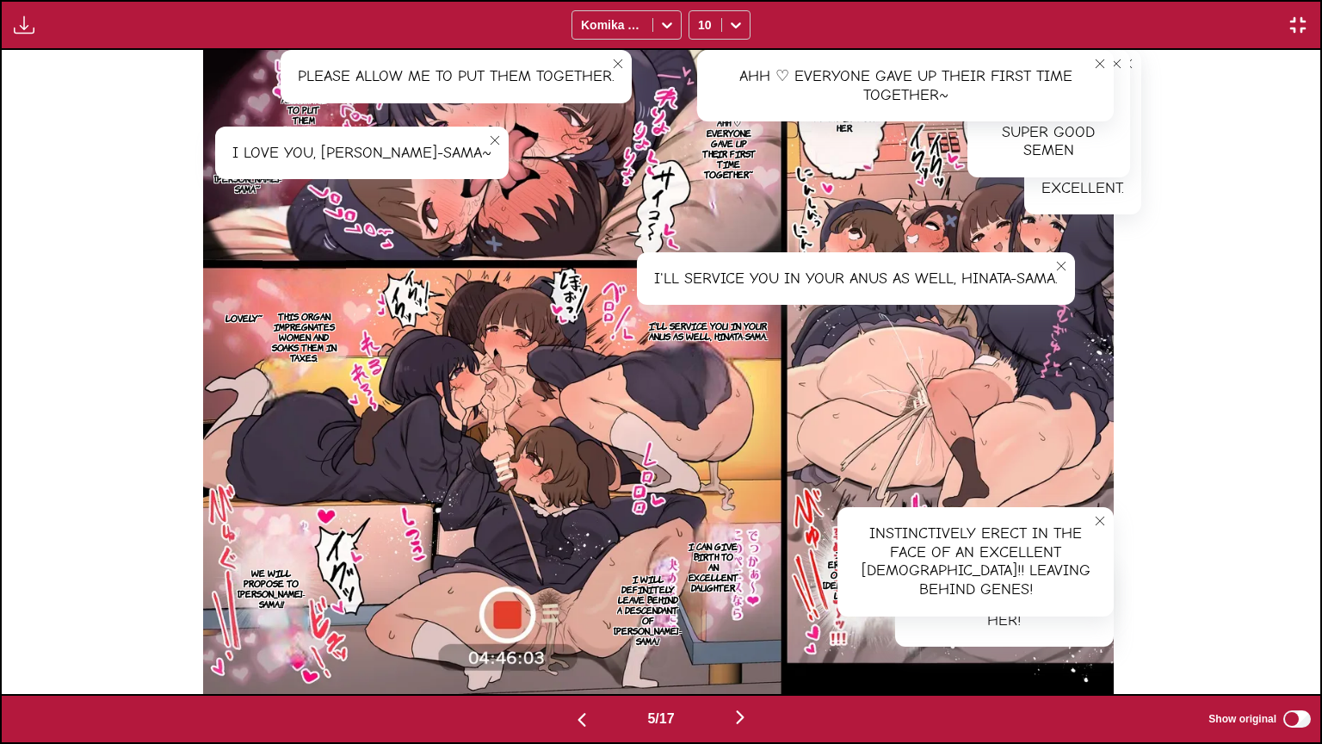
click at [311, 331] on p "This organ impregnates women and soaks them in taxes." at bounding box center [305, 336] width 84 height 59
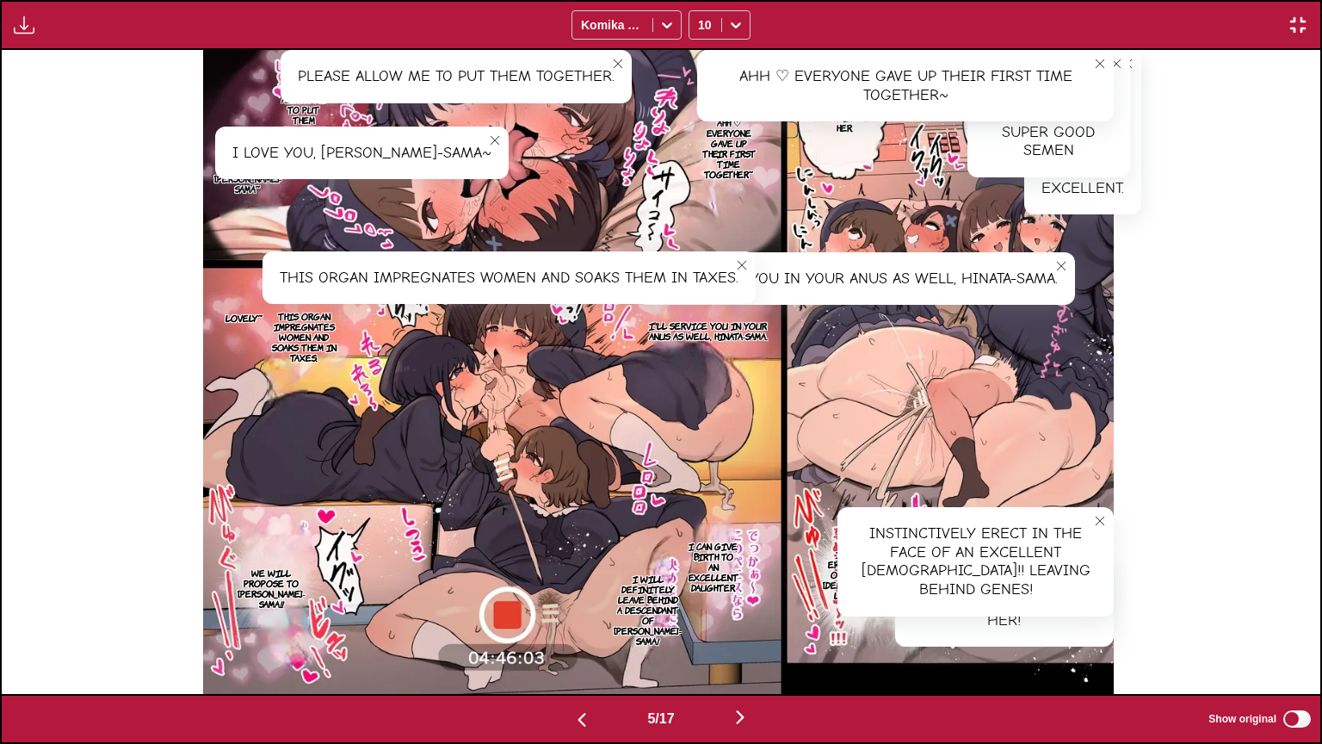
click at [728, 551] on p "I can give birth to an excellent daughter." at bounding box center [713, 566] width 57 height 59
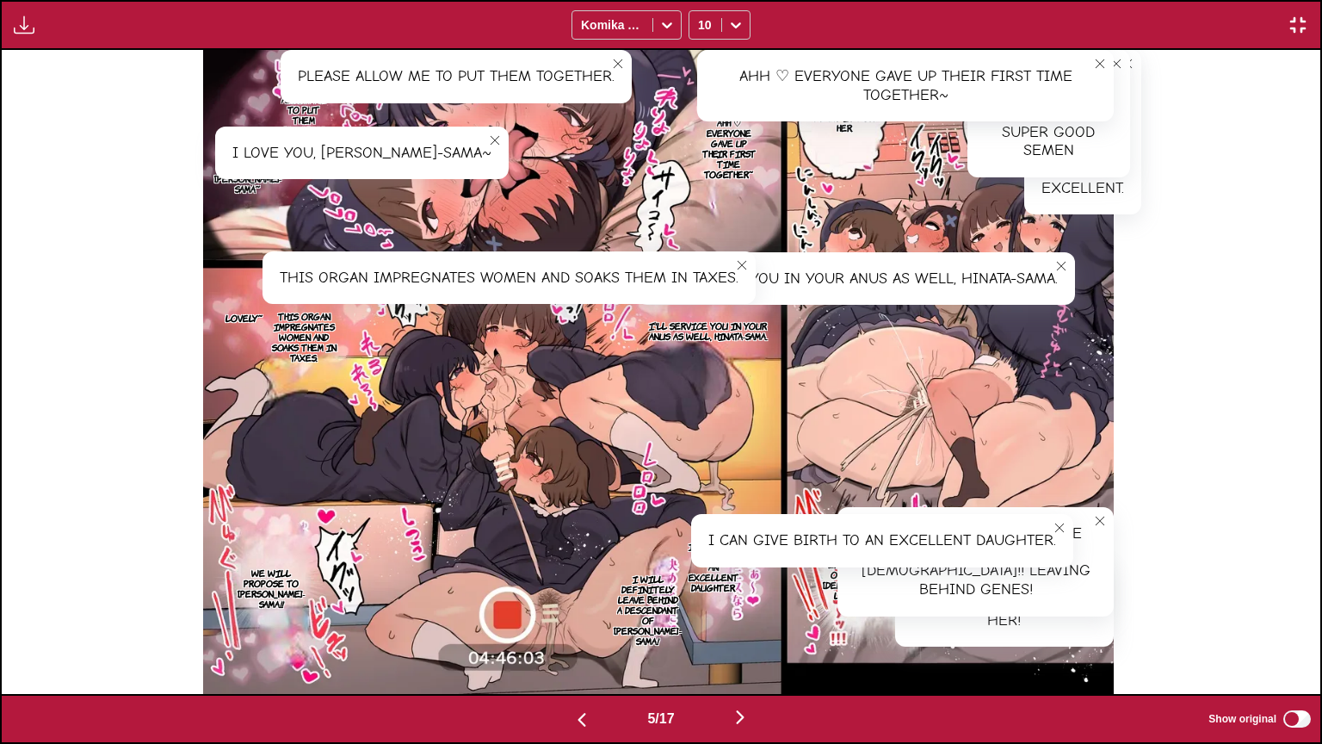
click at [627, 597] on p "I will definitely leave behind a descendant of [PERSON_NAME]-sama!" at bounding box center [647, 609] width 74 height 79
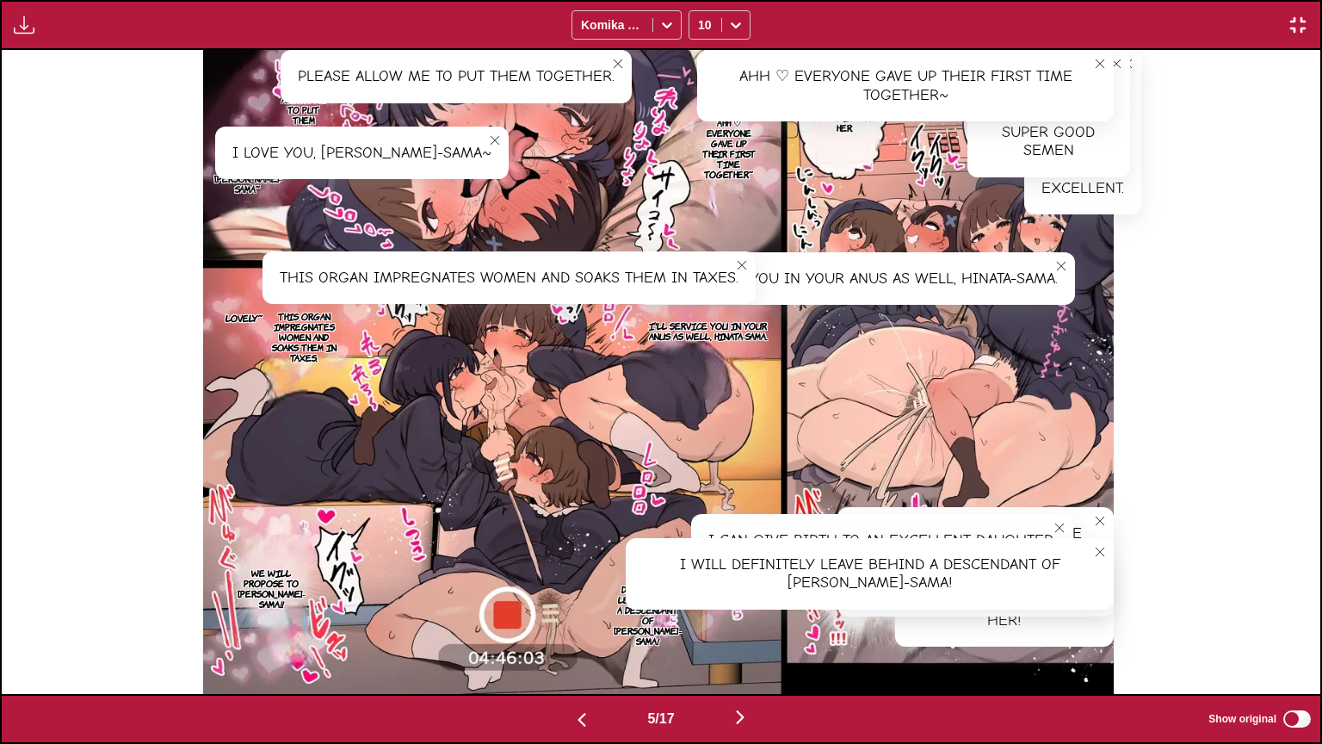
click at [241, 585] on p "We will propose to [PERSON_NAME]-sama!!" at bounding box center [271, 588] width 84 height 48
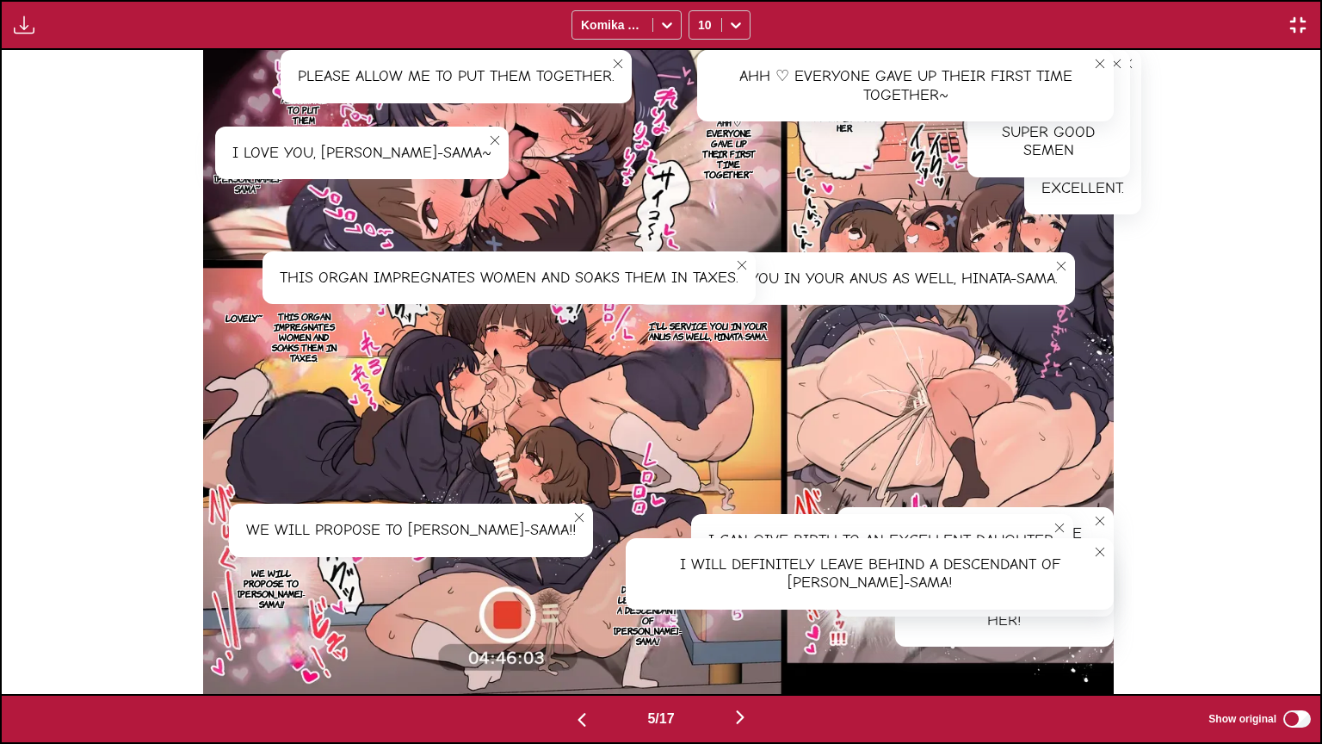
scroll to position [0, 6598]
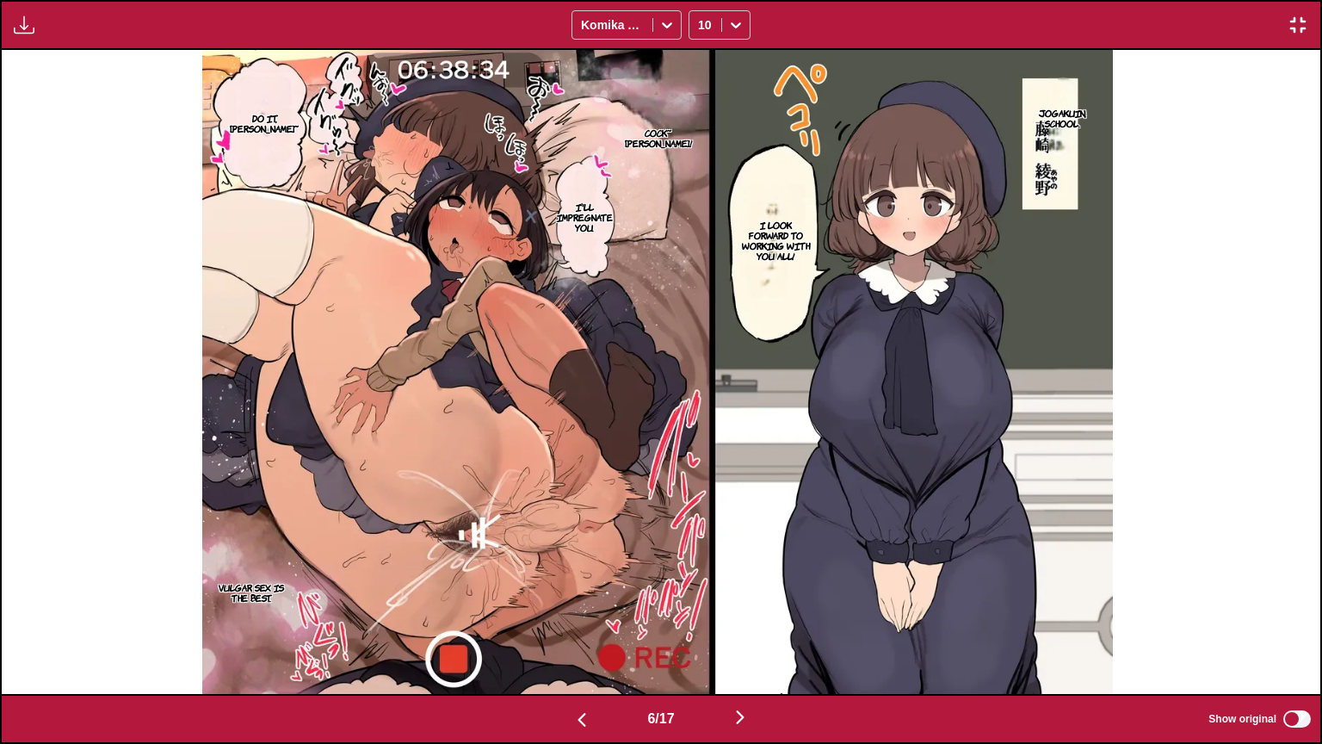
click at [1076, 104] on p "Jogakuin, school." at bounding box center [1063, 118] width 54 height 28
click at [767, 259] on p "I look forward to working with you all!" at bounding box center [775, 240] width 75 height 48
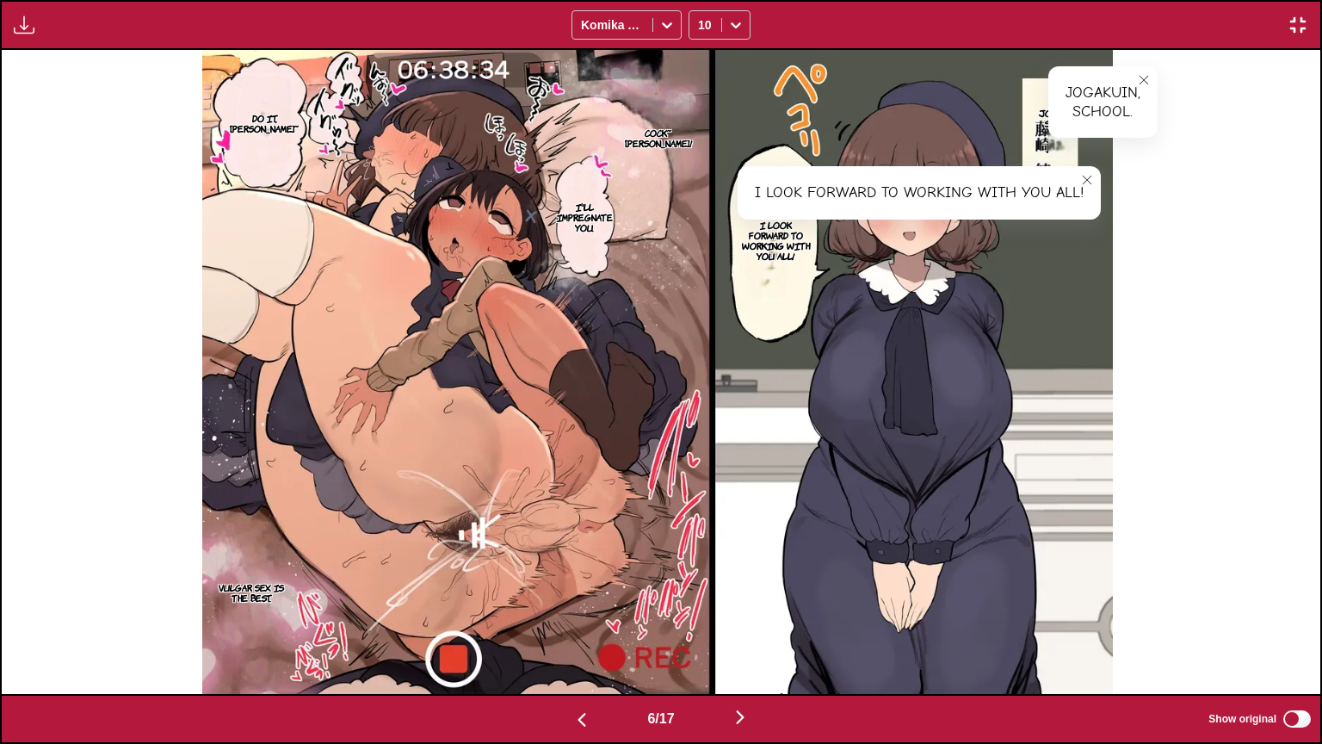
click at [1093, 183] on icon "close-tooltip" at bounding box center [1087, 180] width 12 height 12
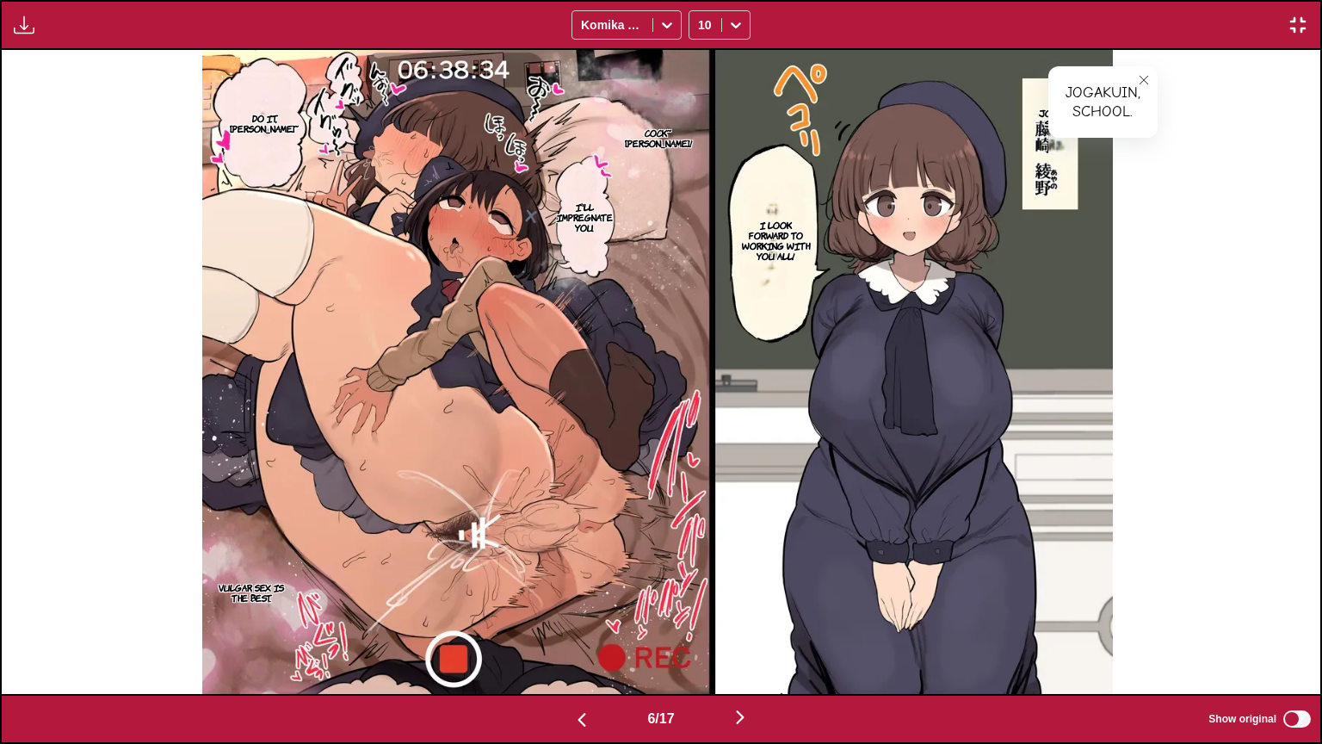
click at [671, 138] on p "Cock~ [PERSON_NAME]!" at bounding box center [658, 138] width 92 height 28
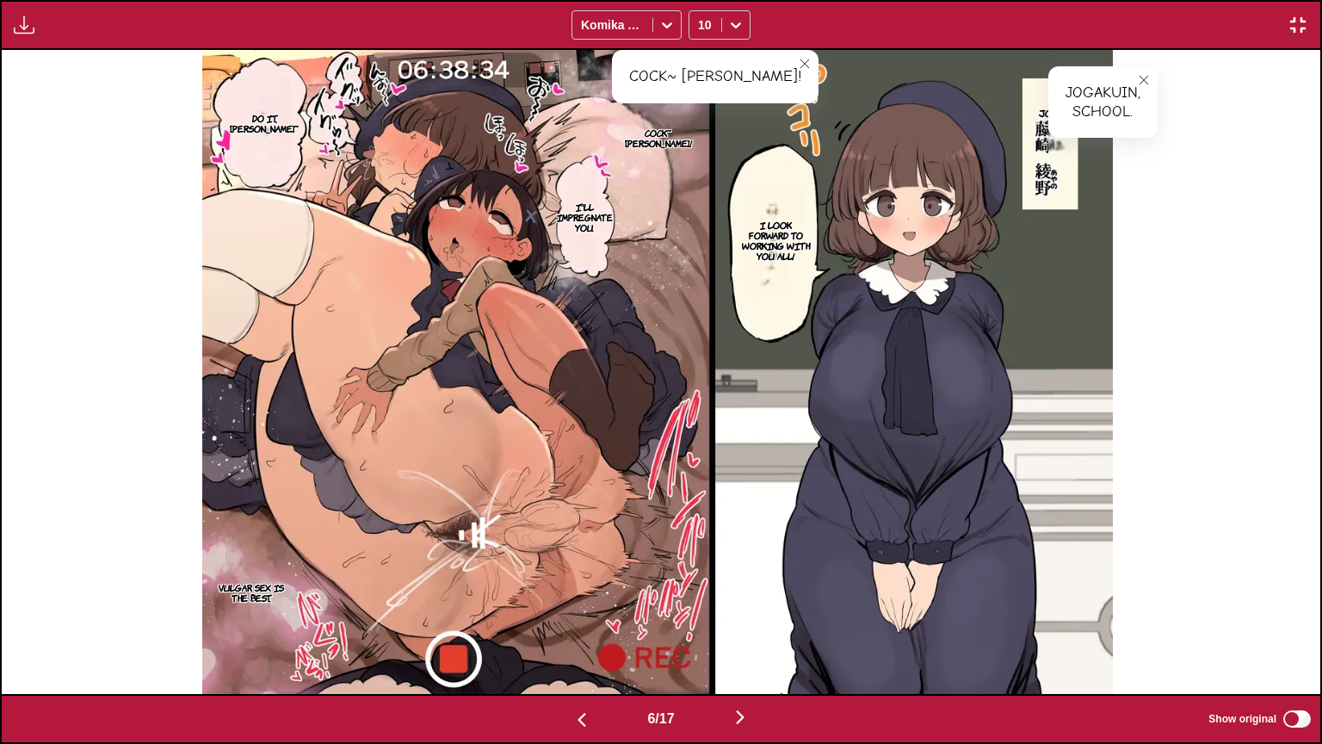
click at [580, 230] on p "I'll impregnate you." at bounding box center [585, 217] width 63 height 38
click at [282, 131] on p "Do it, [PERSON_NAME]~" at bounding box center [264, 123] width 76 height 28
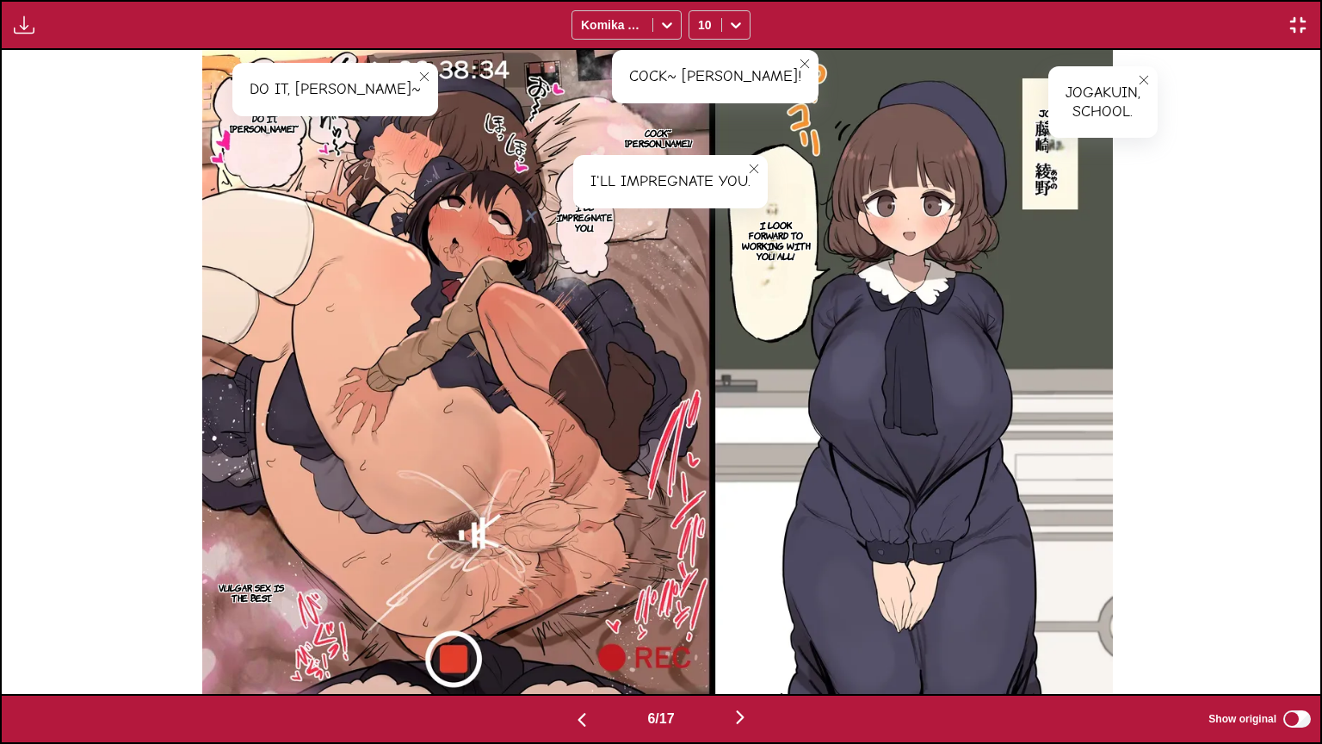
click at [243, 597] on p "Vulgar sex is the best." at bounding box center [251, 593] width 80 height 28
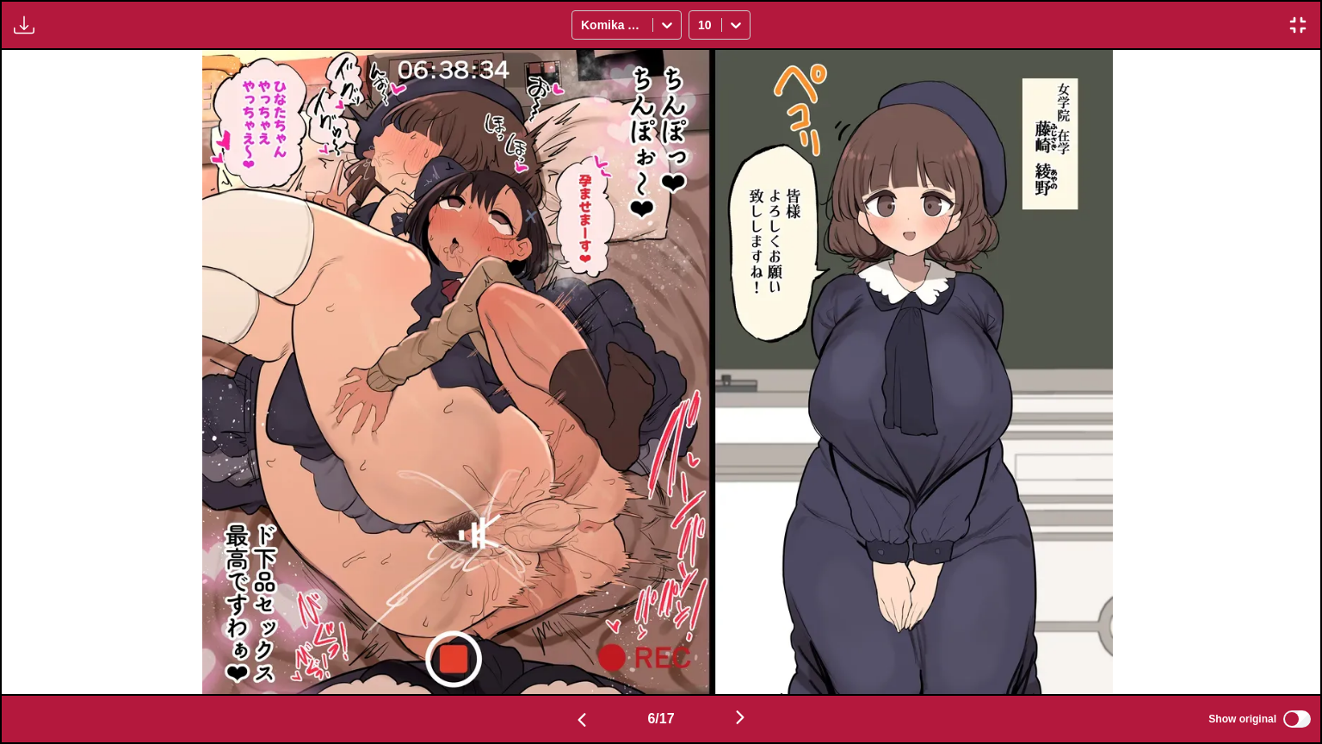
scroll to position [0, 7917]
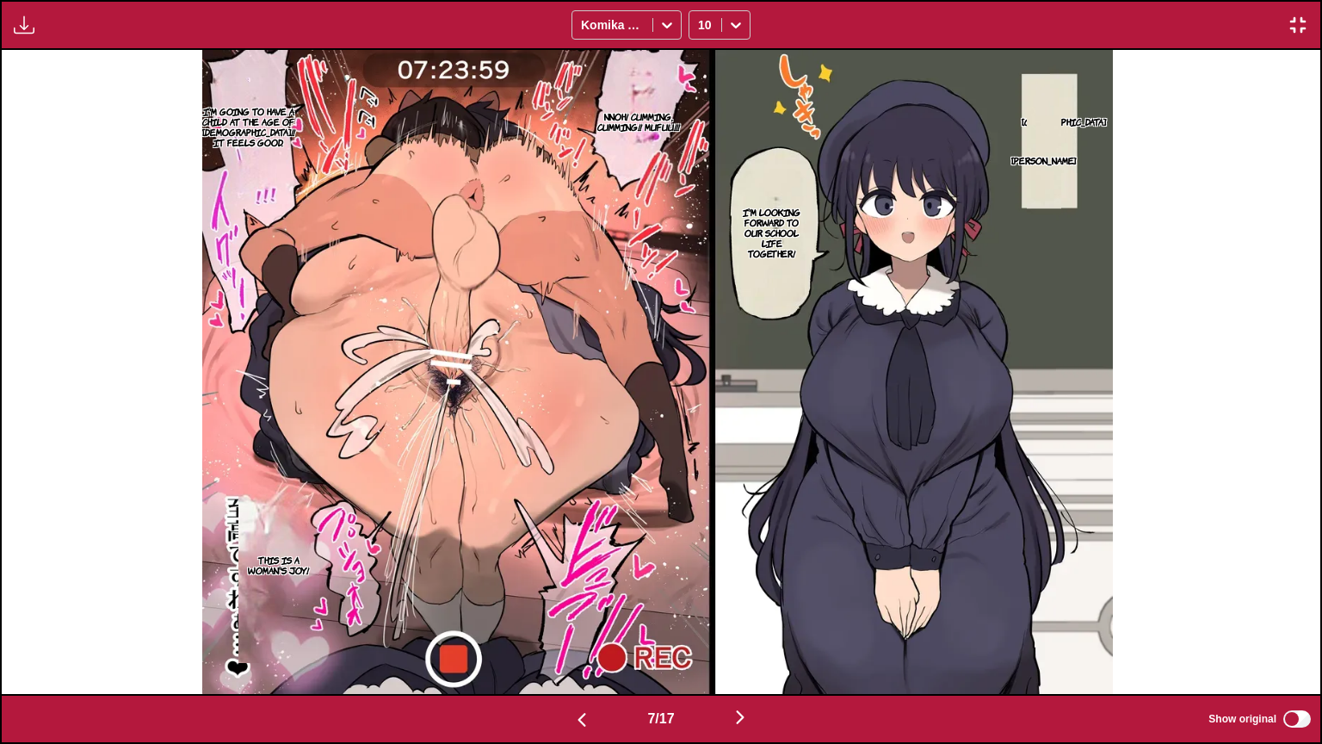
click at [1067, 113] on p "[GEOGRAPHIC_DATA]" at bounding box center [1063, 121] width 91 height 17
click at [1049, 169] on p "[PERSON_NAME]" at bounding box center [1043, 160] width 71 height 17
click at [768, 224] on p "I'm looking forward to our school life together!" at bounding box center [772, 232] width 70 height 59
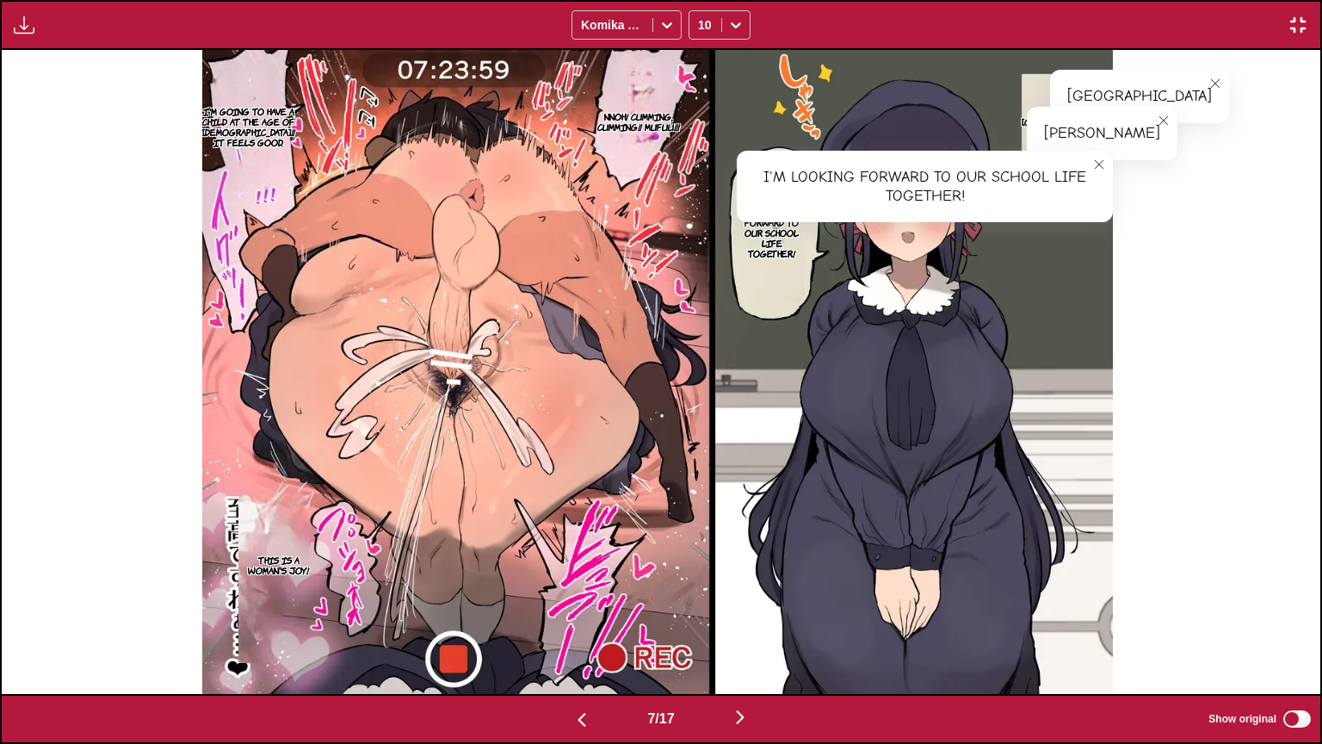
click at [1104, 161] on icon "close-tooltip" at bounding box center [1099, 164] width 12 height 12
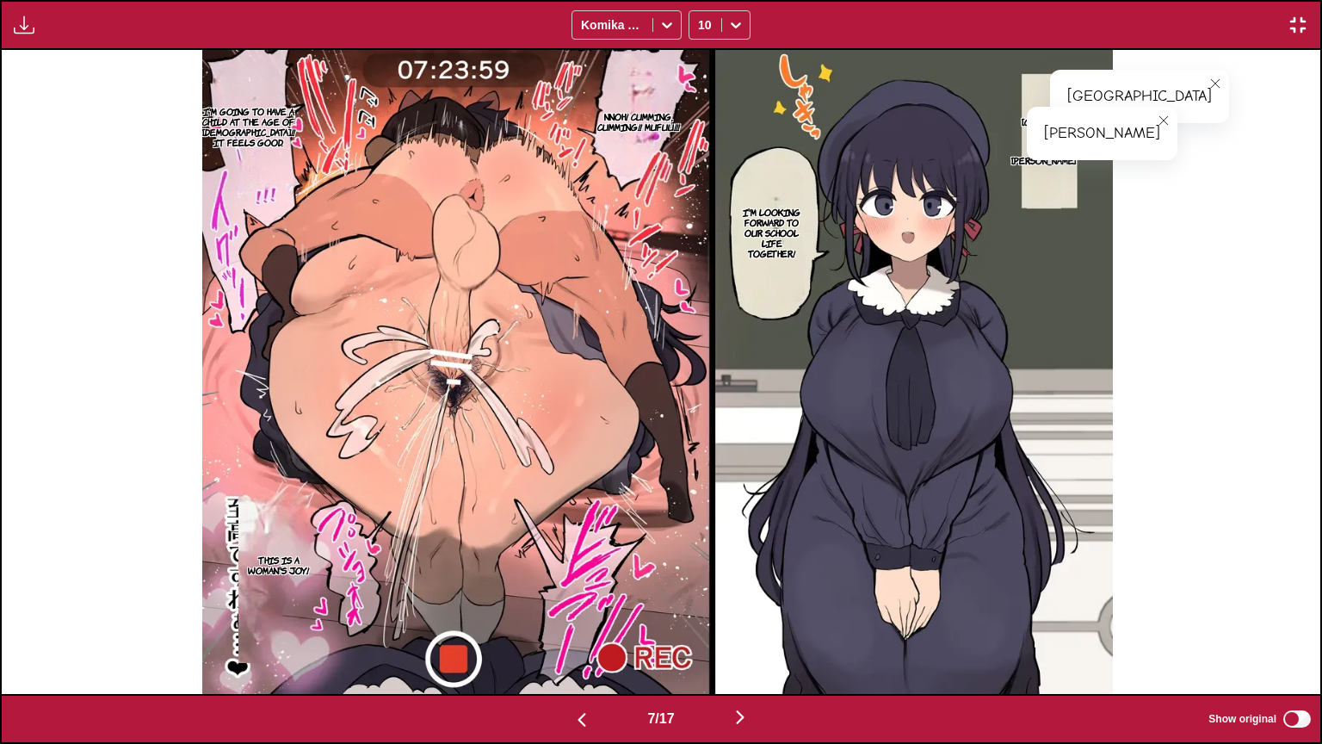
click at [650, 117] on p "Nnoh! Cumming, cumming!! Mufuu!!!" at bounding box center [638, 122] width 100 height 28
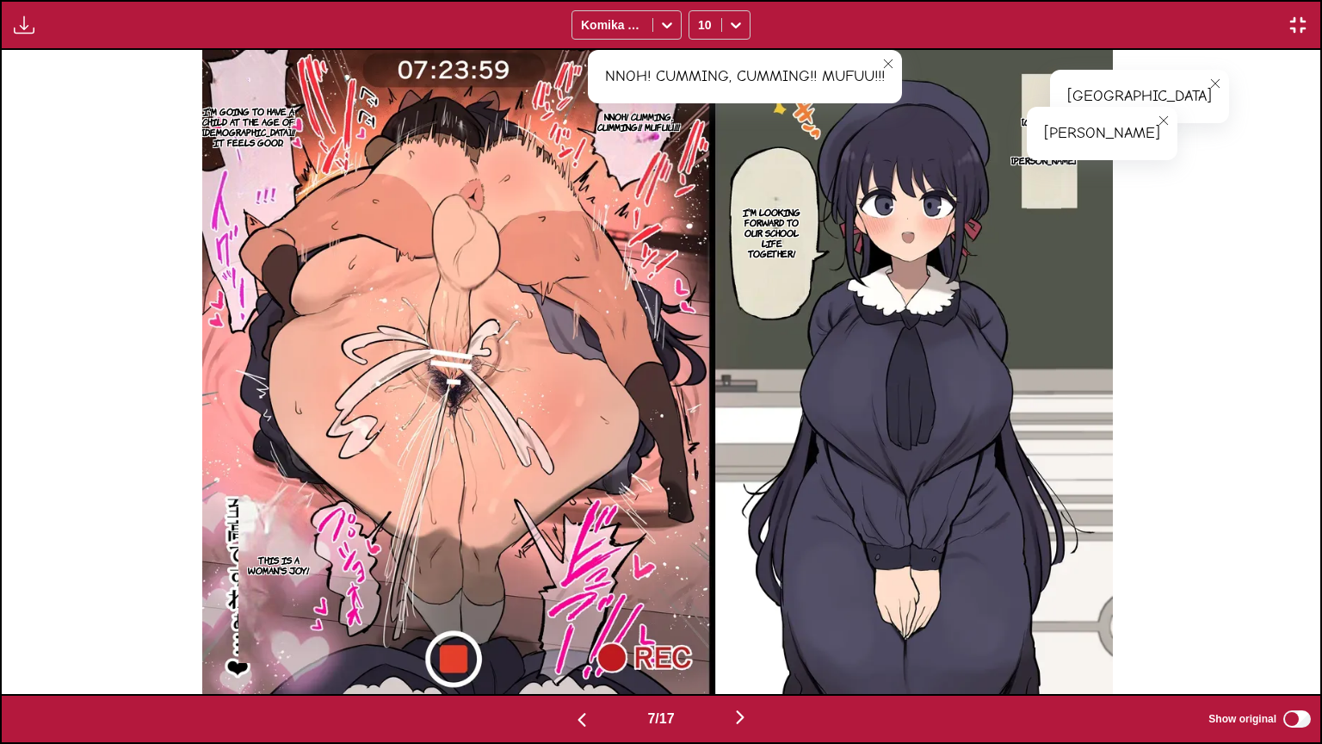
click at [282, 128] on p "I'm going to have a child at the age of [DEMOGRAPHIC_DATA]!! It feels good." at bounding box center [249, 126] width 100 height 48
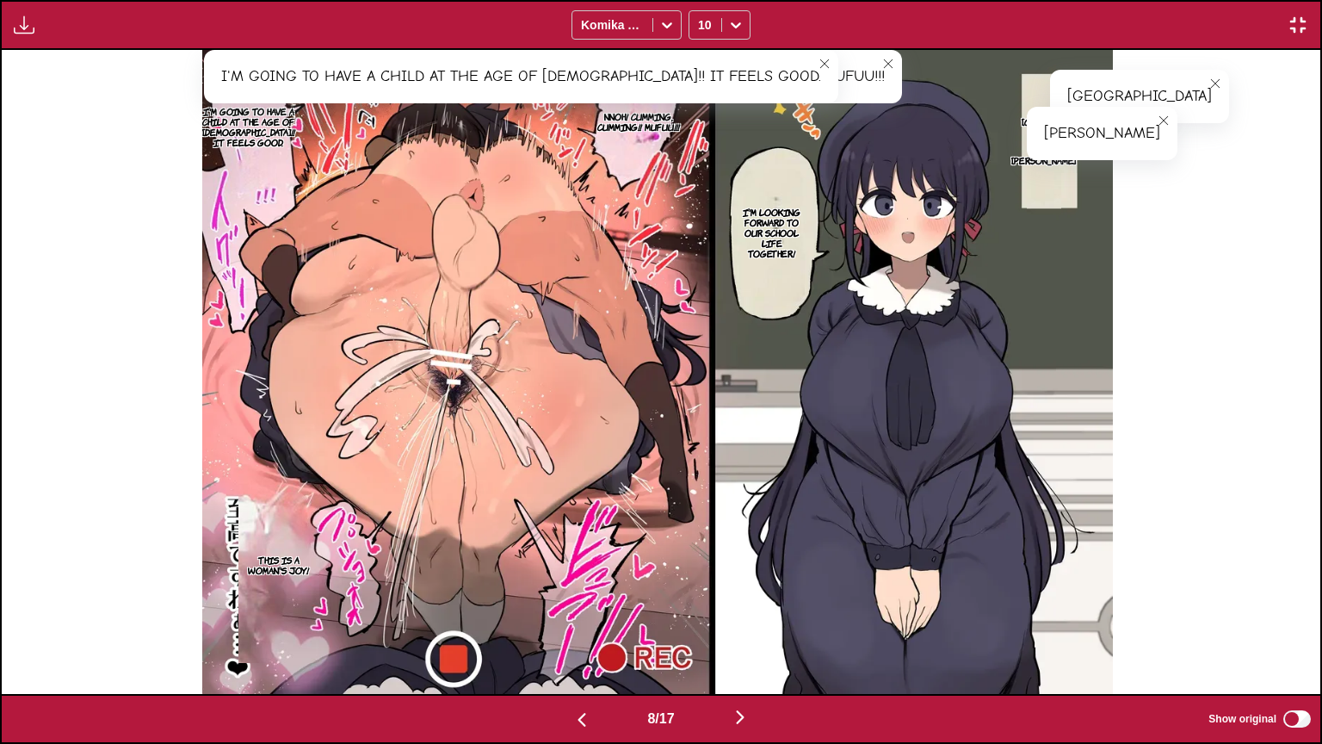
scroll to position [0, 9236]
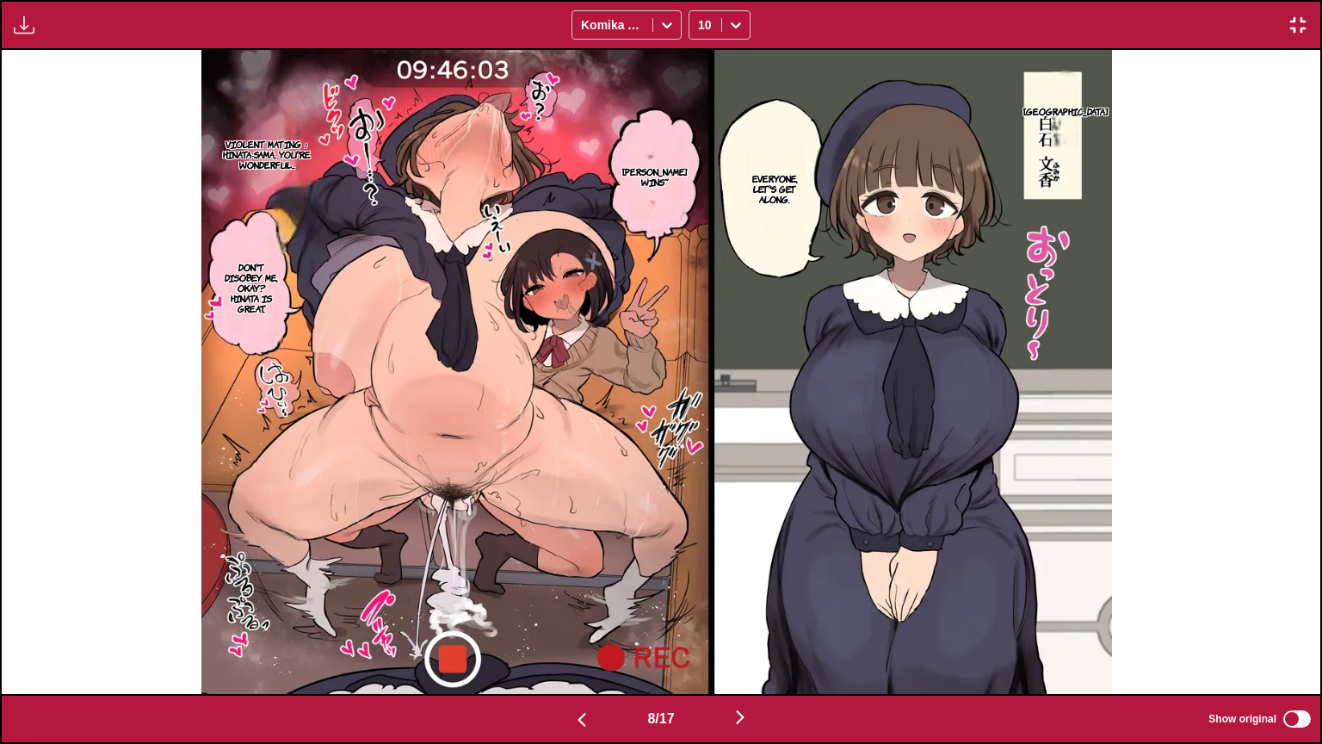
click at [1067, 110] on p "[GEOGRAPHIC_DATA]" at bounding box center [1065, 110] width 91 height 17
click at [763, 185] on p "Everyone, let's get along." at bounding box center [775, 189] width 76 height 38
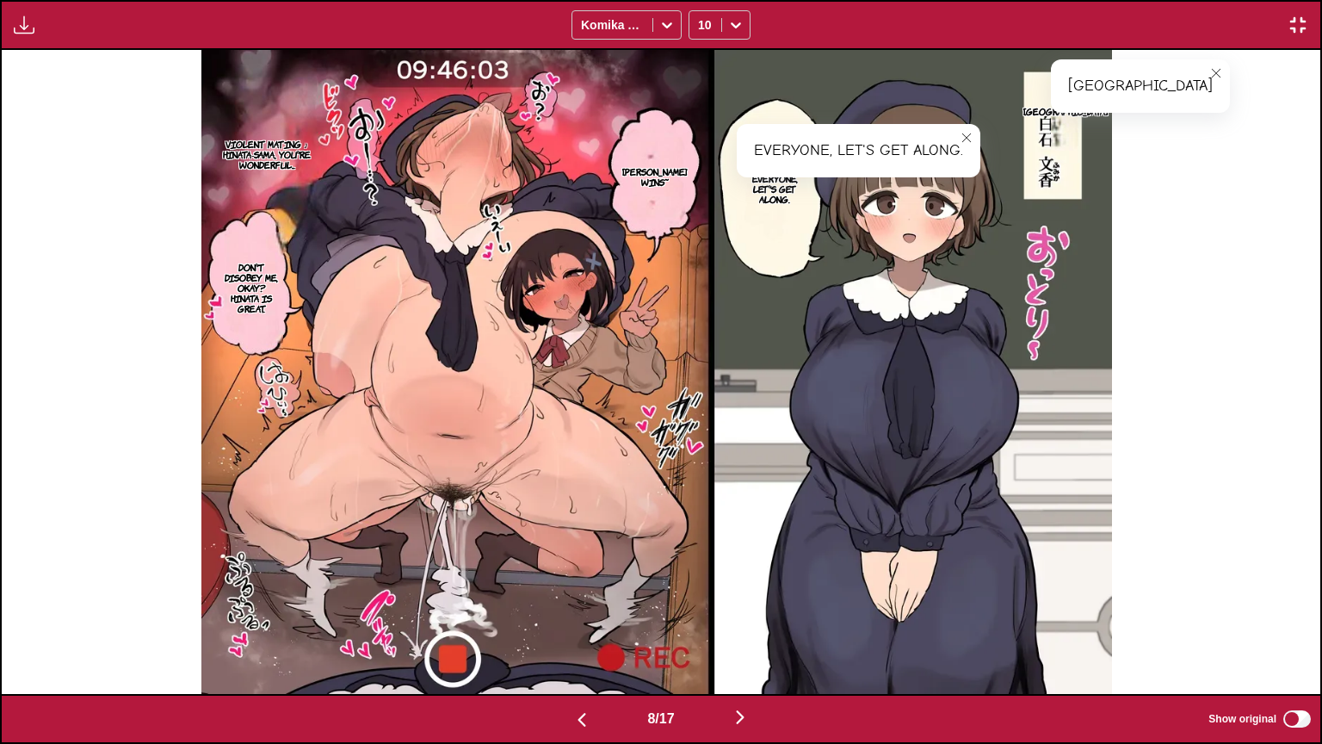
click at [634, 182] on p "[PERSON_NAME] wins~" at bounding box center [655, 177] width 72 height 28
click at [269, 164] on p "Violent mating ♪ Hinata-sama, you're wonderful..." at bounding box center [267, 154] width 120 height 38
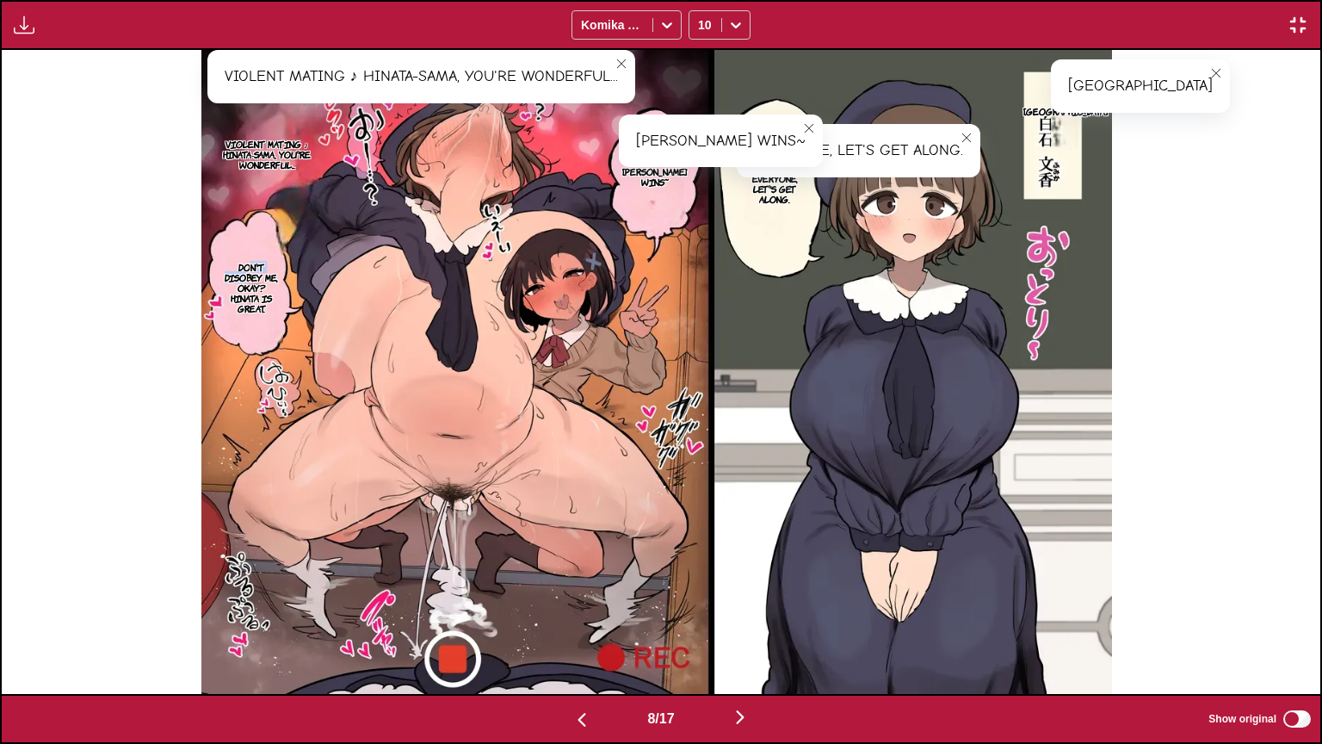
click at [253, 272] on p "Don't disobey me, okay? Hinata is great." at bounding box center [251, 287] width 63 height 59
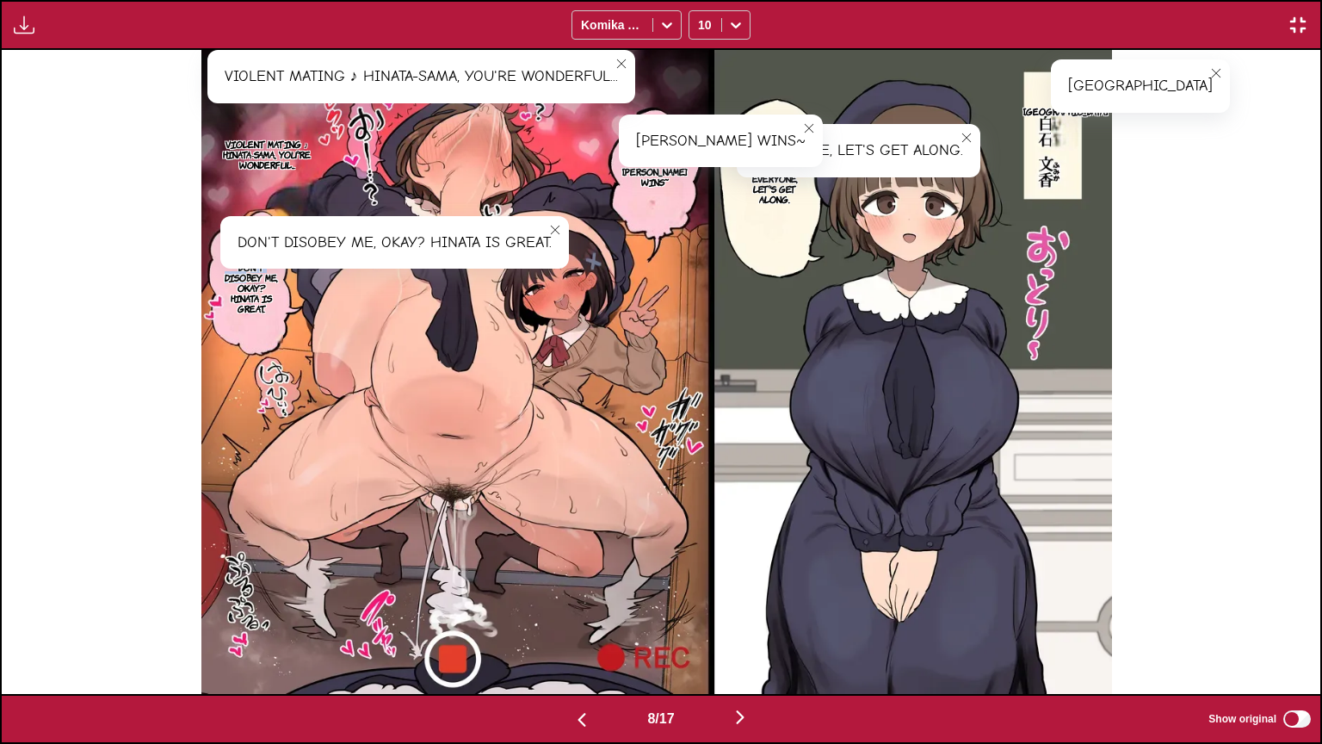
click at [436, 325] on img at bounding box center [656, 372] width 911 height 644
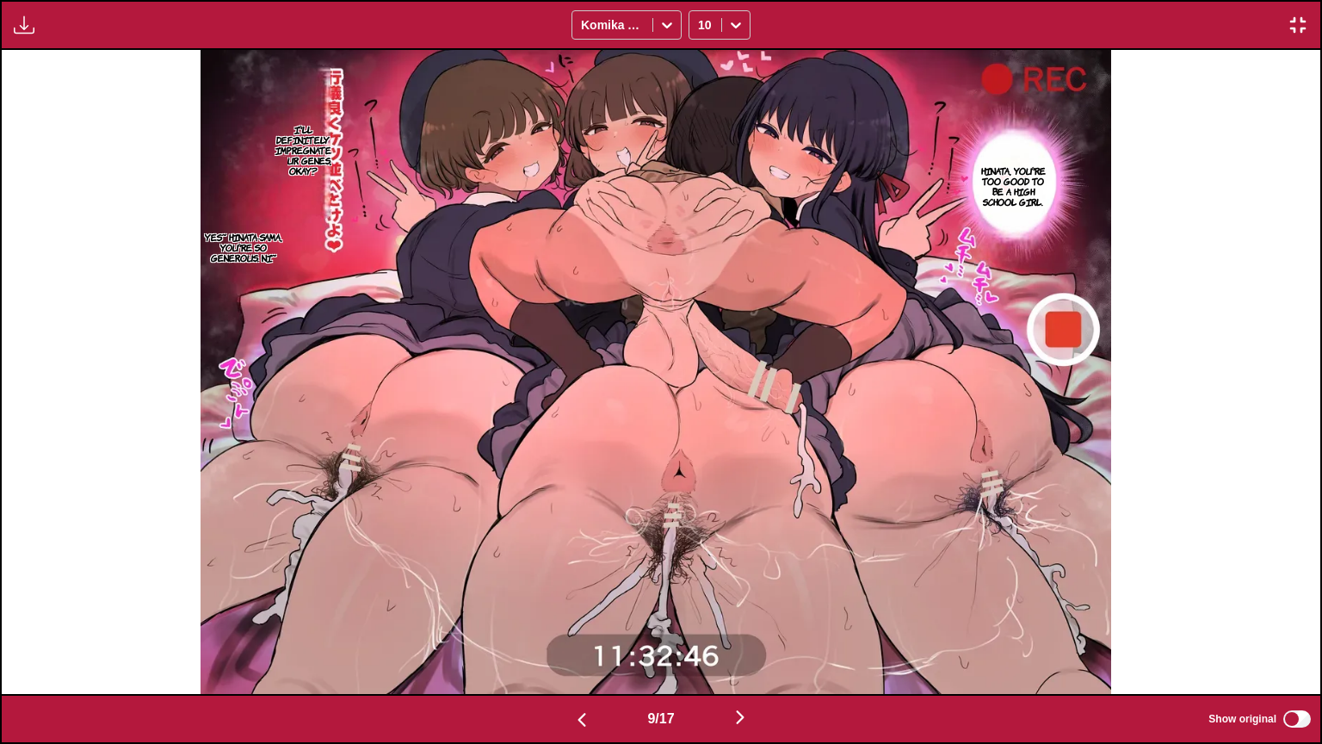
click at [1036, 189] on p "Hinata, you're too good to be a high school girl." at bounding box center [1012, 186] width 77 height 48
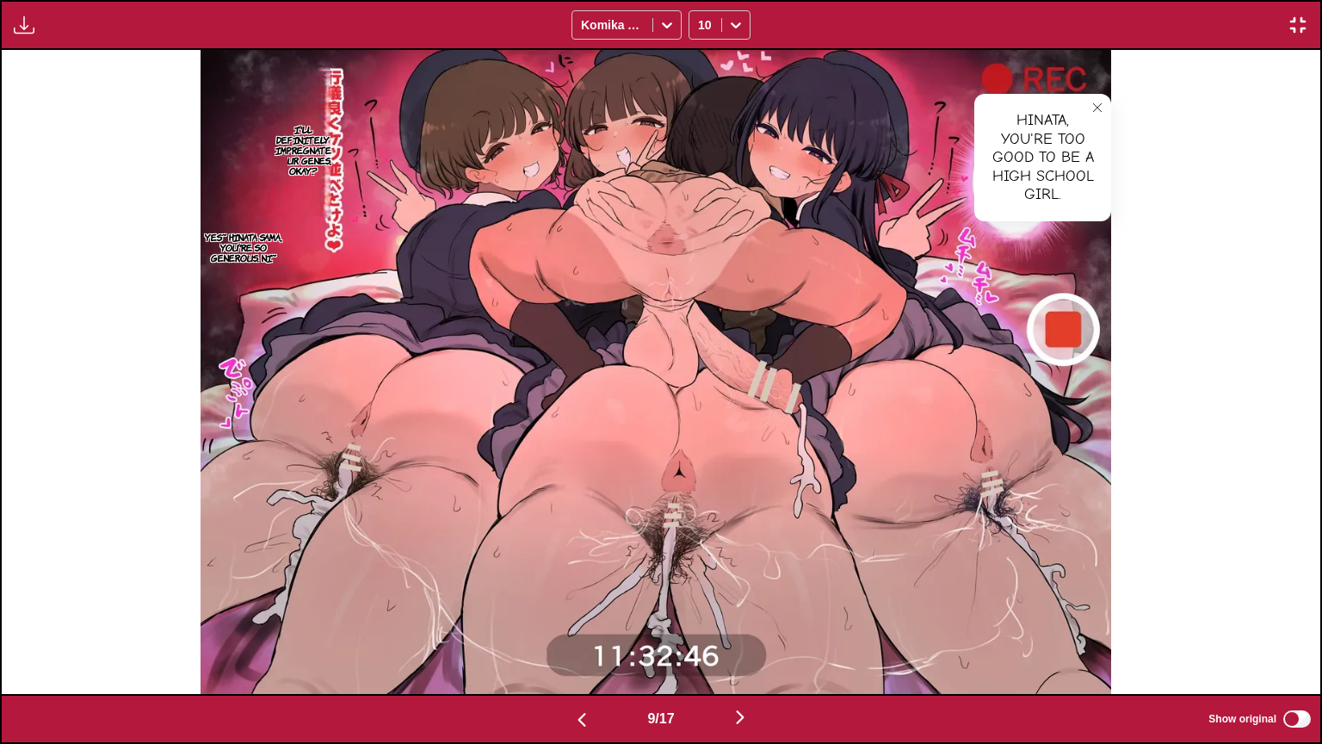
click at [327, 150] on p "I'll definitely impregnate your genes, okay?" at bounding box center [303, 150] width 63 height 59
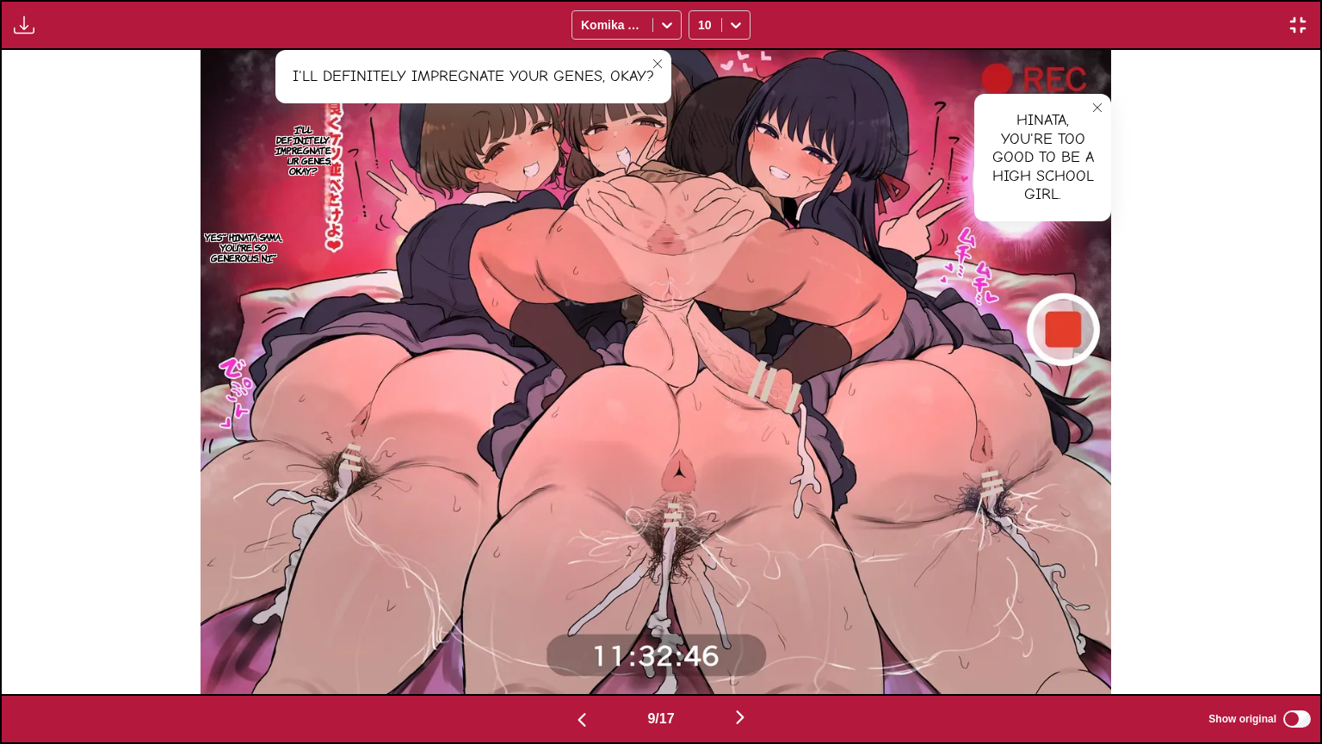
click at [241, 244] on p "Yes~ Hinata-sama, you're so generous. Ni~" at bounding box center [244, 247] width 87 height 38
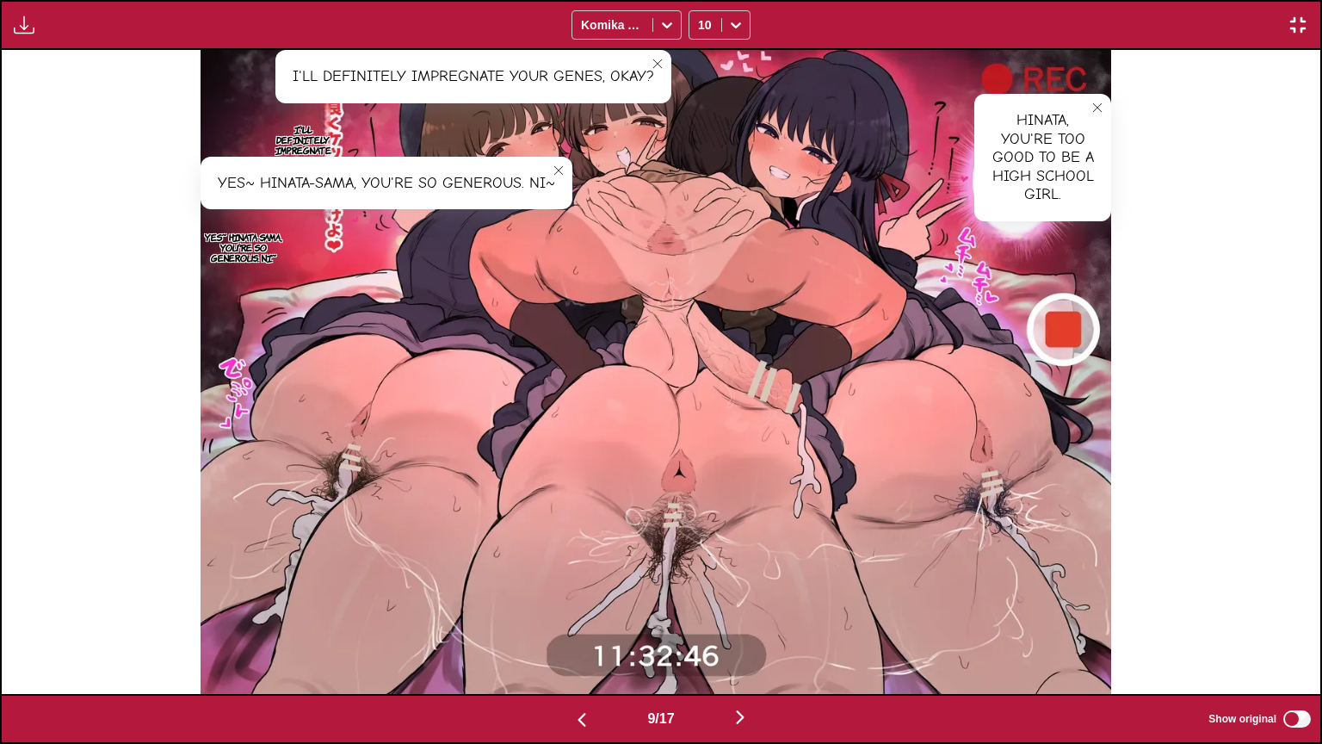
scroll to position [0, 11876]
